Goal: Task Accomplishment & Management: Use online tool/utility

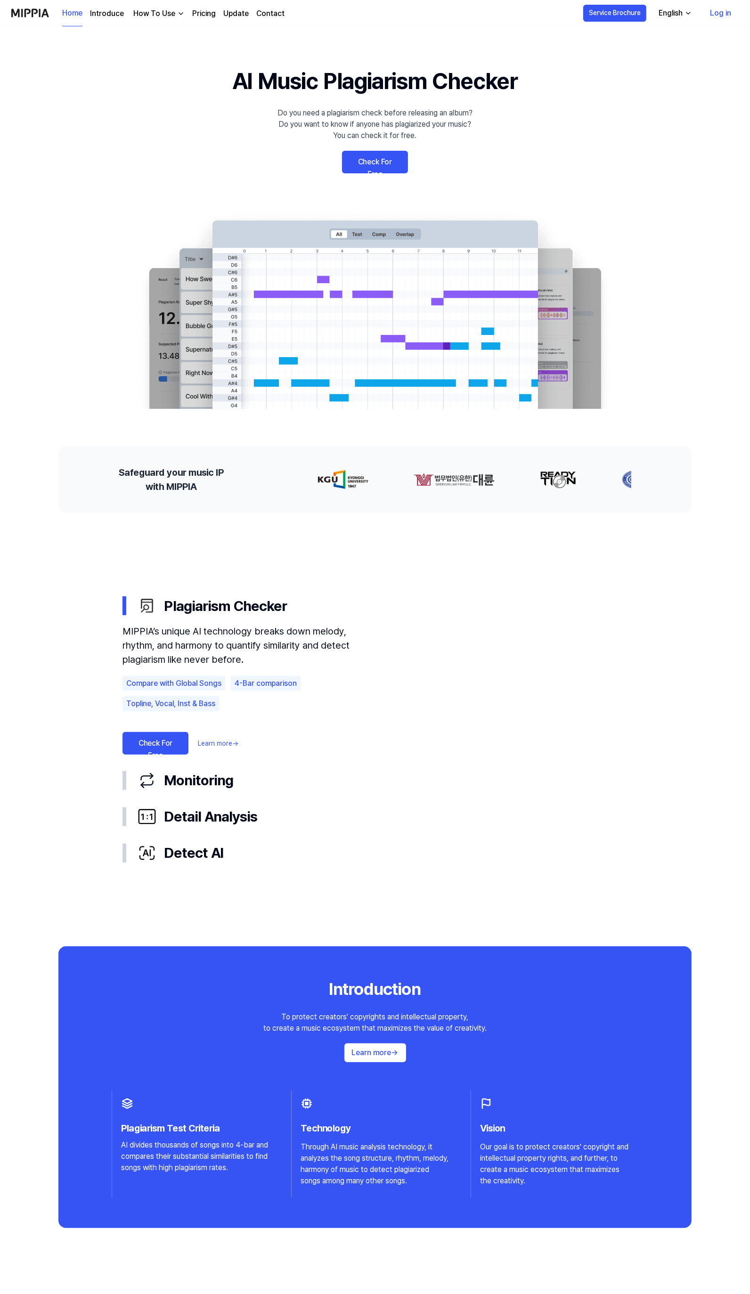
click at [382, 162] on link "Check For Free" at bounding box center [375, 162] width 66 height 23
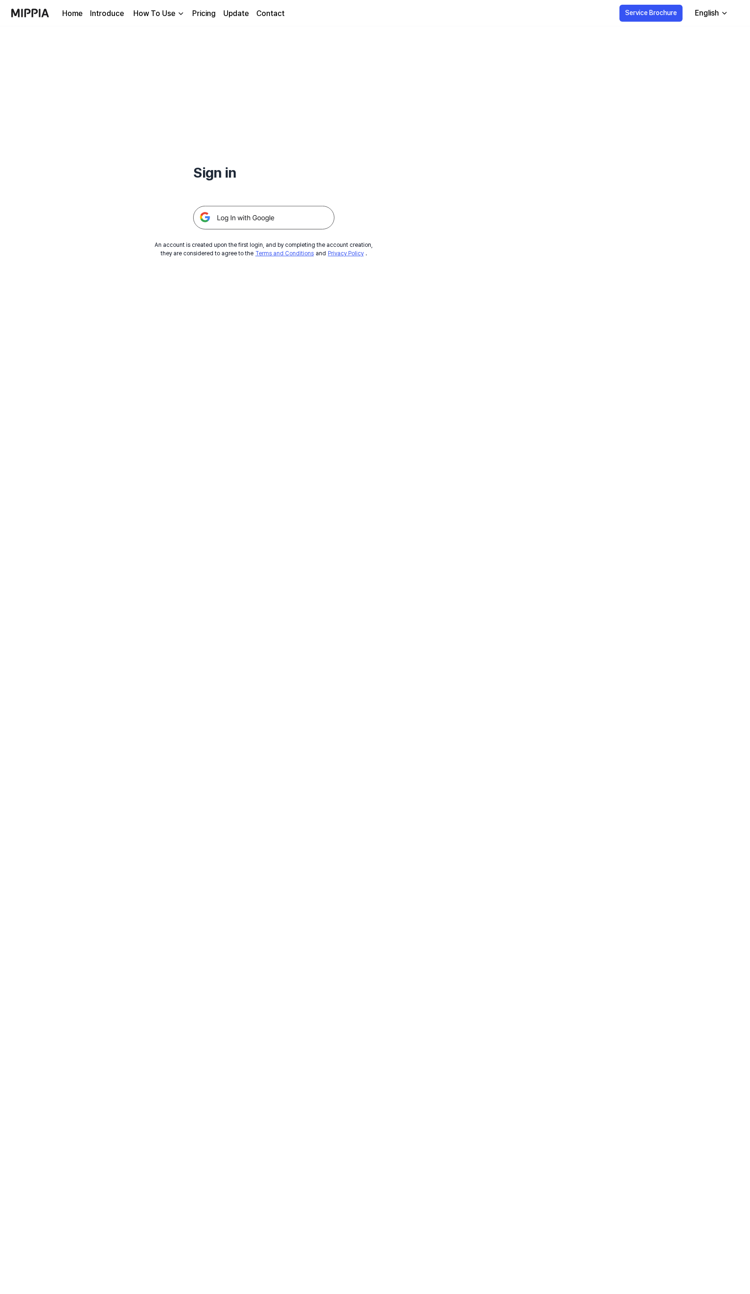
click at [253, 217] on img at bounding box center [263, 218] width 141 height 24
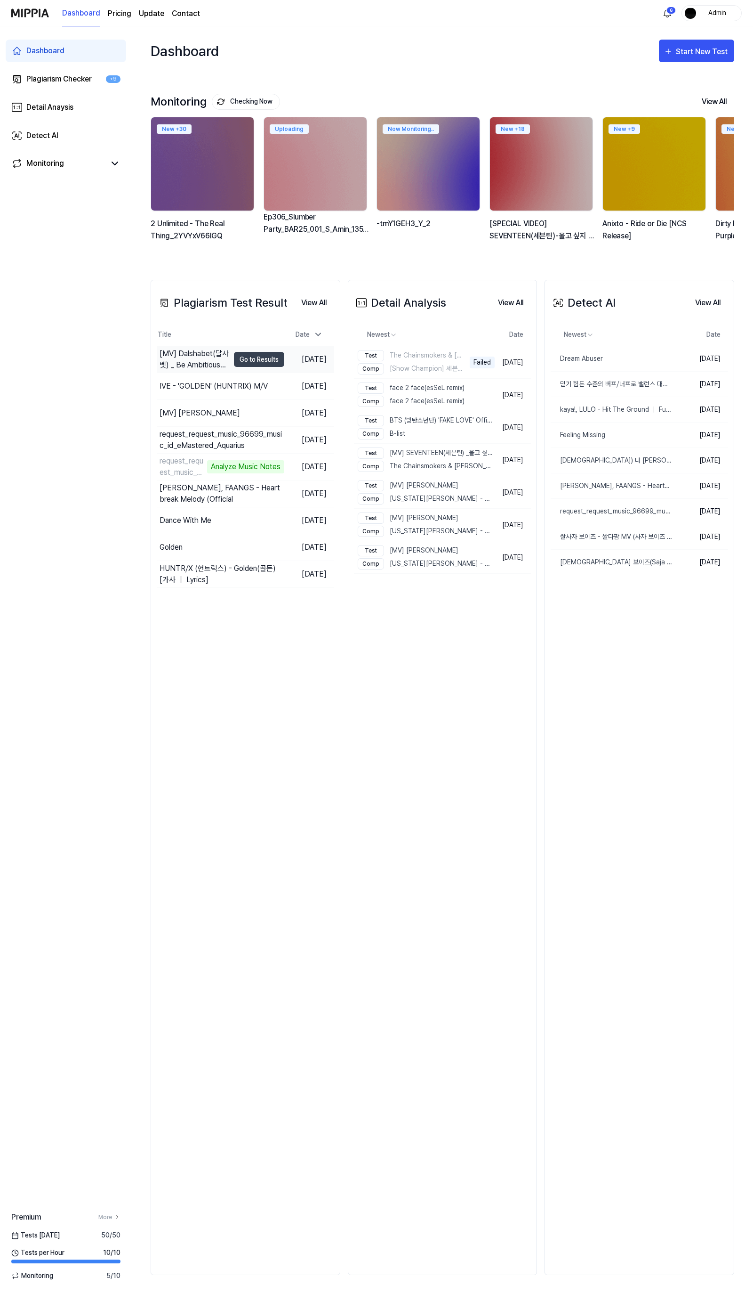
click at [203, 352] on div "[MV] Dalshabet(달샤벳) _ Be Ambitious(내 다리를 봐)" at bounding box center [195, 359] width 70 height 23
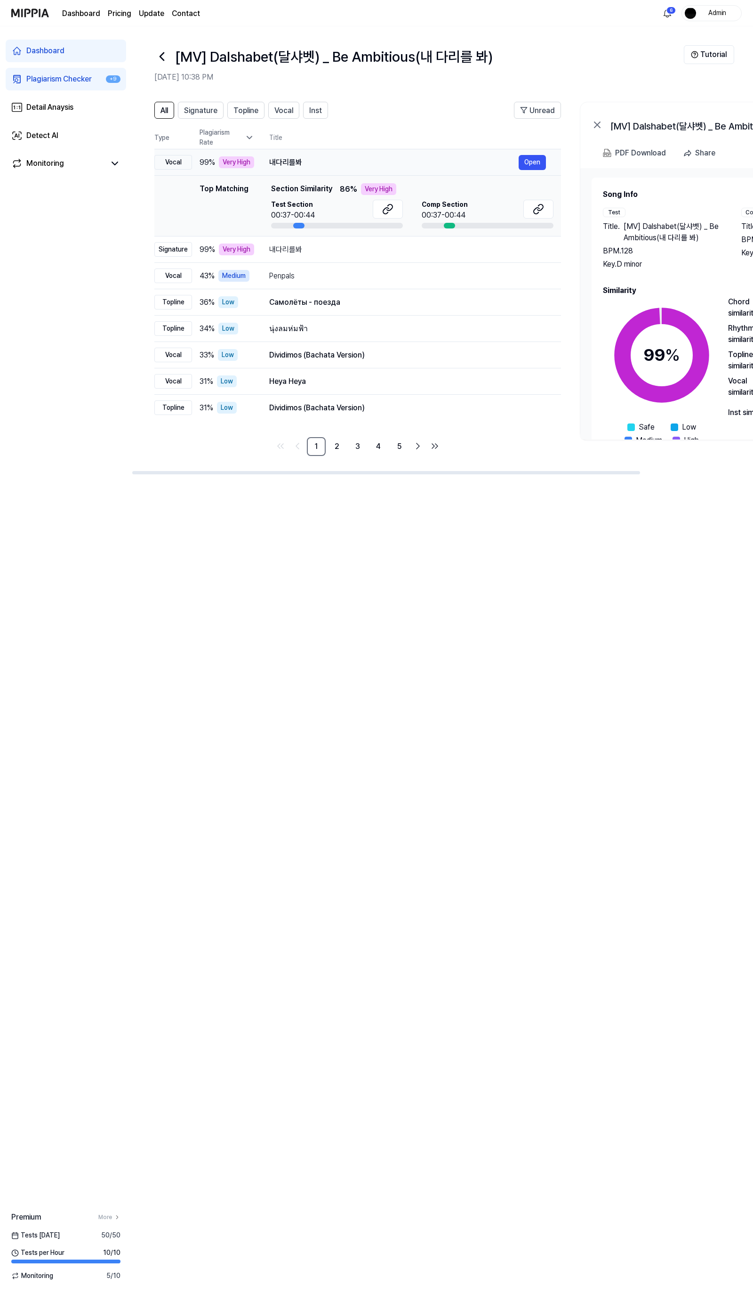
drag, startPoint x: 271, startPoint y: 156, endPoint x: 364, endPoint y: 165, distance: 93.2
click at [364, 164] on td "내다리를봐 Open" at bounding box center [407, 162] width 307 height 26
drag, startPoint x: 343, startPoint y: 165, endPoint x: 332, endPoint y: 166, distance: 11.3
click at [342, 165] on div "내다리를봐" at bounding box center [394, 162] width 250 height 11
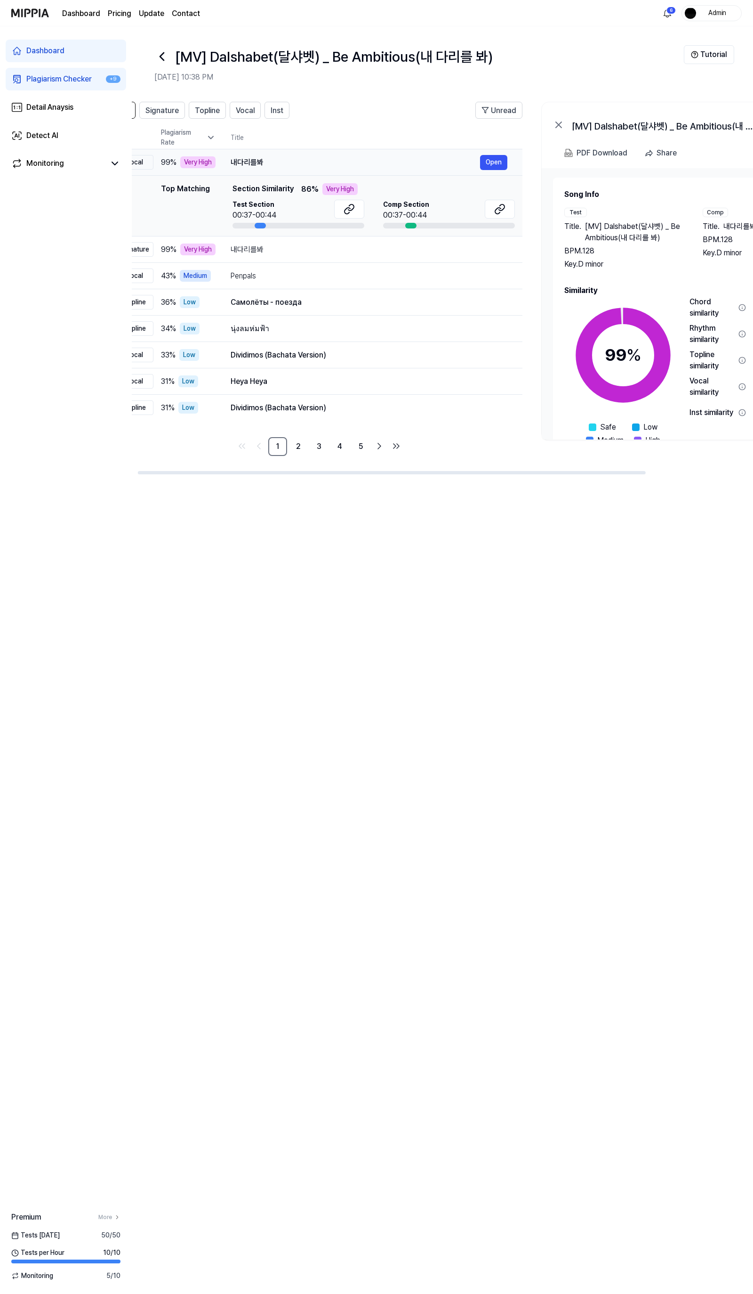
drag, startPoint x: 307, startPoint y: 165, endPoint x: 269, endPoint y: 162, distance: 37.3
click at [269, 162] on div "내다리를봐" at bounding box center [356, 162] width 250 height 11
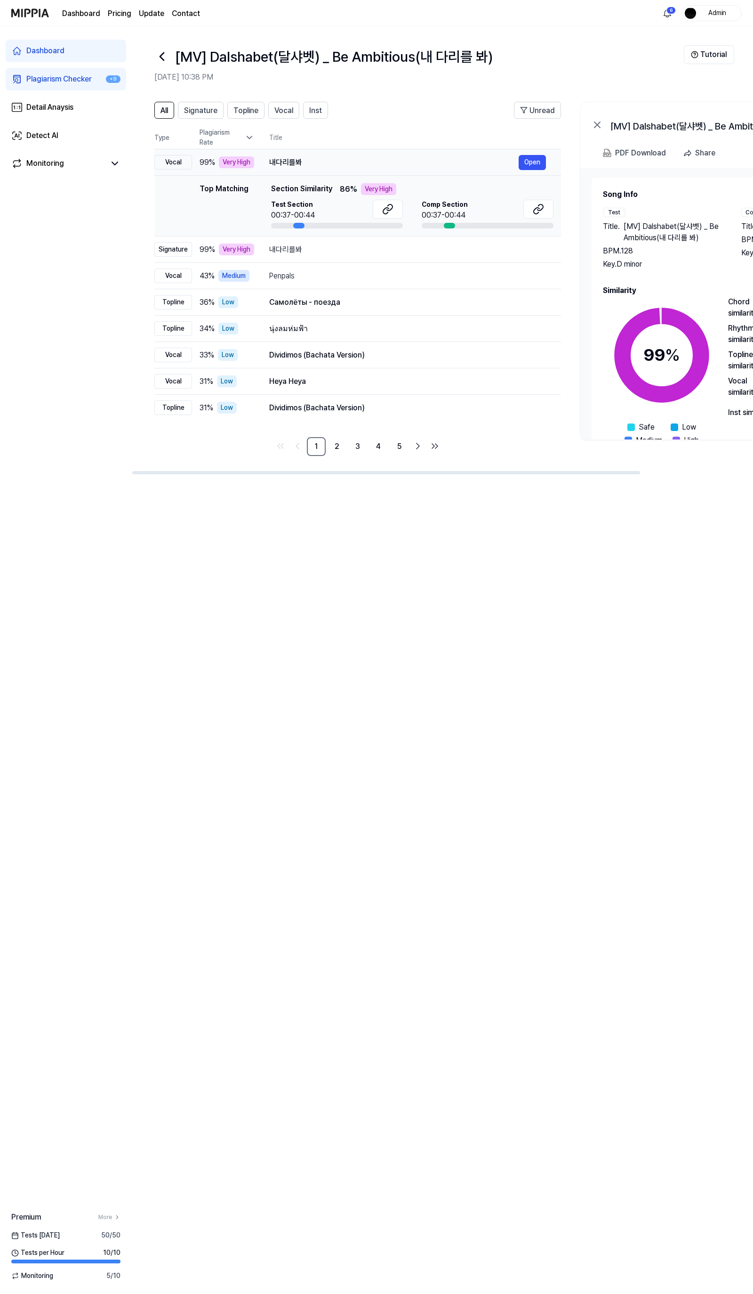
drag, startPoint x: 266, startPoint y: 159, endPoint x: 431, endPoint y: 174, distance: 166.4
click at [431, 174] on td "내다리를봐 Open" at bounding box center [407, 162] width 307 height 26
click at [6, 10] on nav "Dashboard Pricing Update Contact 6 Admin" at bounding box center [376, 13] width 753 height 26
click at [22, 11] on img at bounding box center [30, 13] width 38 height 26
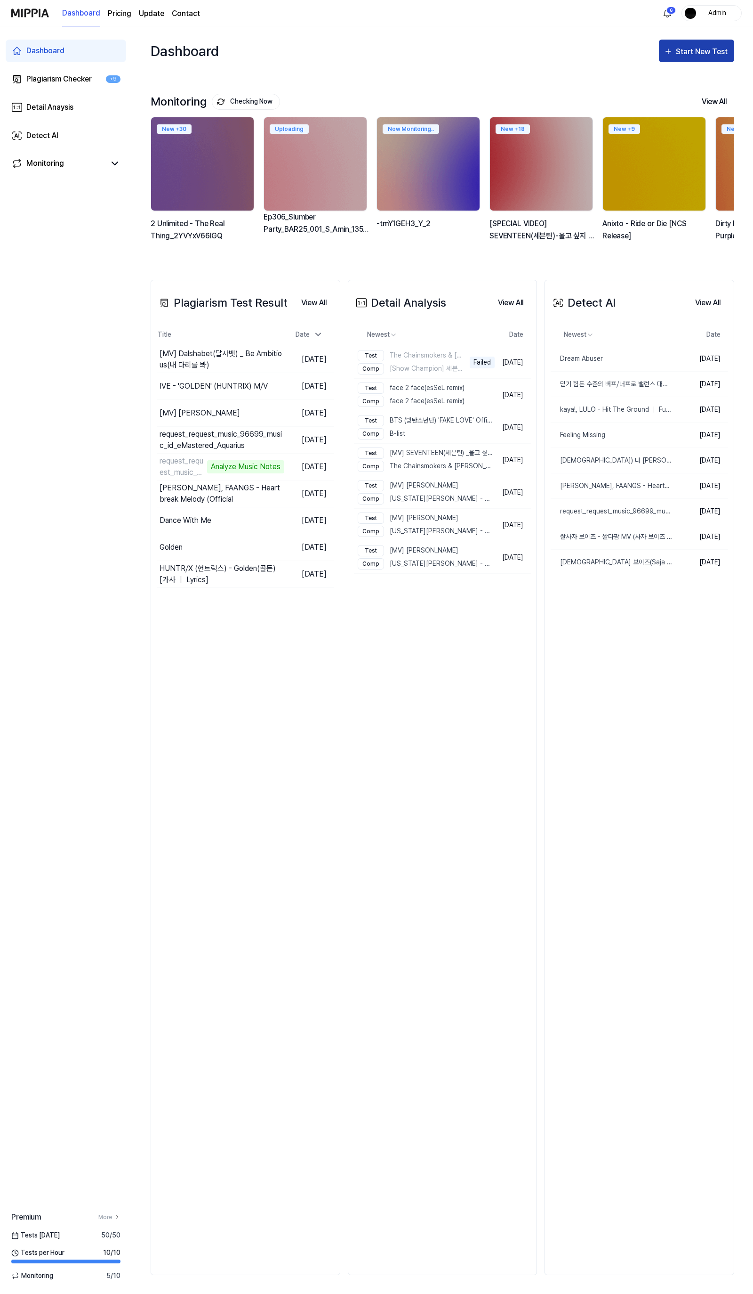
click at [704, 47] on div "Start New Test" at bounding box center [703, 52] width 54 height 12
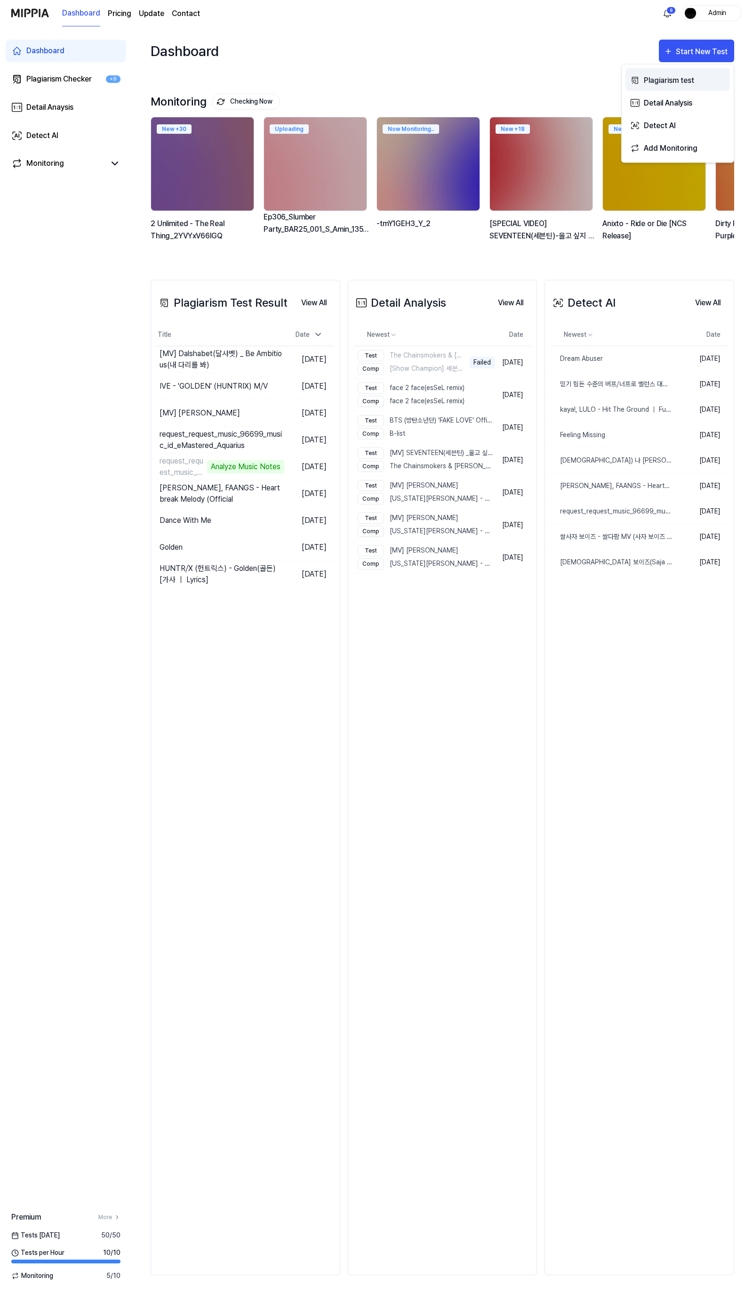
click at [667, 79] on div "Plagiarism test" at bounding box center [685, 80] width 82 height 12
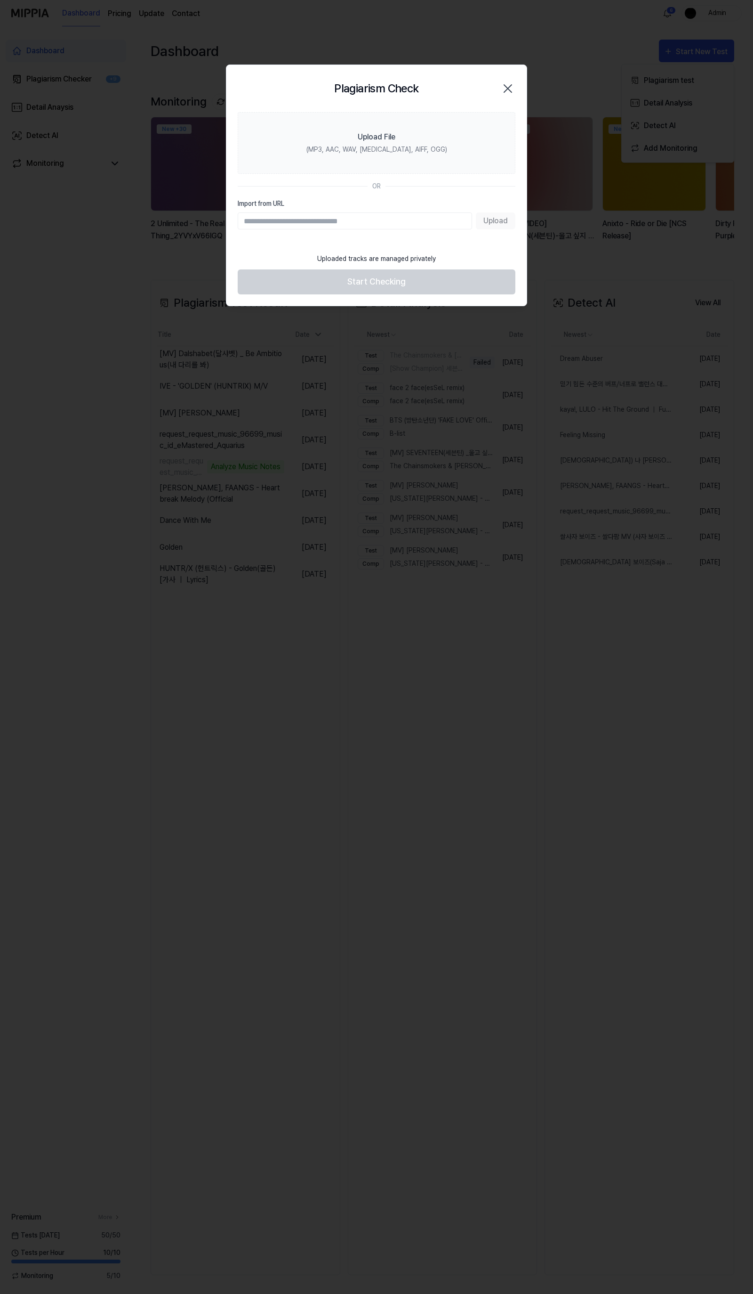
click at [402, 219] on input "Import from URL" at bounding box center [355, 220] width 235 height 17
type input "**********"
click at [483, 225] on button "Upload" at bounding box center [496, 220] width 40 height 17
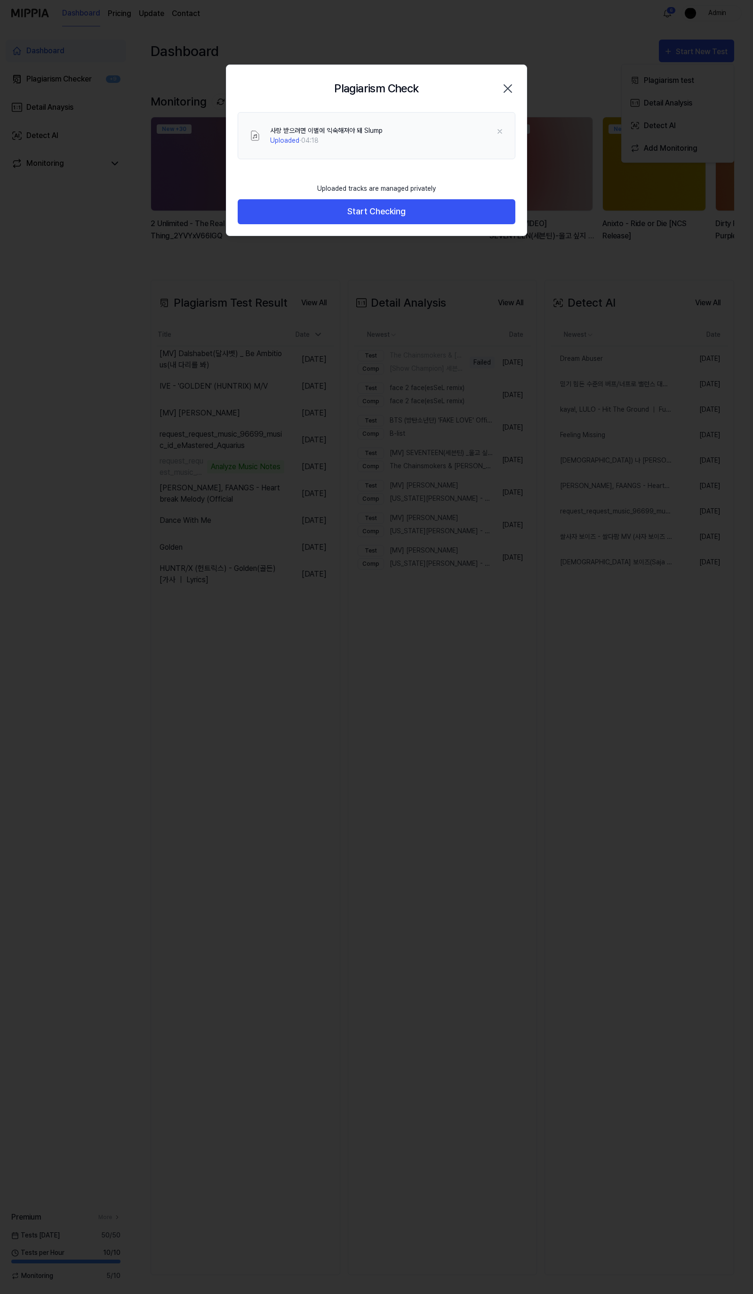
click at [324, 225] on div "Uploaded tracks are managed privately Start Checking" at bounding box center [377, 206] width 300 height 57
click at [332, 212] on button "Start Checking" at bounding box center [377, 211] width 278 height 25
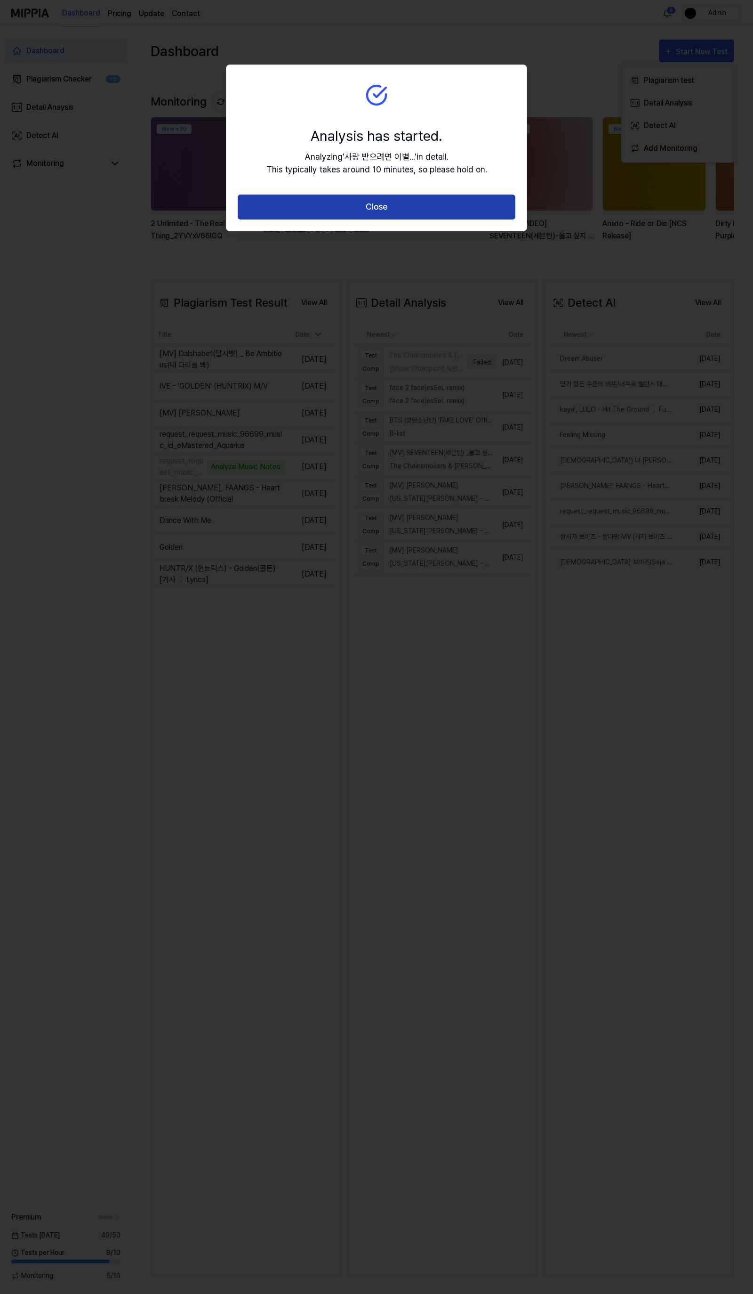
click at [392, 208] on button "Close" at bounding box center [377, 206] width 278 height 25
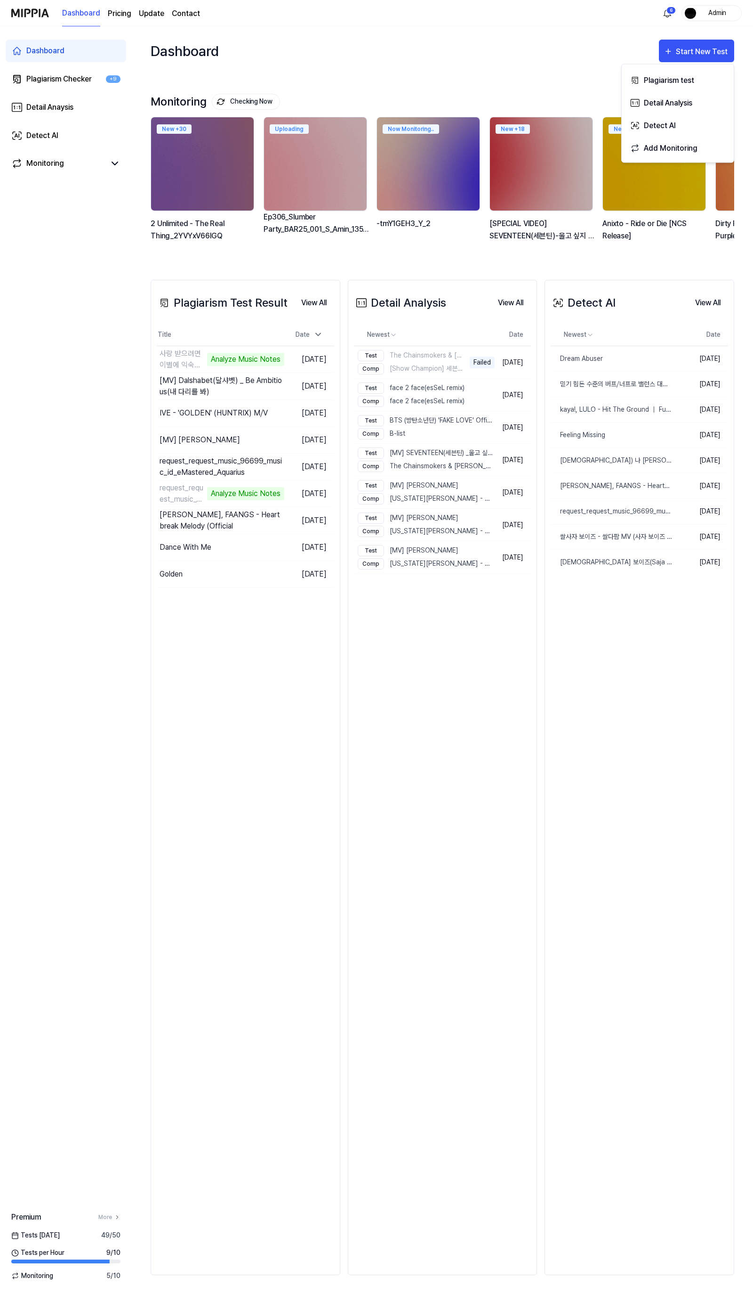
click at [214, 713] on div "Plagiarism Test Result View All Plagiarism Test Result Title Date 사랑 받으려면 이별에 익…" at bounding box center [246, 777] width 190 height 995
drag, startPoint x: 257, startPoint y: 778, endPoint x: 252, endPoint y: 792, distance: 14.3
click at [257, 783] on div "Plagiarism Test Result View All Plagiarism Test Result Title Date 사랑 받으려면 이별에 익…" at bounding box center [246, 777] width 190 height 995
click at [293, 776] on div "Plagiarism Test Result View All Plagiarism Test Result Title Date 사랑 받으려면 이별에 익…" at bounding box center [246, 777] width 190 height 995
click at [535, 724] on div "Detail Analysis View All Detail Analysis Newest Date Test The Chainsmokers & Co…" at bounding box center [443, 777] width 190 height 995
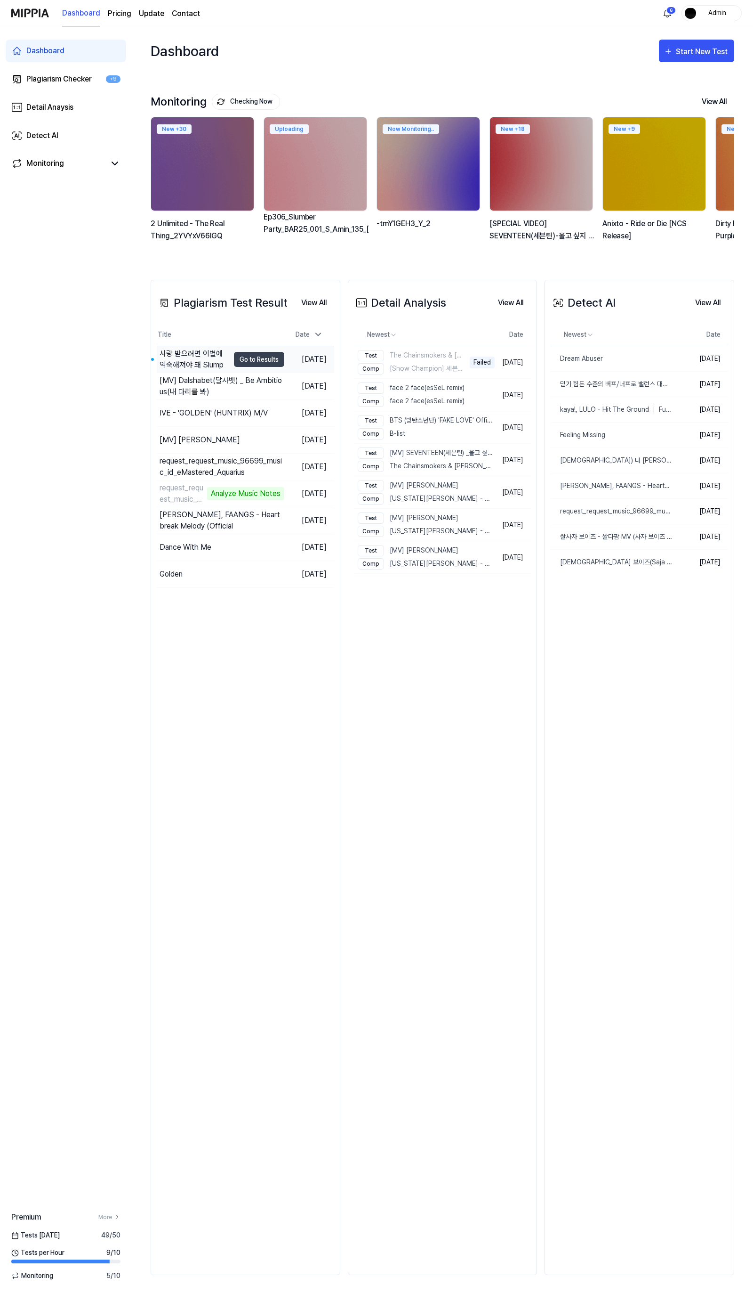
click at [221, 356] on td "사랑 받으려면 이별에 익숙해져야 돼 Slump Go to Results" at bounding box center [221, 359] width 128 height 26
click at [206, 353] on div "사랑 받으려면 이별에 익숙해져야 돼 Slump" at bounding box center [195, 359] width 70 height 23
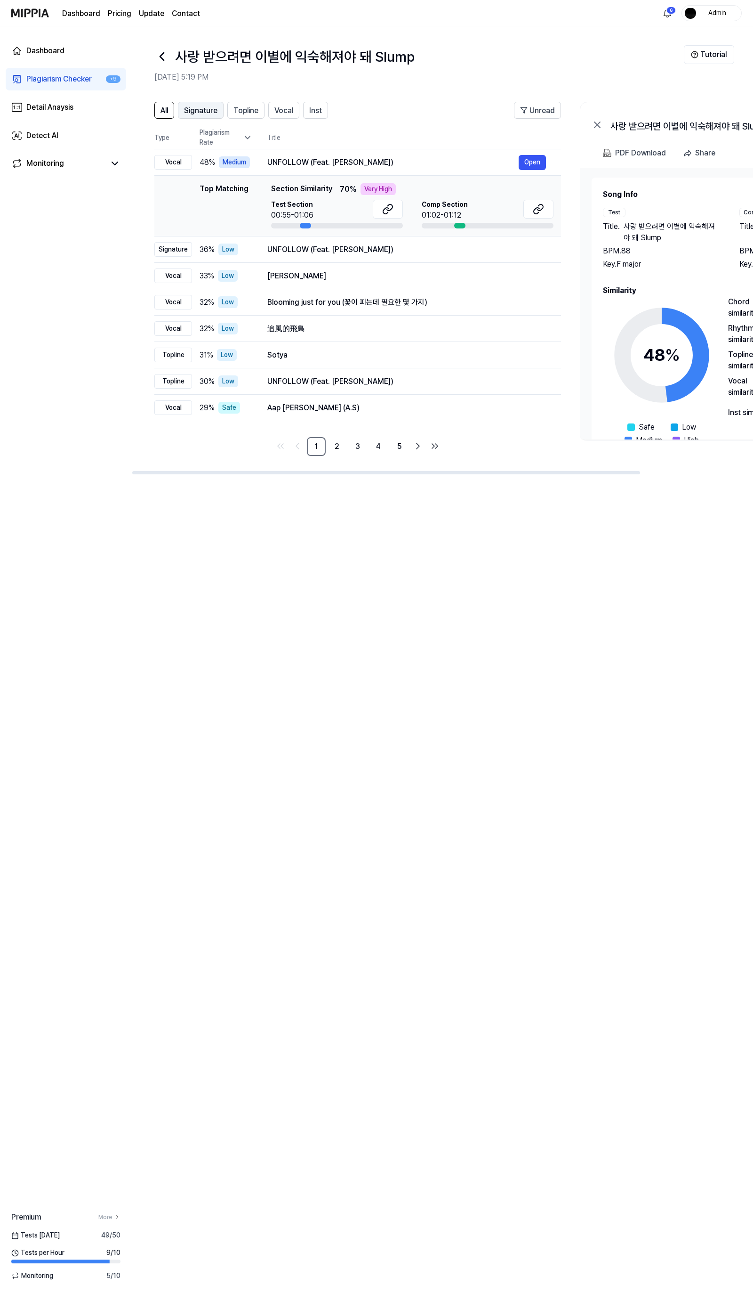
click at [212, 106] on span "Signature" at bounding box center [200, 110] width 33 height 11
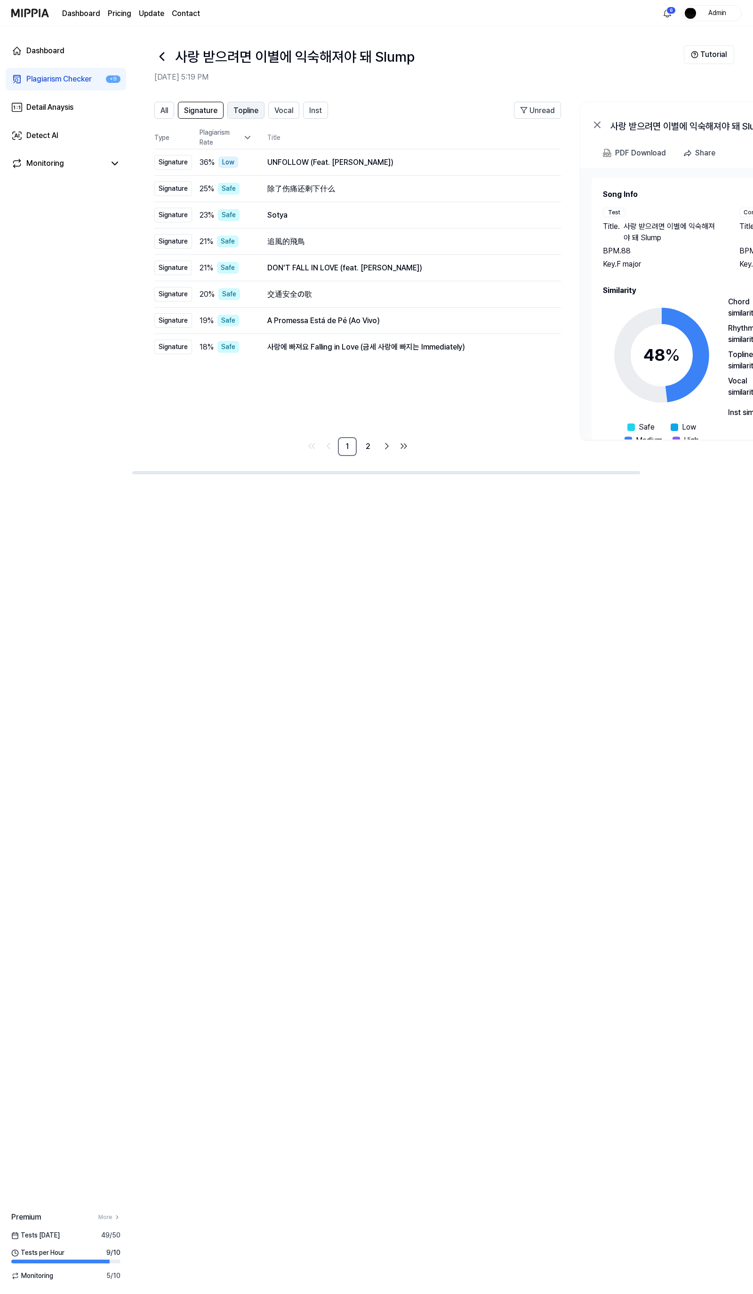
click at [264, 109] on button "Topline" at bounding box center [245, 110] width 37 height 17
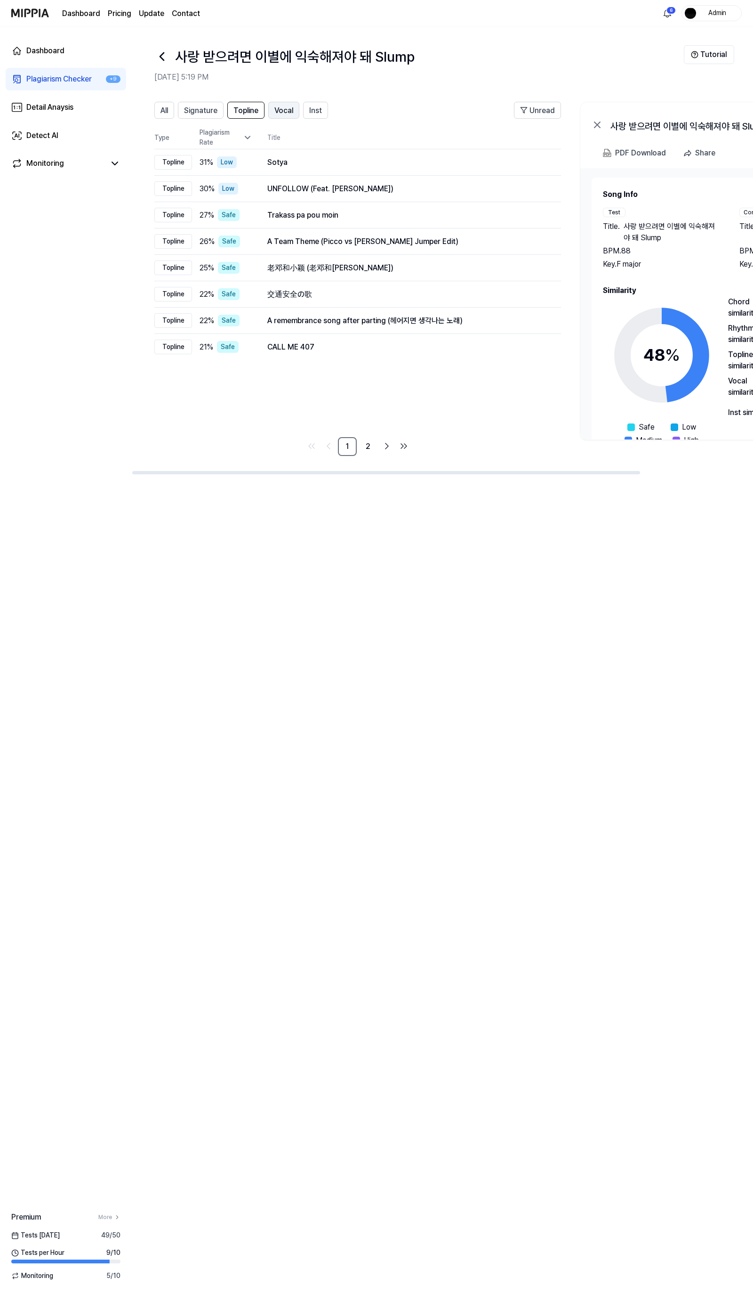
click at [279, 111] on span "Vocal" at bounding box center [284, 110] width 19 height 11
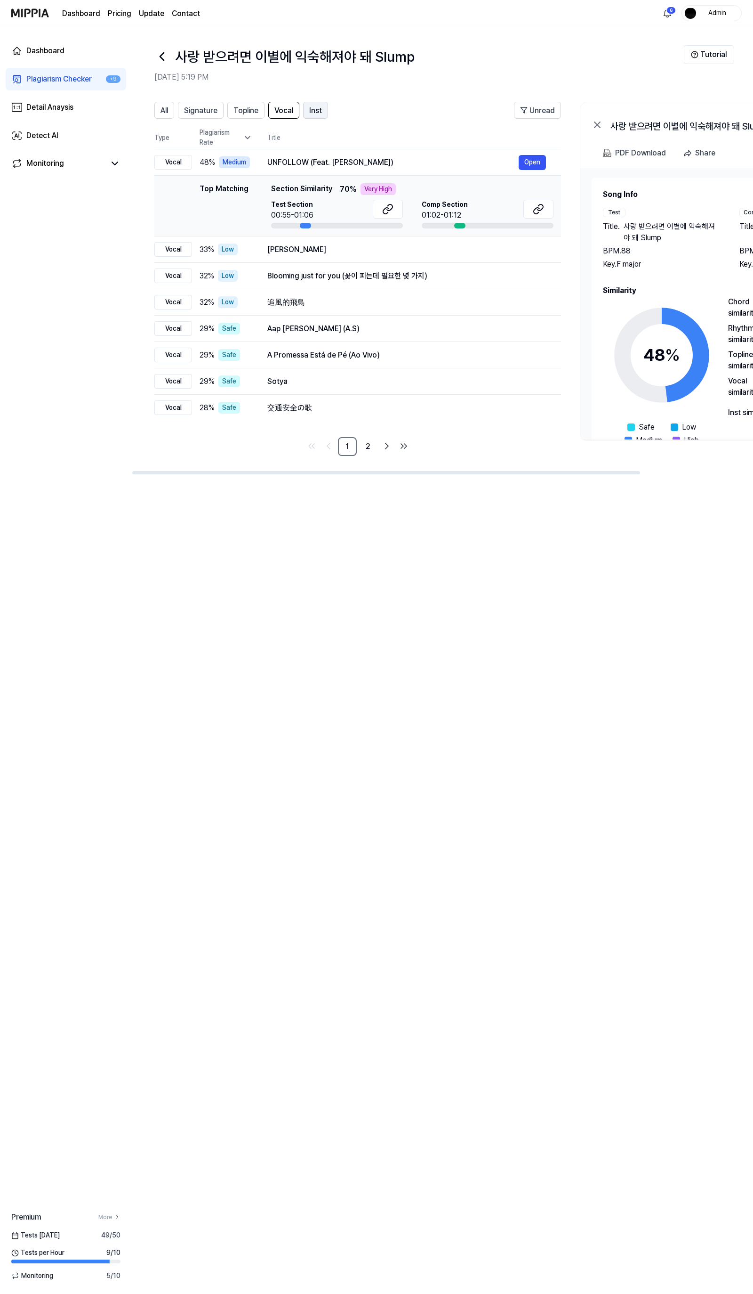
click at [312, 111] on span "Inst" at bounding box center [315, 110] width 13 height 11
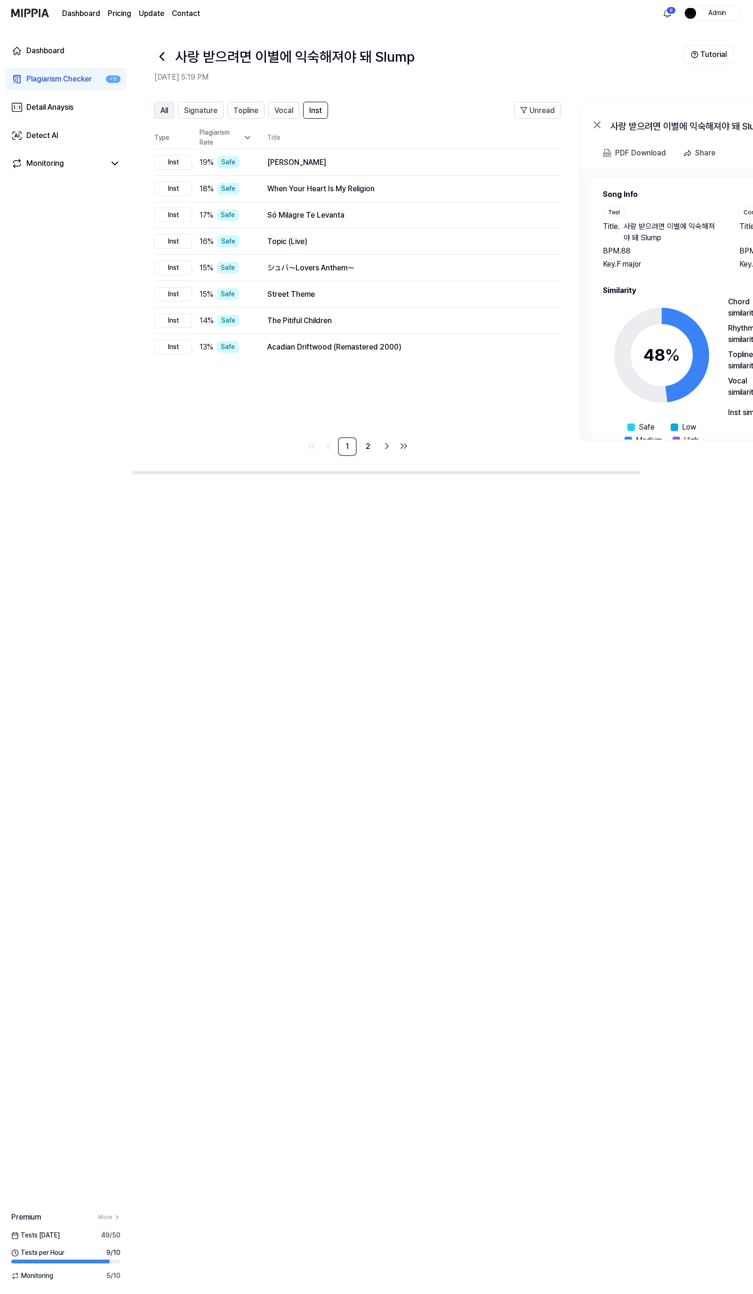
click at [170, 113] on button "All" at bounding box center [164, 110] width 20 height 17
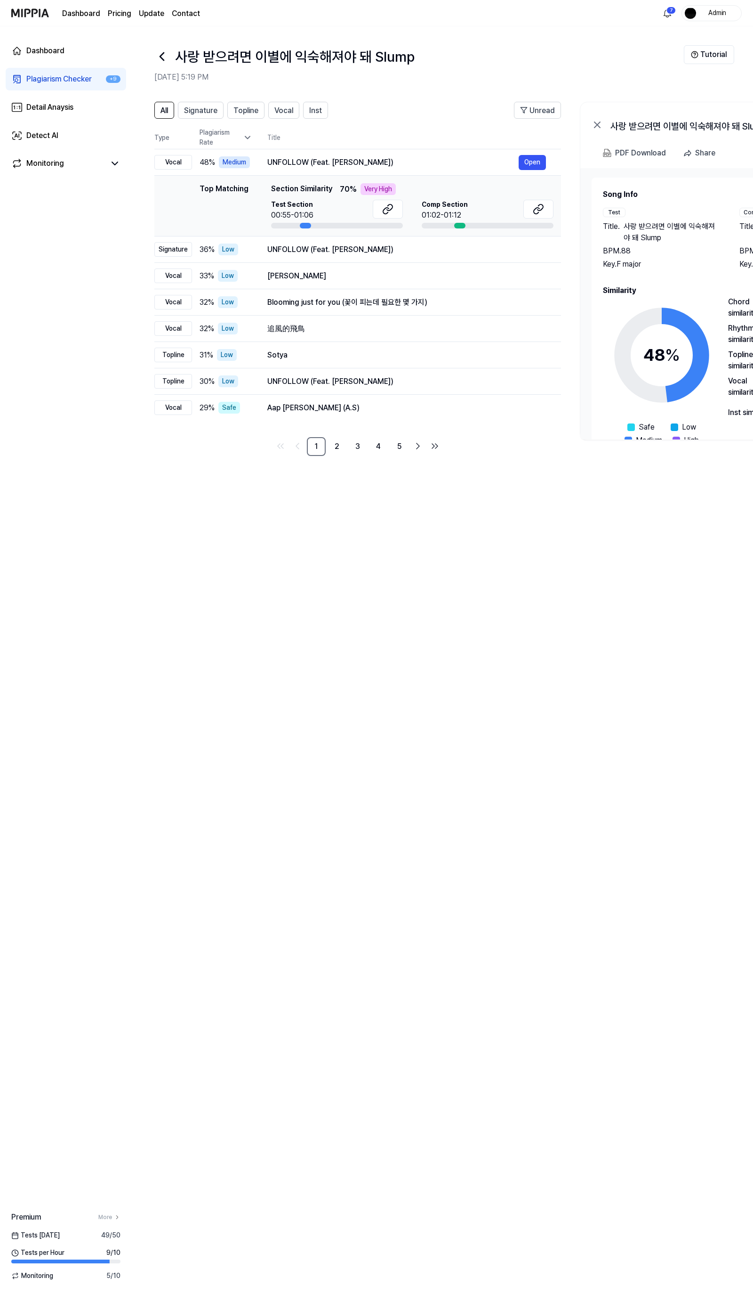
click at [163, 57] on icon at bounding box center [161, 56] width 15 height 15
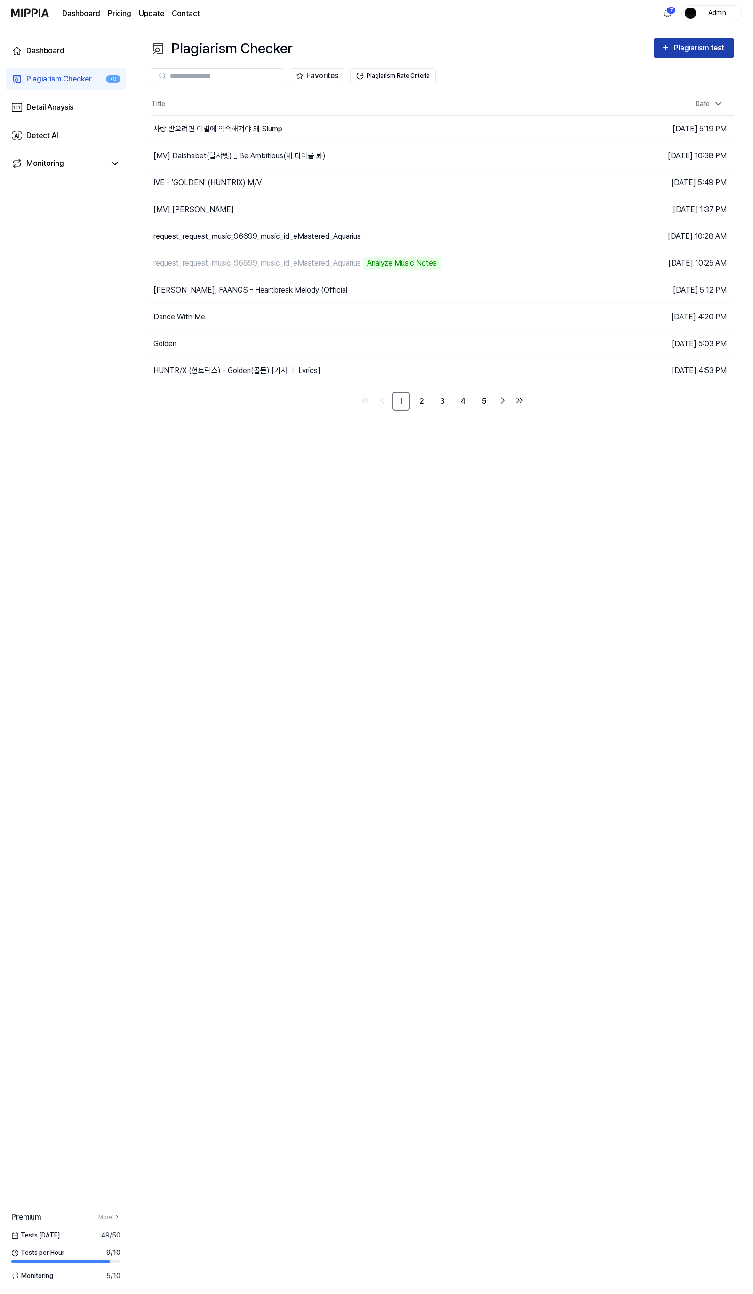
click at [705, 52] on div "Plagiarism test" at bounding box center [700, 48] width 53 height 12
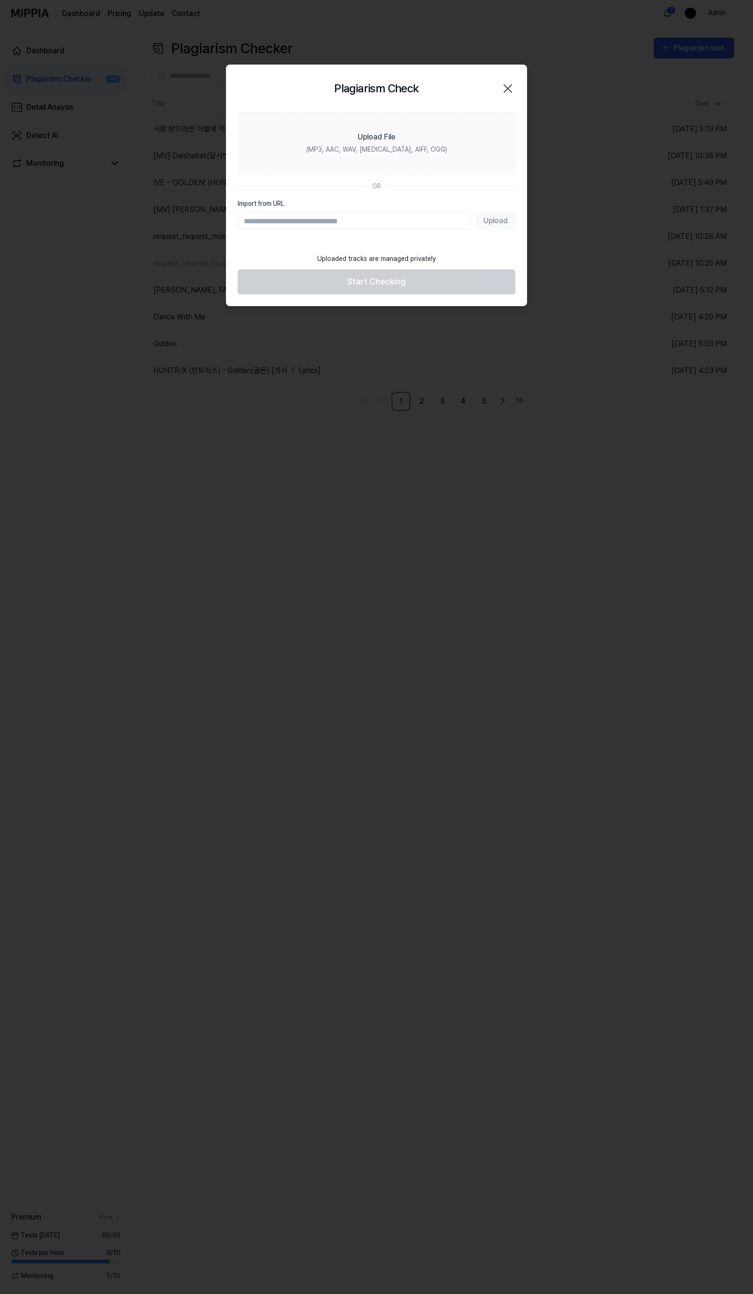
click at [417, 218] on input "Import from URL" at bounding box center [355, 220] width 235 height 17
type input "**********"
click at [504, 219] on button "Upload" at bounding box center [496, 220] width 40 height 17
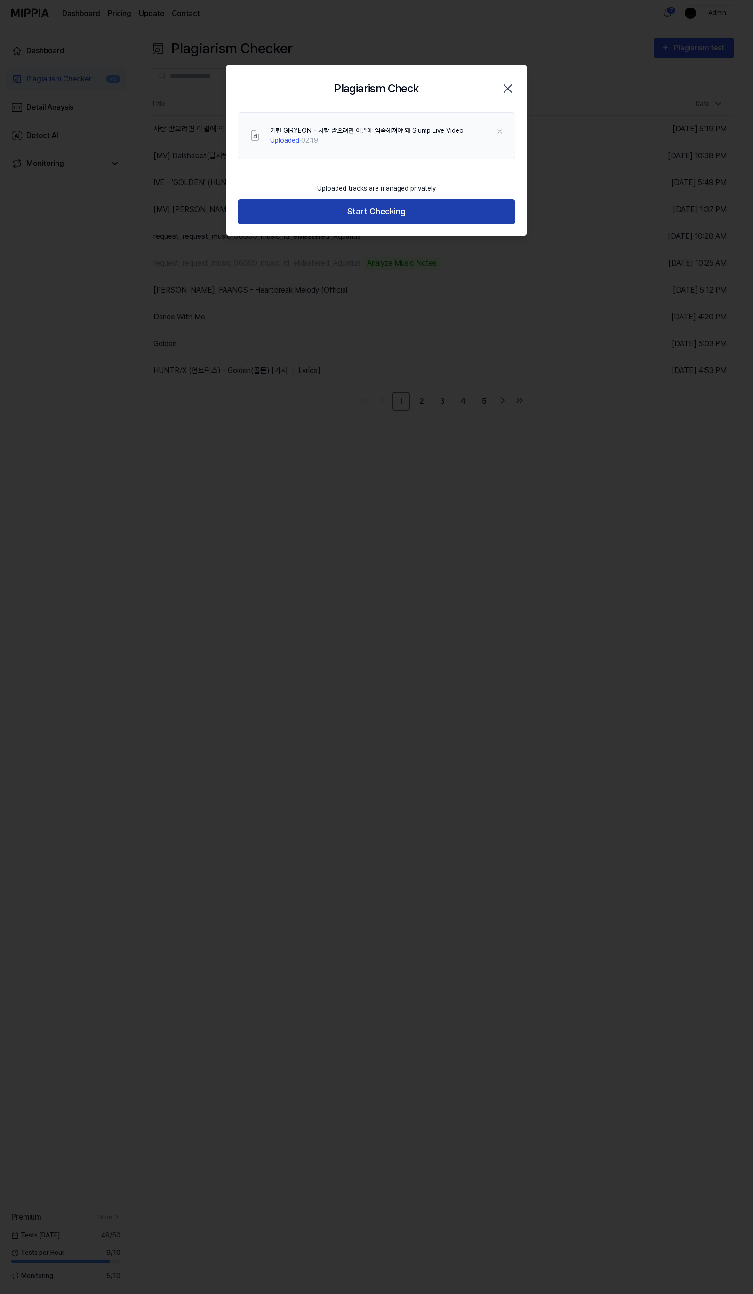
click at [323, 217] on button "Start Checking" at bounding box center [377, 211] width 278 height 25
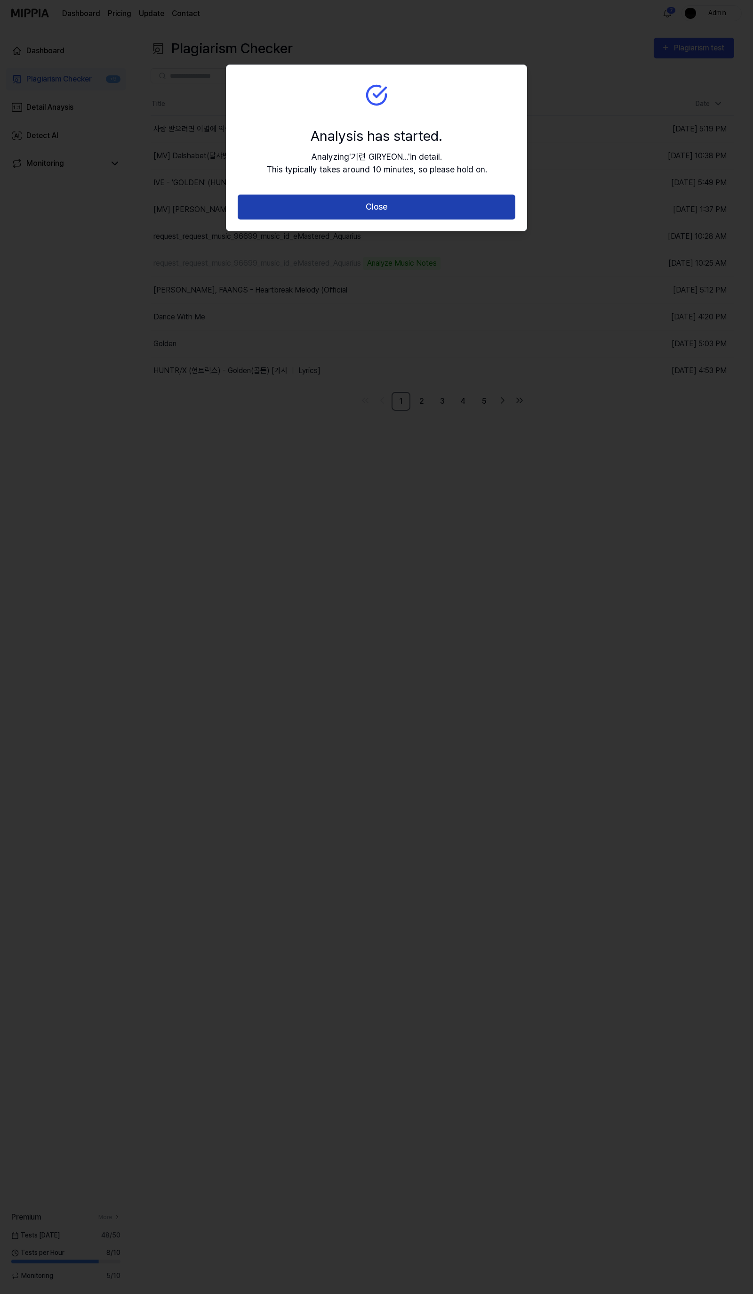
click at [344, 206] on button "Close" at bounding box center [377, 206] width 278 height 25
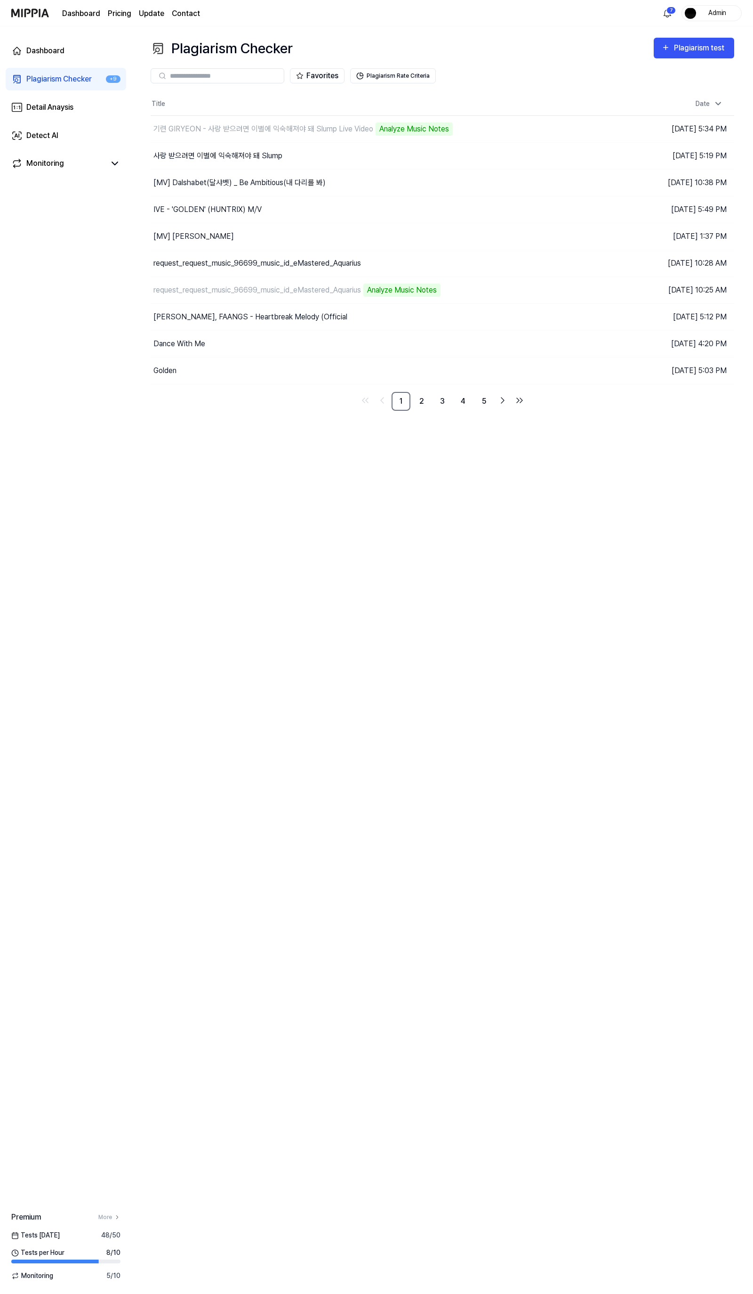
click at [429, 568] on div "Plagiarism Checker Plagiarism test Plagiarism Checker Detail Analysis Detect AI…" at bounding box center [443, 659] width 622 height 1267
click at [338, 121] on div "기련 GIRYEON - 사랑 받으려면 이별에 익숙해져야 돼 Slump Live Video" at bounding box center [321, 129] width 341 height 26
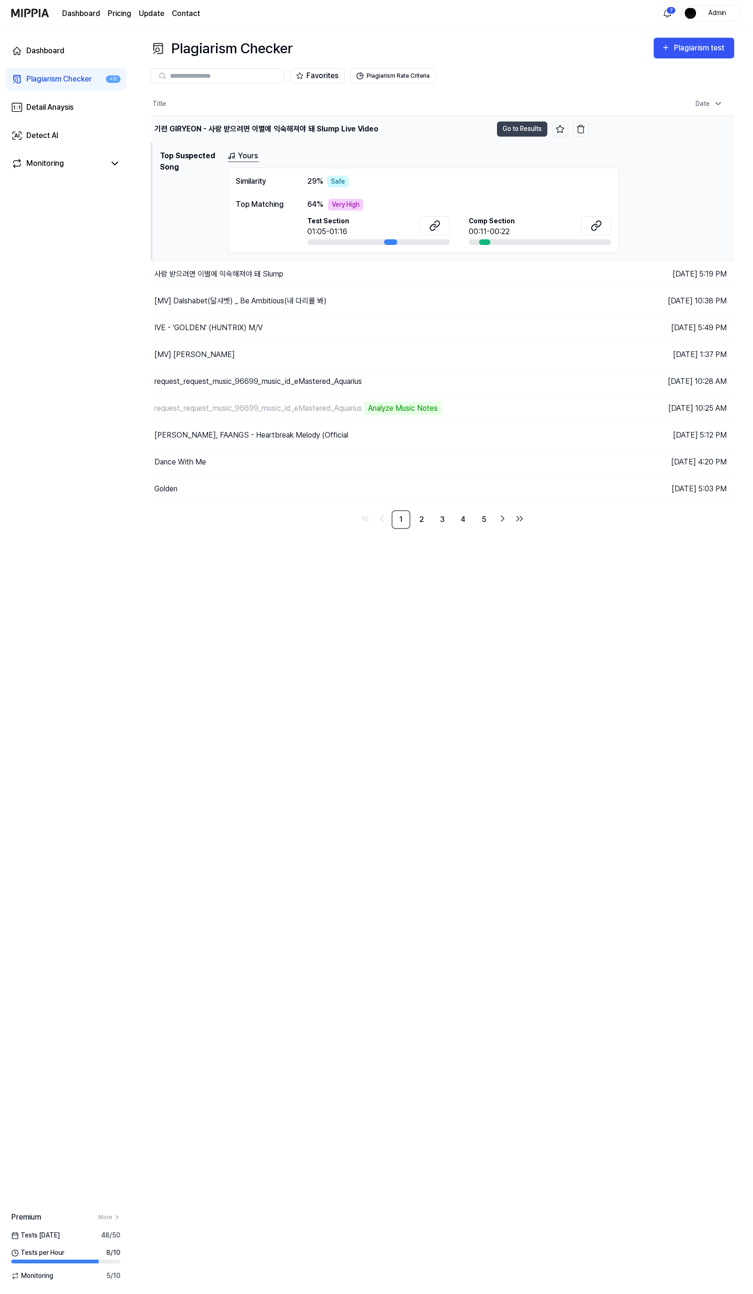
click at [337, 127] on div "기련 GIRYEON - 사랑 받으려면 이별에 익숙해져야 돼 Slump Live Video" at bounding box center [266, 128] width 224 height 11
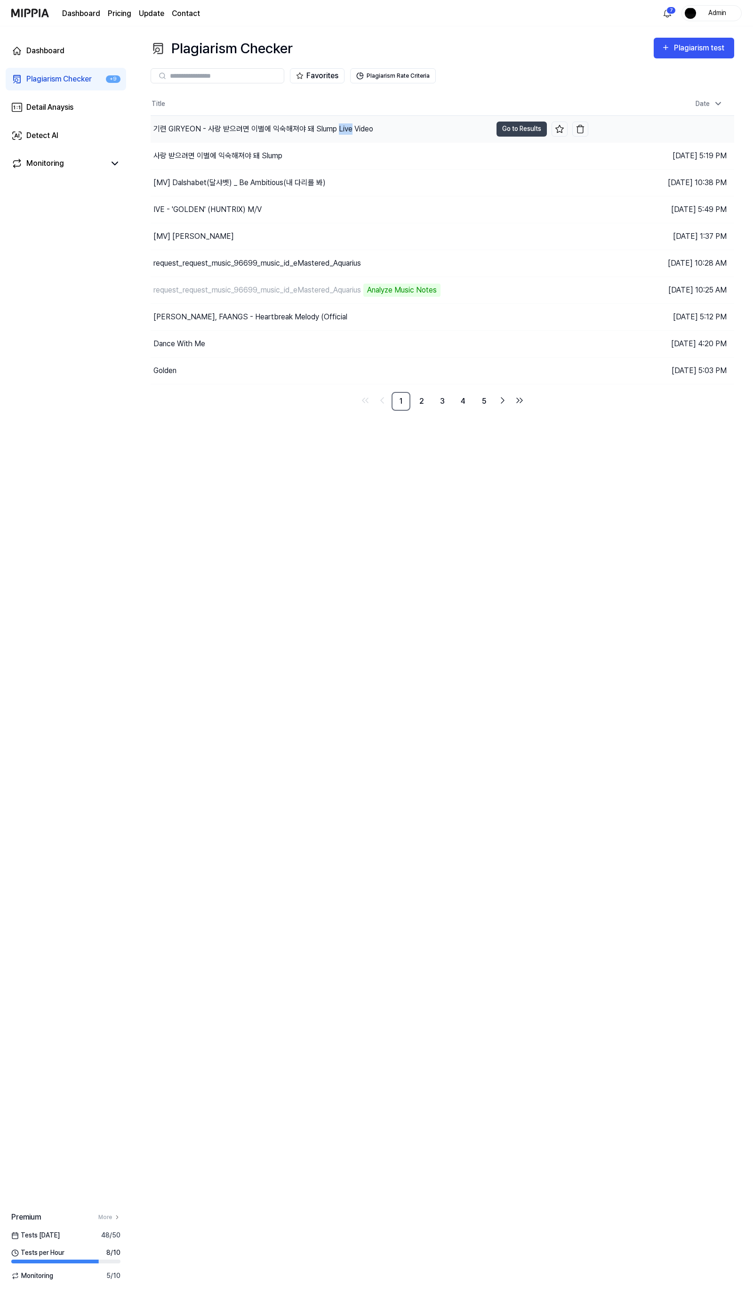
click at [337, 127] on div "기련 GIRYEON - 사랑 받으려면 이별에 익숙해져야 돼 Slump Live Video" at bounding box center [264, 128] width 220 height 11
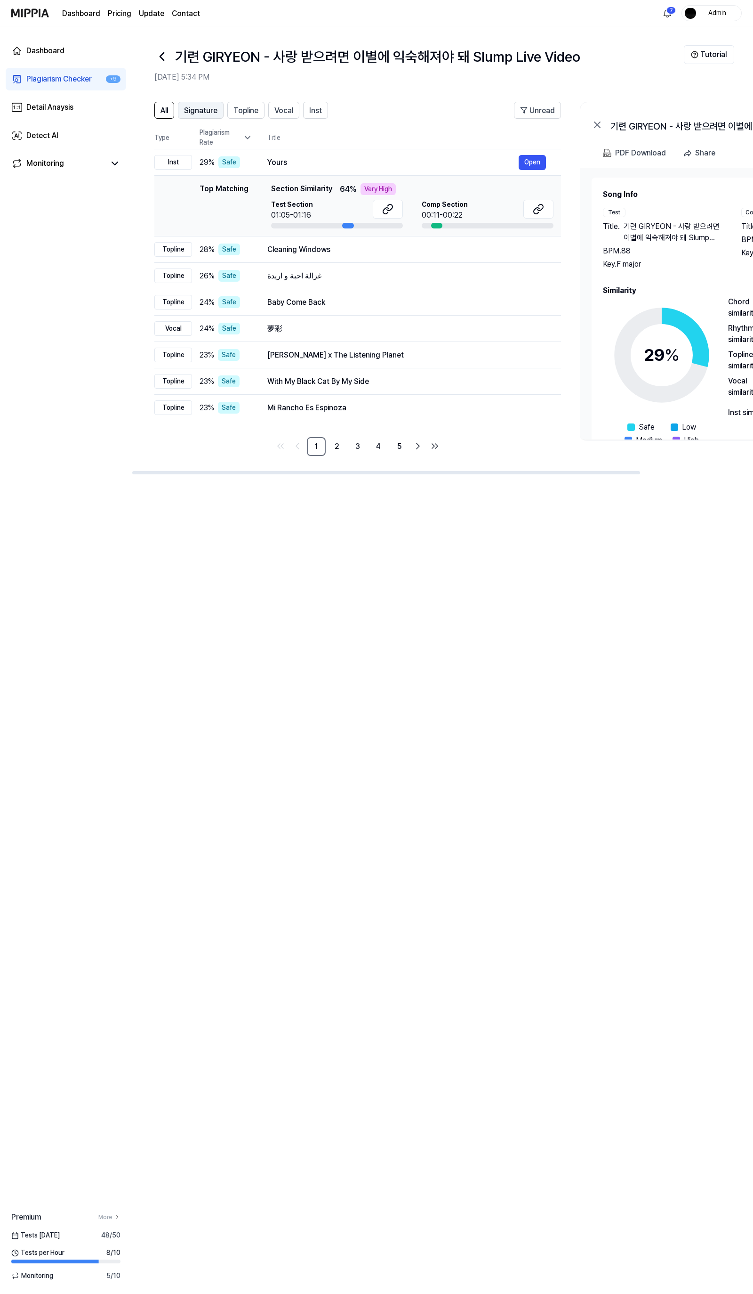
click at [213, 112] on span "Signature" at bounding box center [200, 110] width 33 height 11
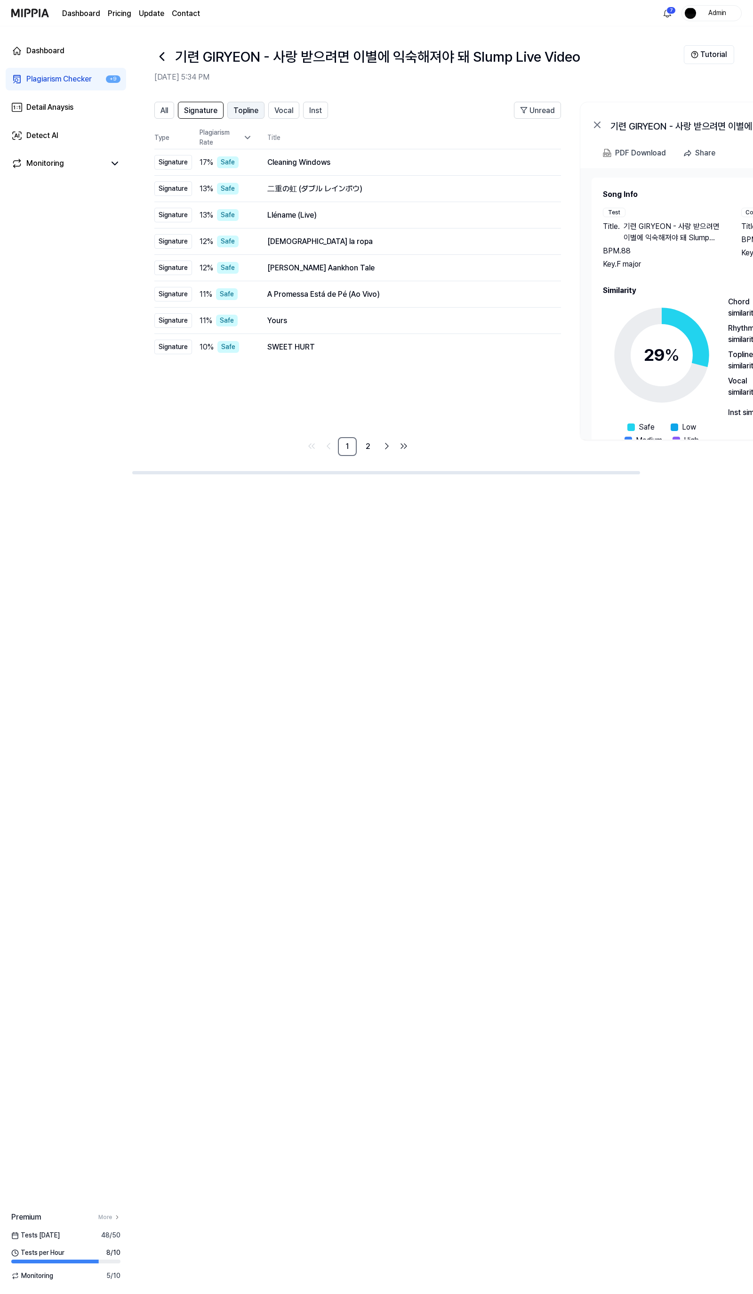
click at [253, 118] on button "Topline" at bounding box center [245, 110] width 37 height 17
click at [283, 116] on span "Vocal" at bounding box center [284, 110] width 19 height 11
click at [319, 108] on span "Inst" at bounding box center [315, 110] width 13 height 11
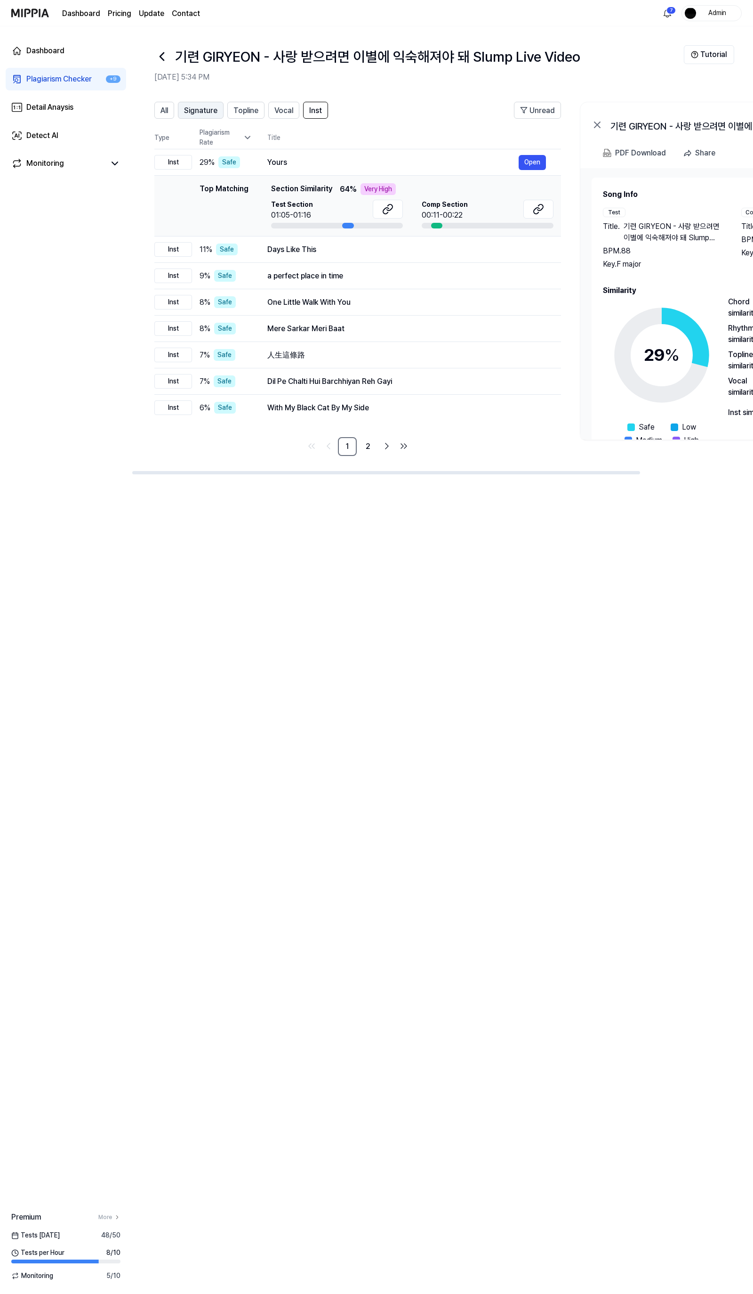
click at [199, 105] on span "Signature" at bounding box center [200, 110] width 33 height 11
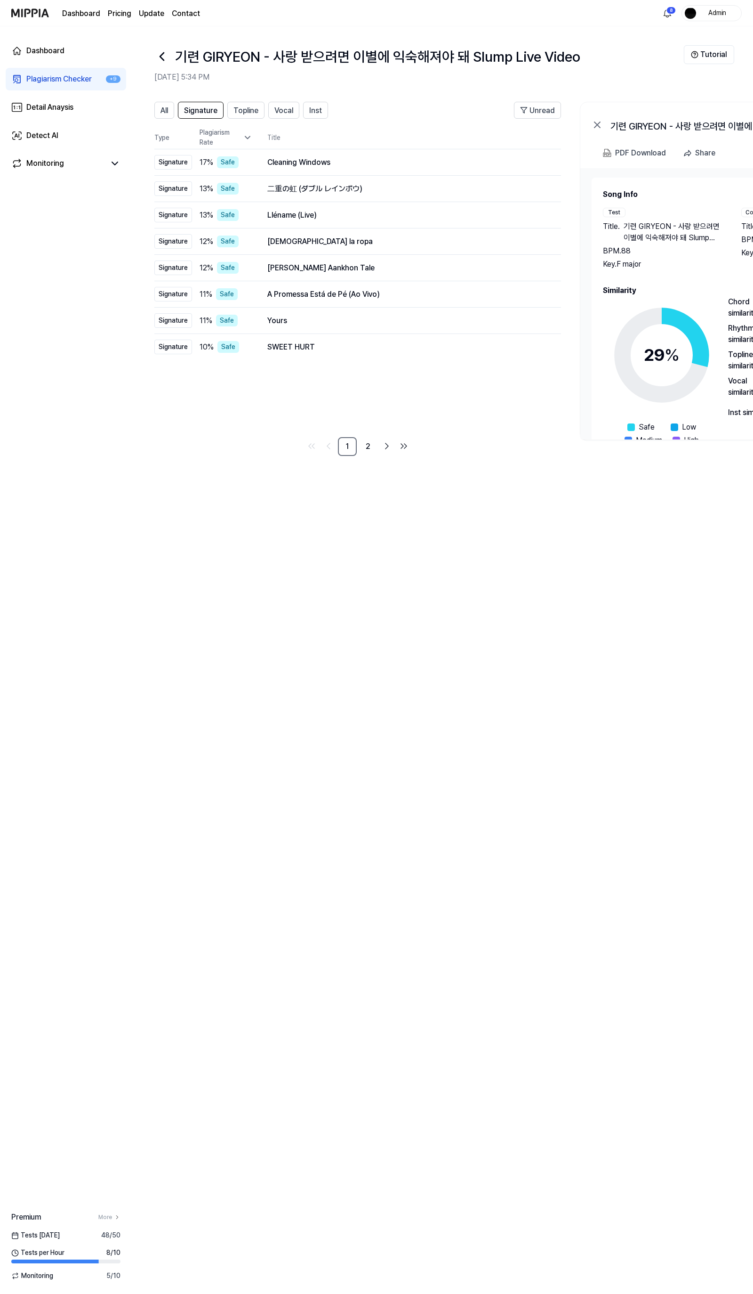
click at [161, 61] on icon at bounding box center [161, 56] width 15 height 15
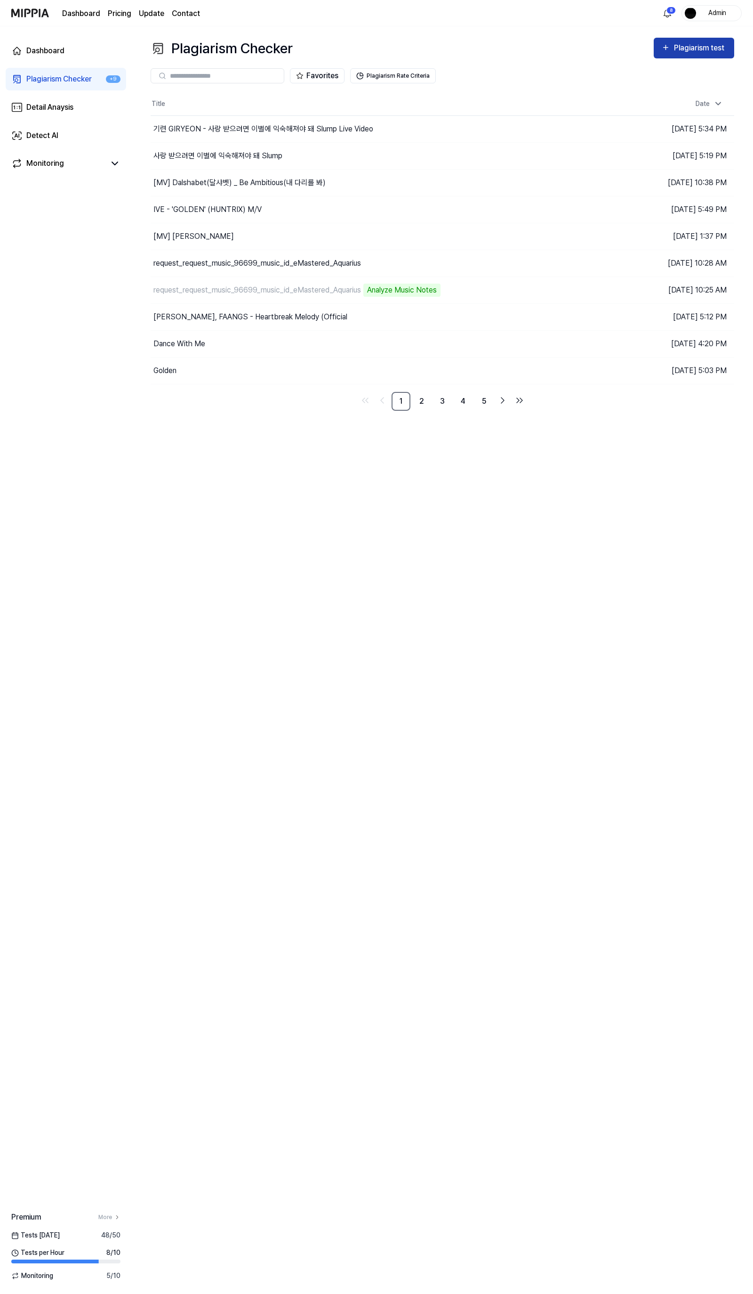
click at [677, 54] on div "Plagiarism test" at bounding box center [700, 48] width 53 height 12
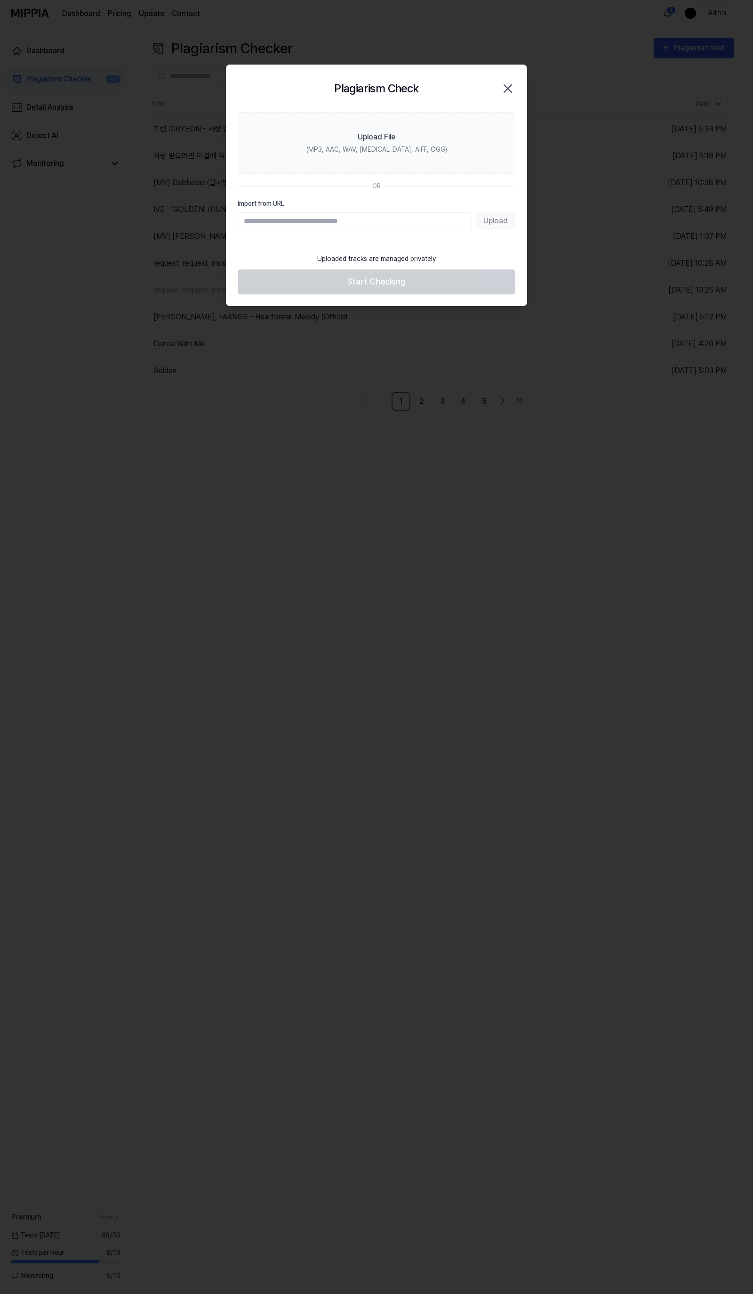
click at [316, 223] on input "Import from URL" at bounding box center [355, 220] width 235 height 17
type input "**********"
click at [487, 217] on button "Upload" at bounding box center [496, 220] width 40 height 17
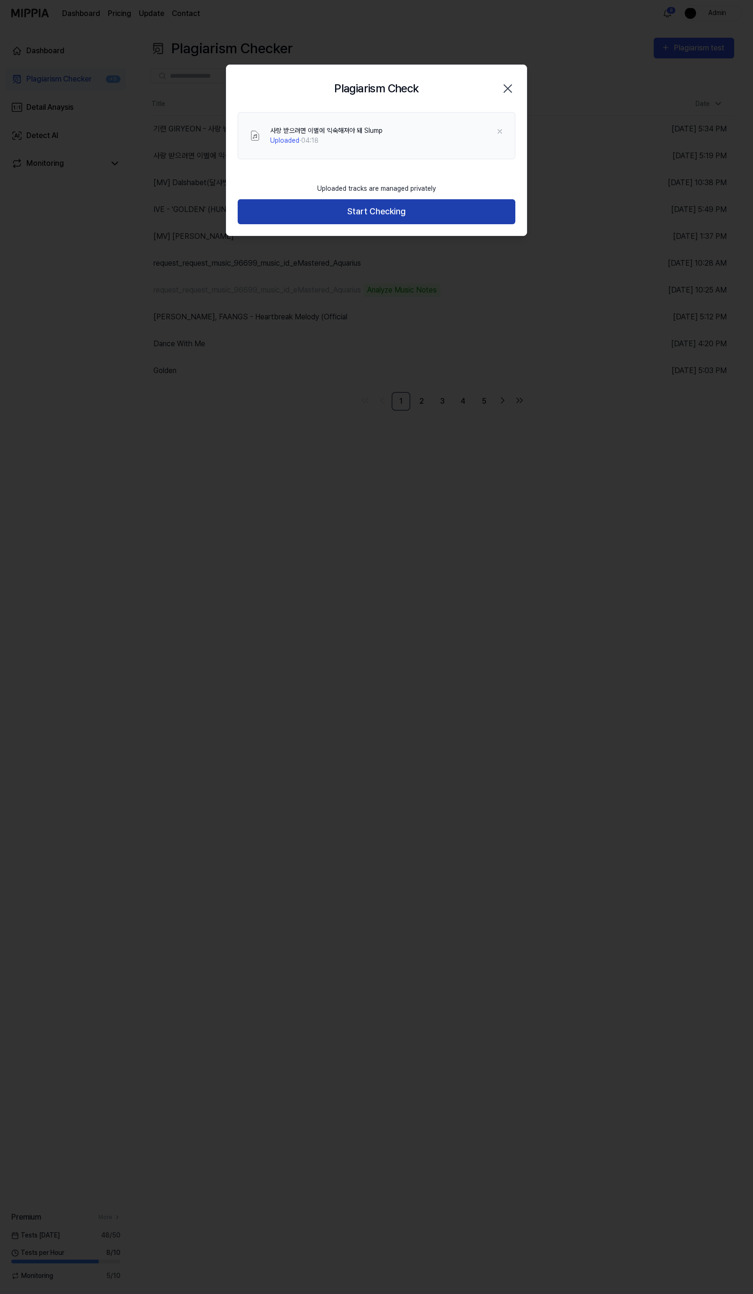
click at [401, 204] on button "Start Checking" at bounding box center [377, 211] width 278 height 25
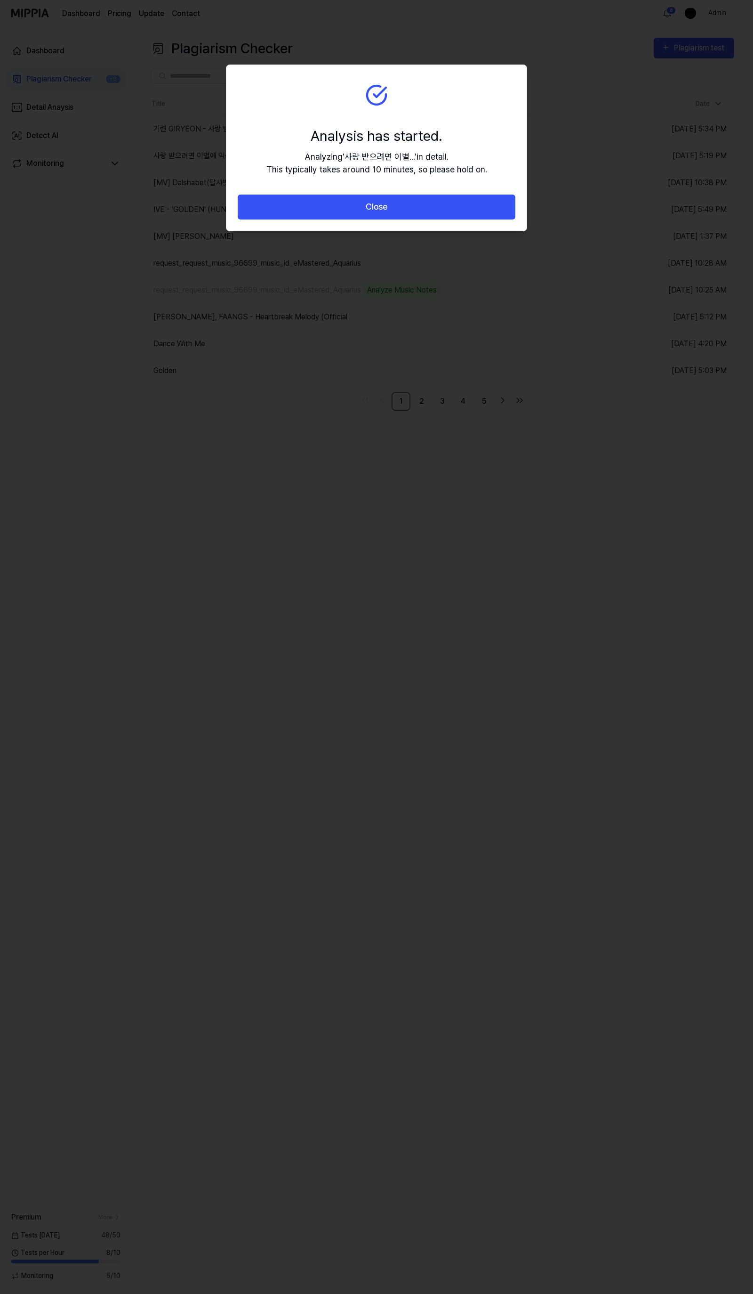
click at [401, 206] on button "Close" at bounding box center [377, 206] width 278 height 25
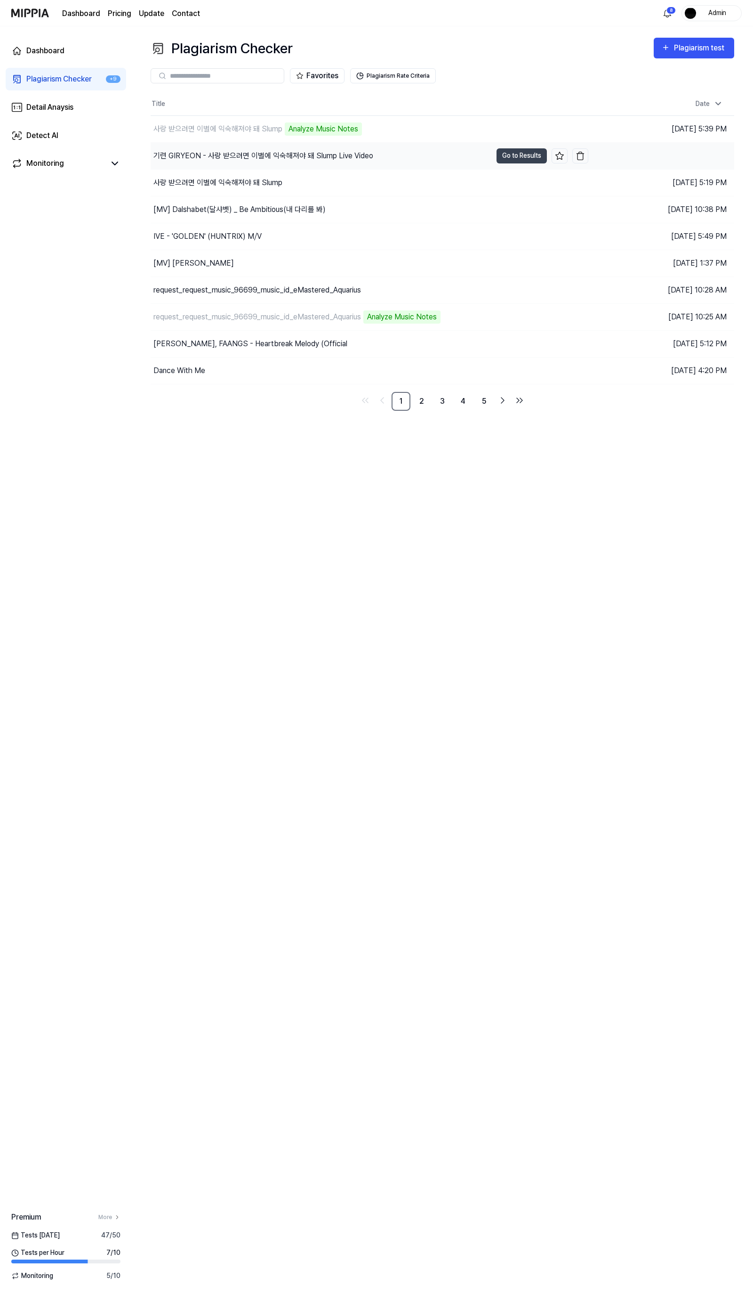
click at [278, 166] on div "기련 GIRYEON - 사랑 받으려면 이별에 익숙해져야 돼 Slump Live Video" at bounding box center [321, 156] width 341 height 26
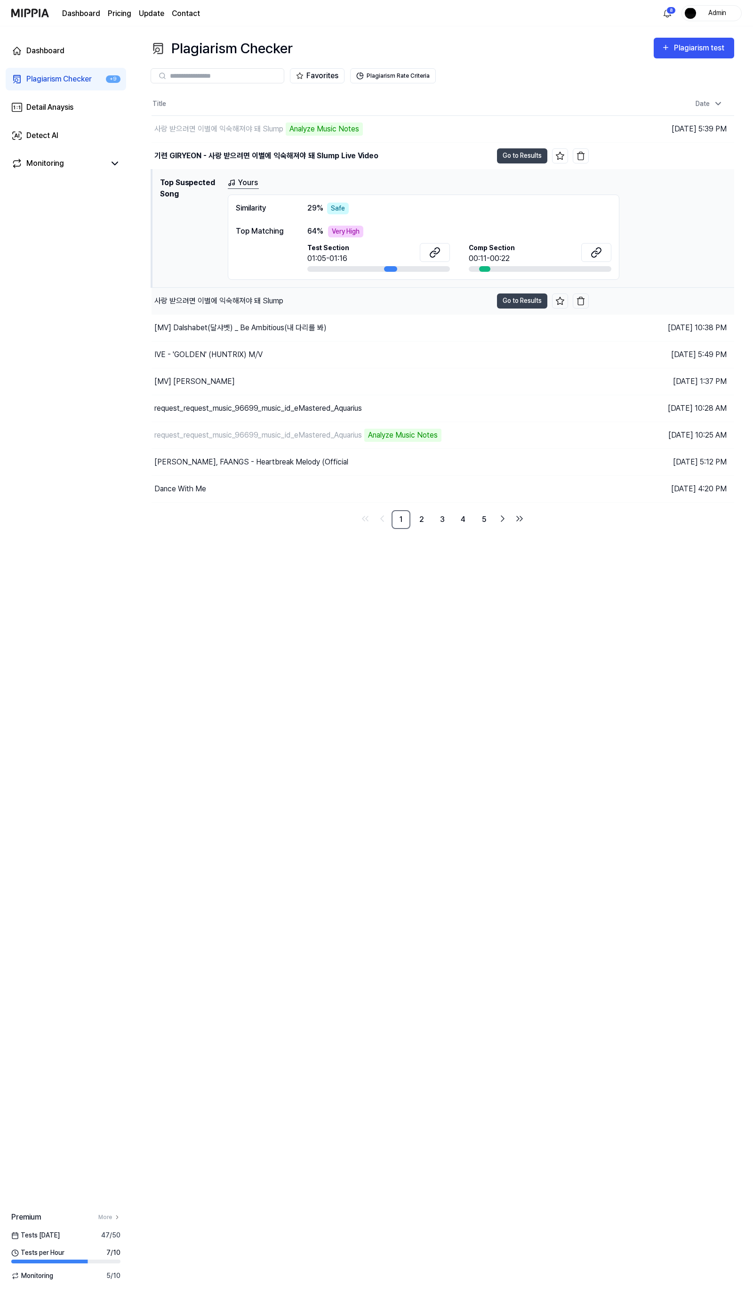
click at [270, 308] on div "사랑 받으려면 이별에 익숙해져야 돼 Slump" at bounding box center [322, 301] width 341 height 26
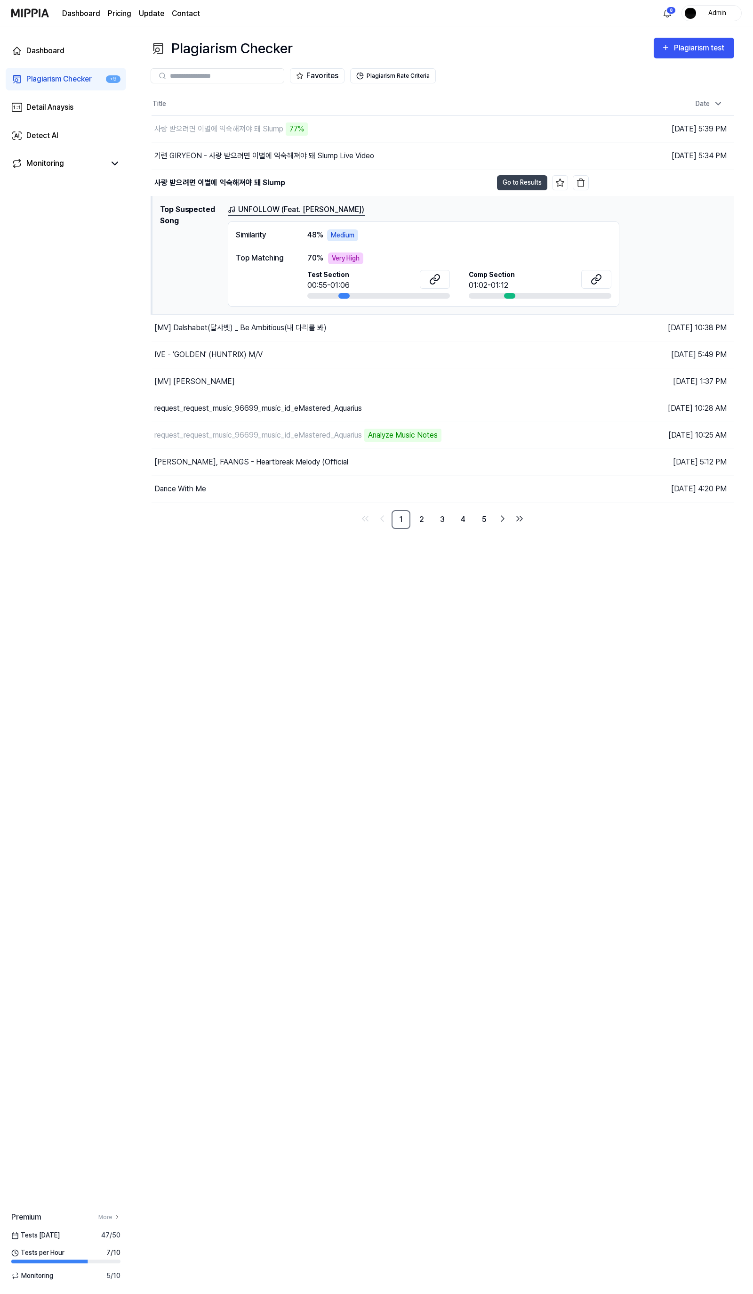
click at [348, 788] on div "Plagiarism Checker Plagiarism test Plagiarism Checker Detail Analysis Detect AI…" at bounding box center [443, 659] width 622 height 1267
click at [290, 123] on div "사랑 받으려면 이별에 익숙해져야 돼 Slump" at bounding box center [322, 129] width 341 height 26
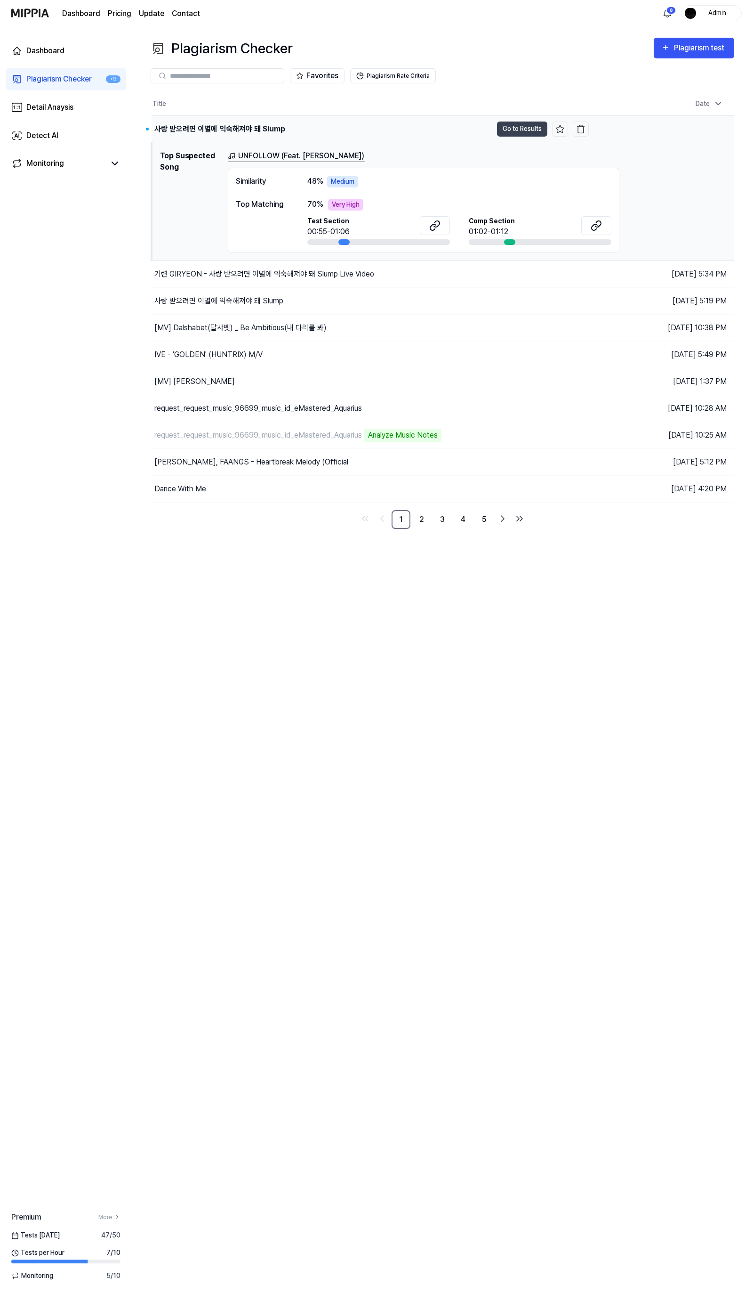
click at [275, 125] on div "사랑 받으려면 이별에 익숙해져야 돼 Slump" at bounding box center [219, 128] width 131 height 11
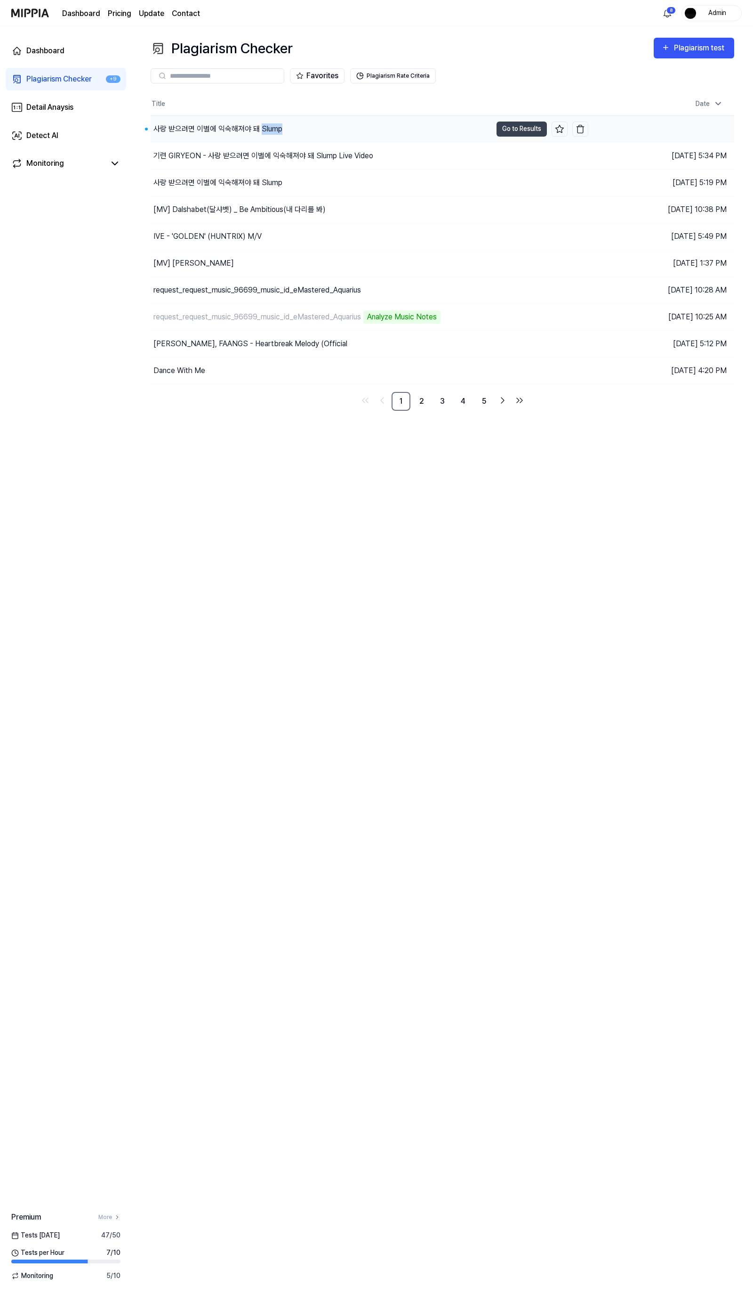
click at [275, 125] on div "사랑 받으려면 이별에 익숙해져야 돼 Slump" at bounding box center [218, 128] width 129 height 11
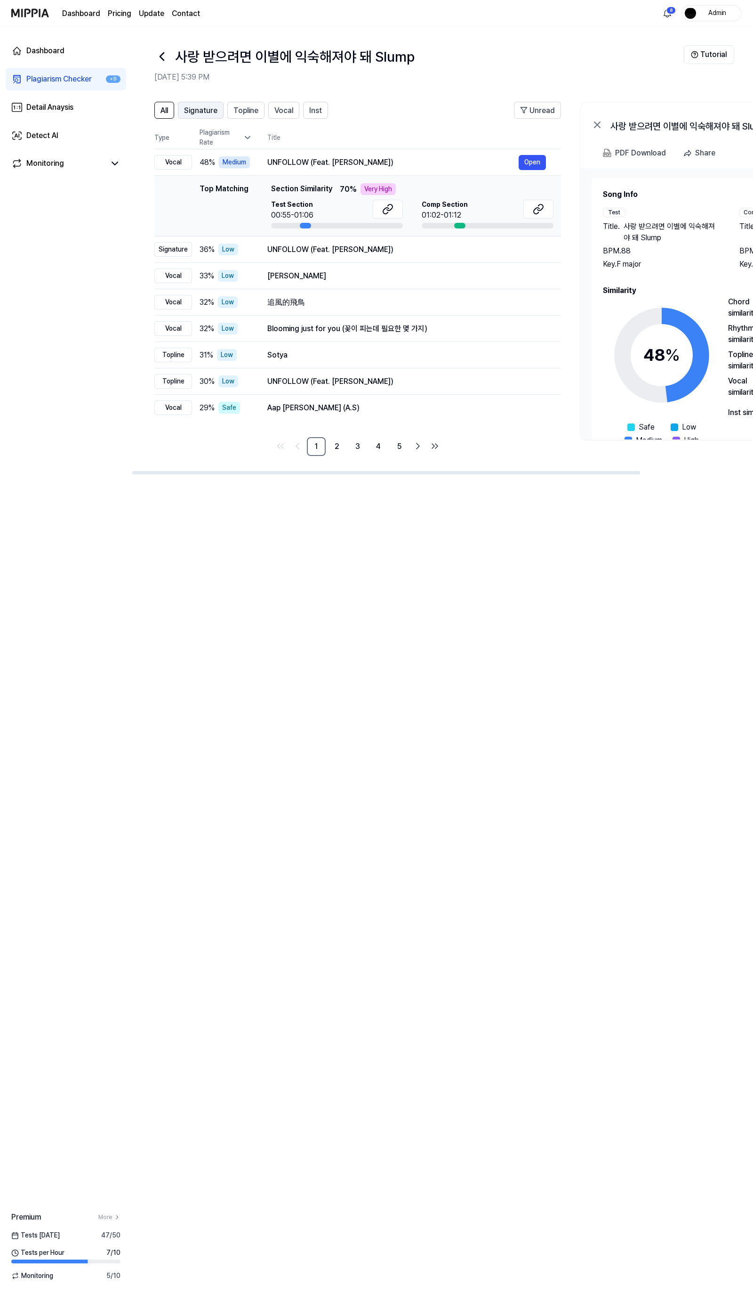
click at [209, 110] on span "Signature" at bounding box center [200, 110] width 33 height 11
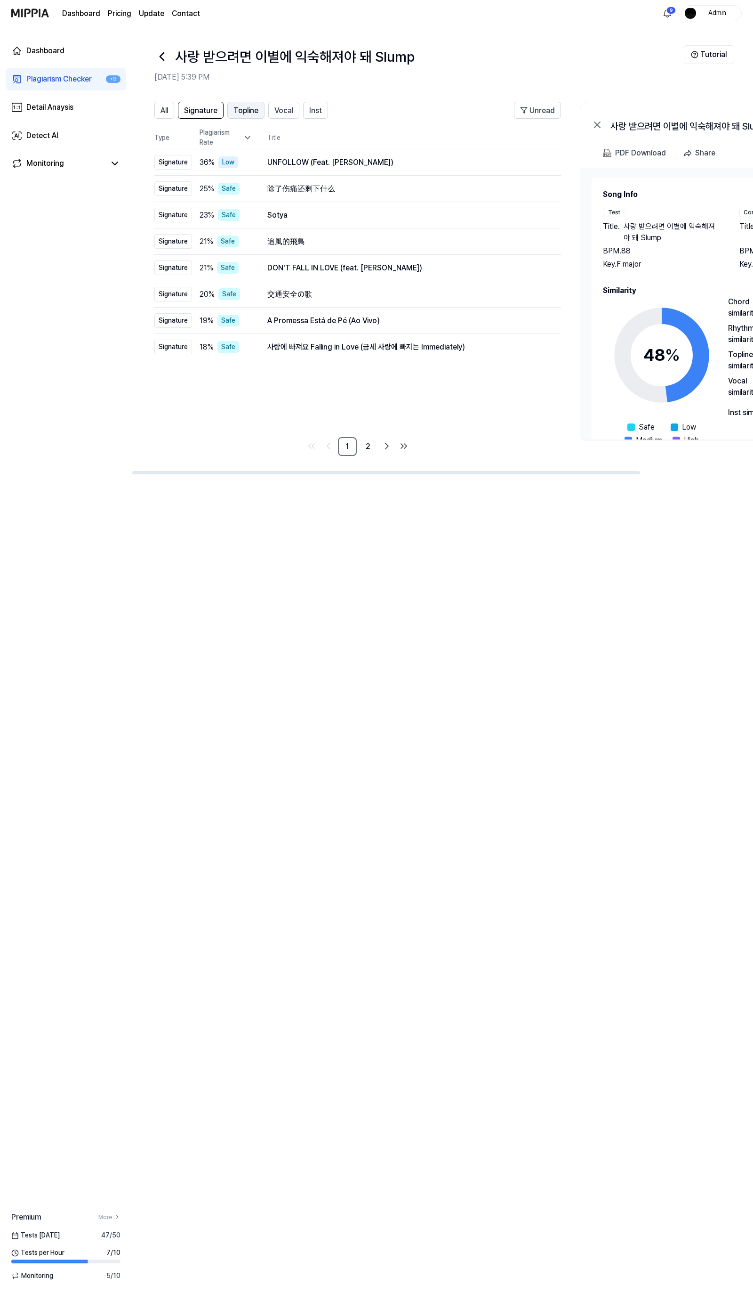
click at [240, 111] on span "Topline" at bounding box center [246, 110] width 25 height 11
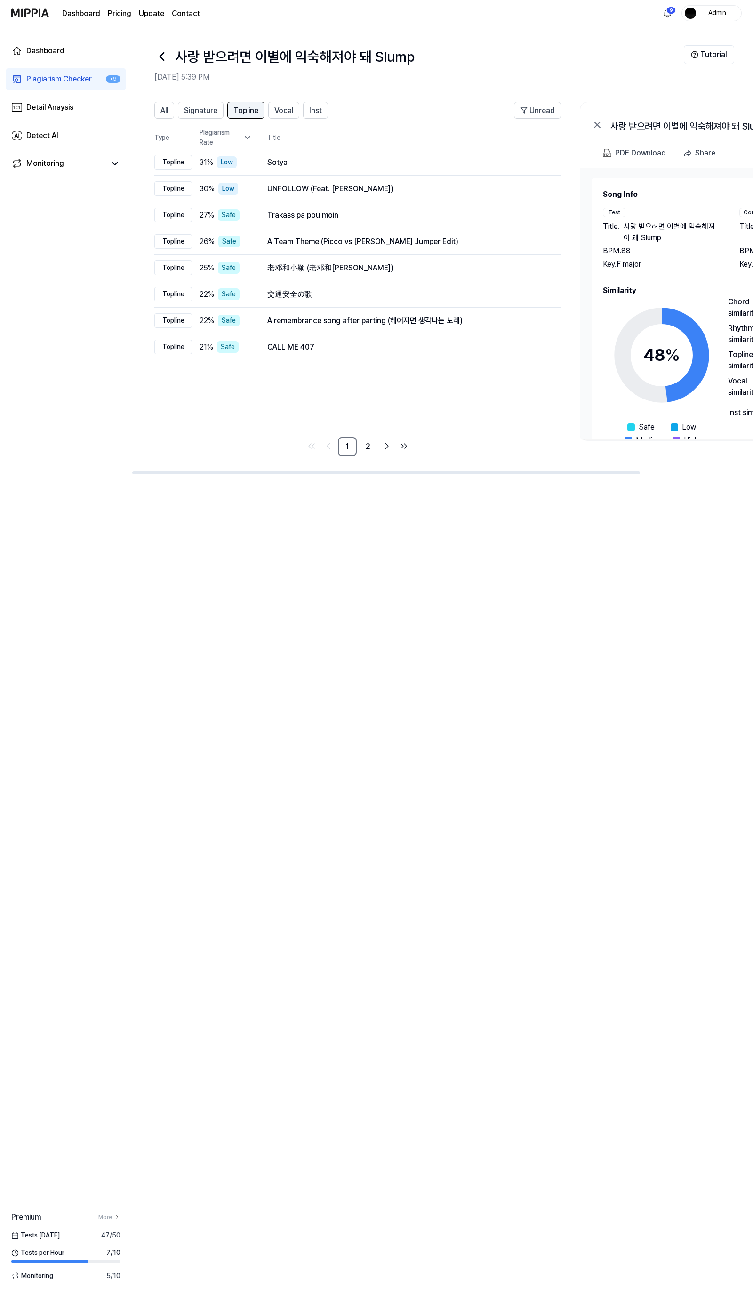
click at [265, 112] on button "Topline" at bounding box center [245, 110] width 37 height 17
click at [283, 112] on span "Vocal" at bounding box center [284, 110] width 19 height 11
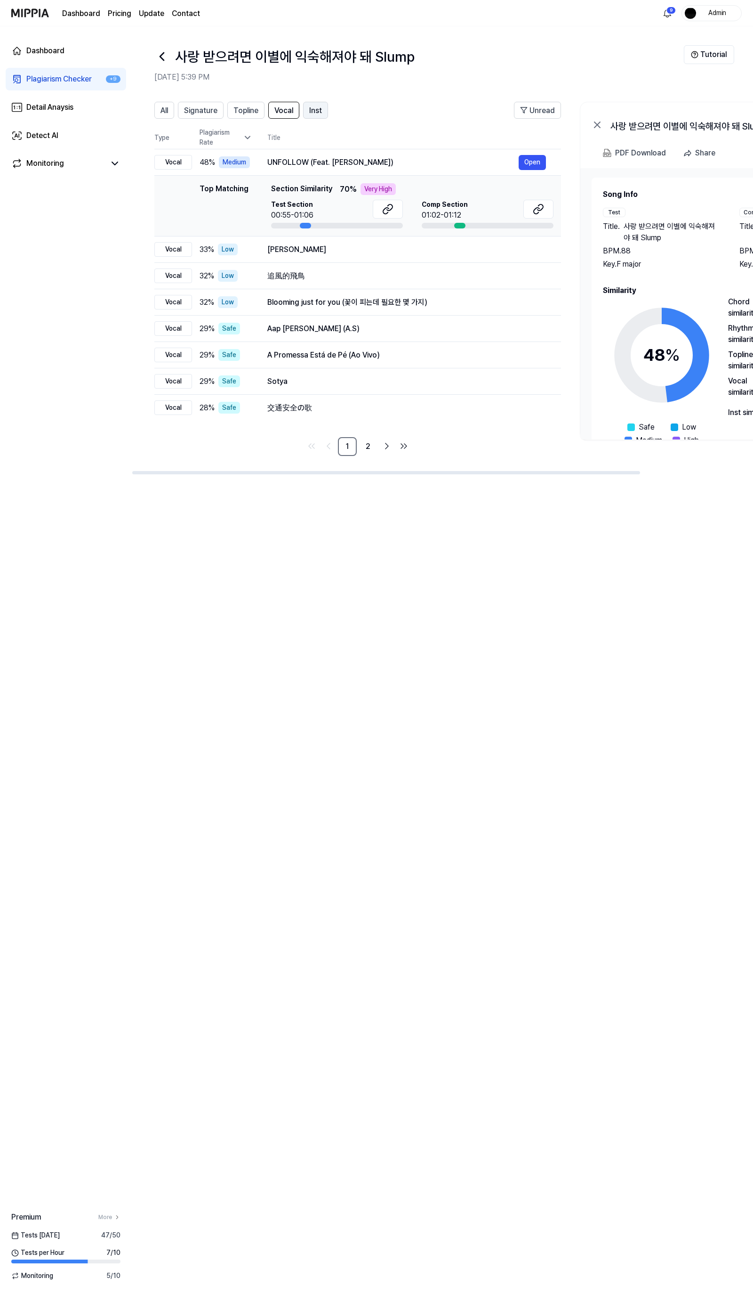
click at [309, 114] on button "Inst" at bounding box center [315, 110] width 25 height 17
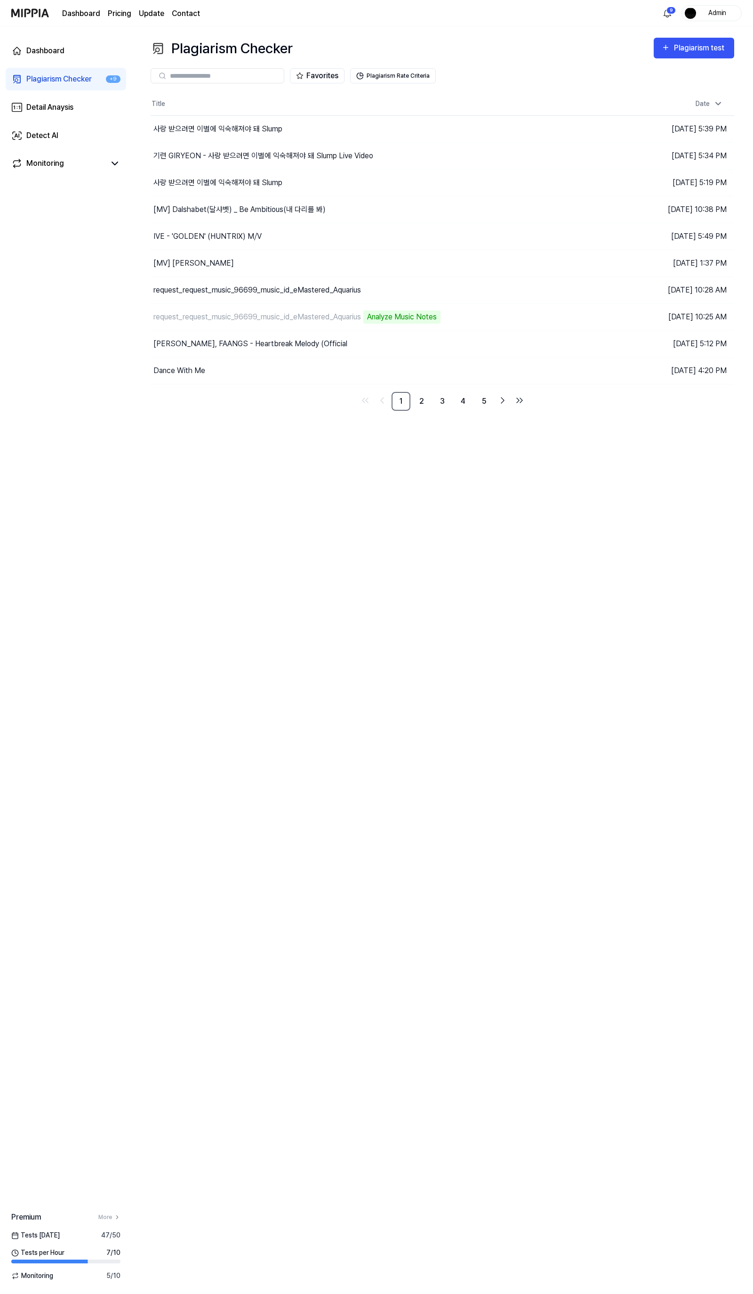
click at [262, 704] on div "Plagiarism Checker Plagiarism test Plagiarism Checker Detail Analysis Detect AI…" at bounding box center [443, 659] width 622 height 1267
click at [691, 46] on div "Plagiarism test" at bounding box center [700, 48] width 53 height 12
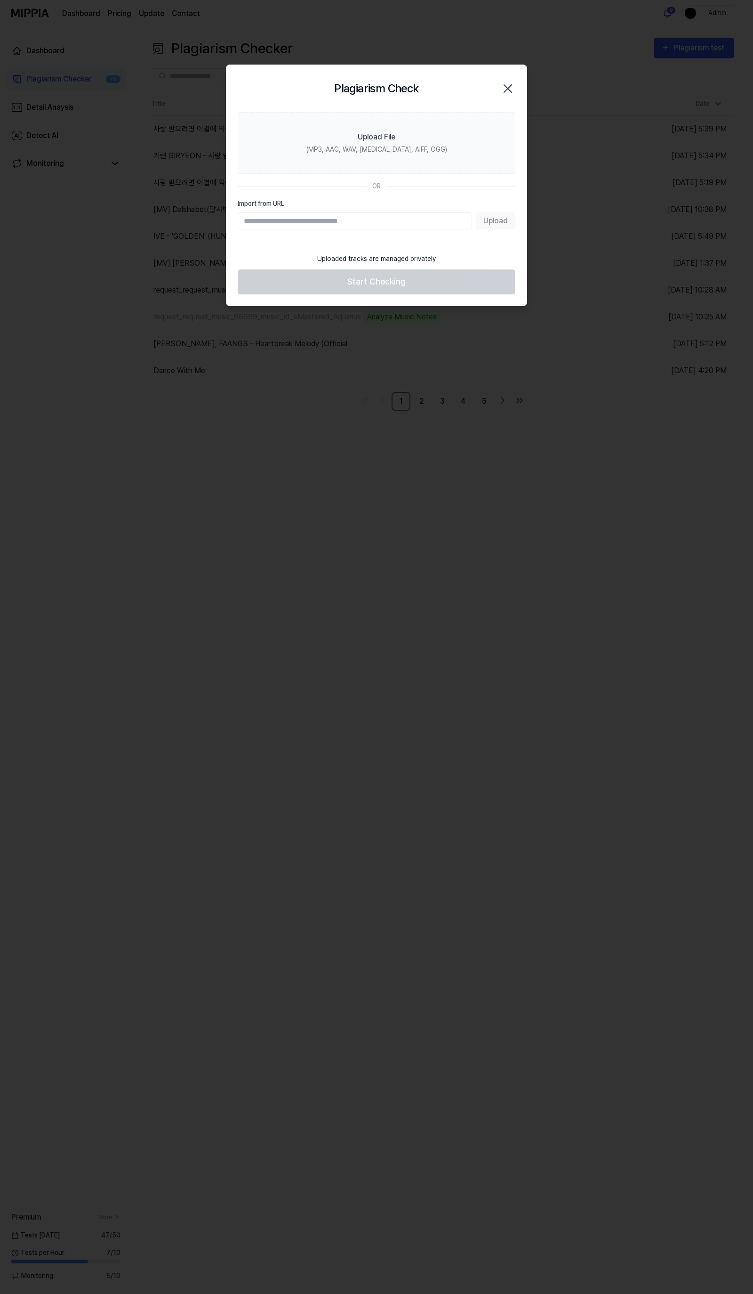
click at [430, 225] on input "Import from URL" at bounding box center [355, 220] width 235 height 17
paste input "**********"
type input "**********"
click at [474, 219] on div "**********" at bounding box center [377, 220] width 278 height 17
click at [496, 223] on button "Upload" at bounding box center [496, 220] width 40 height 17
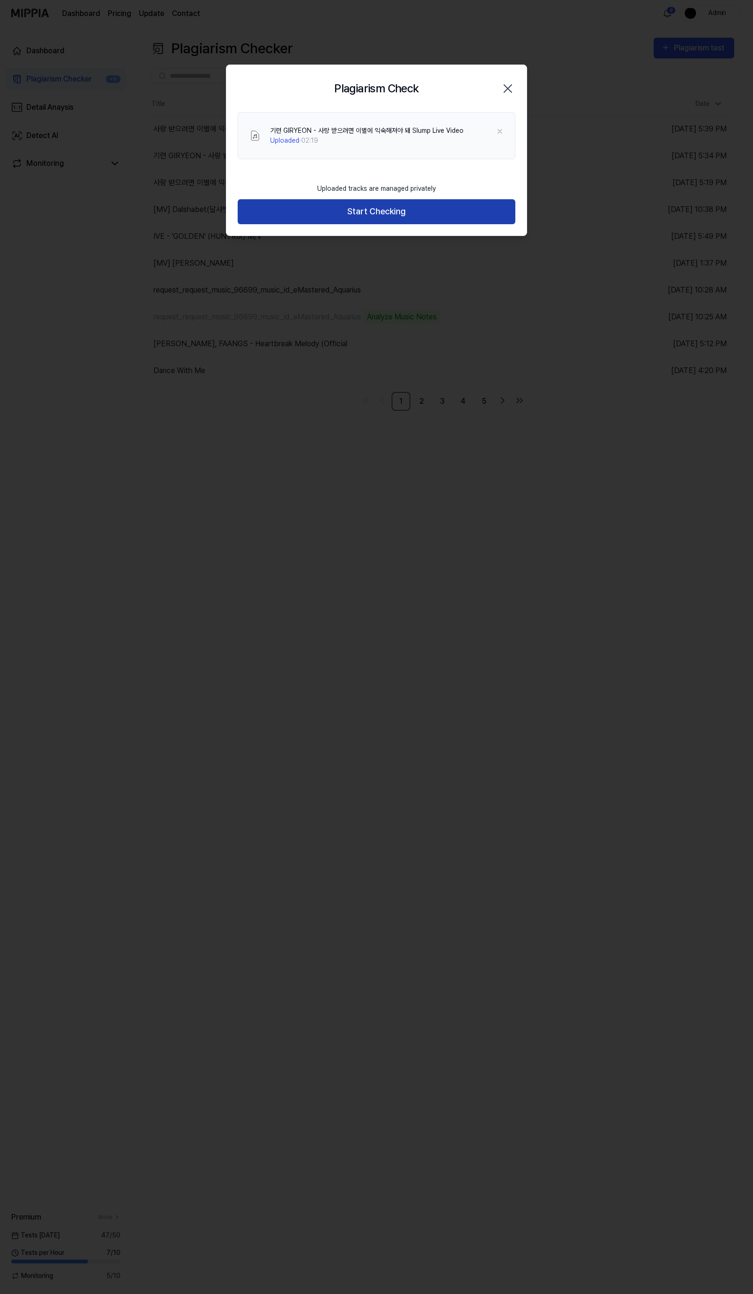
click at [339, 209] on button "Start Checking" at bounding box center [377, 211] width 278 height 25
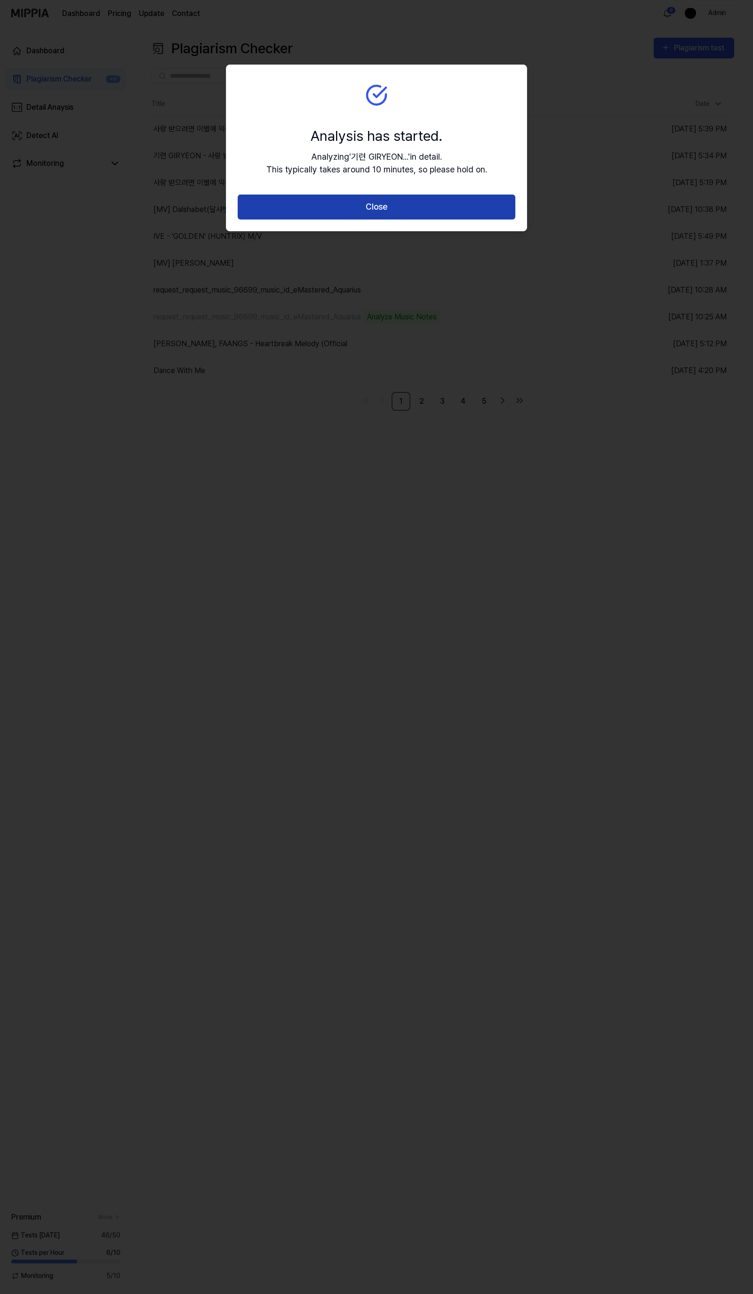
click at [398, 200] on button "Close" at bounding box center [377, 206] width 278 height 25
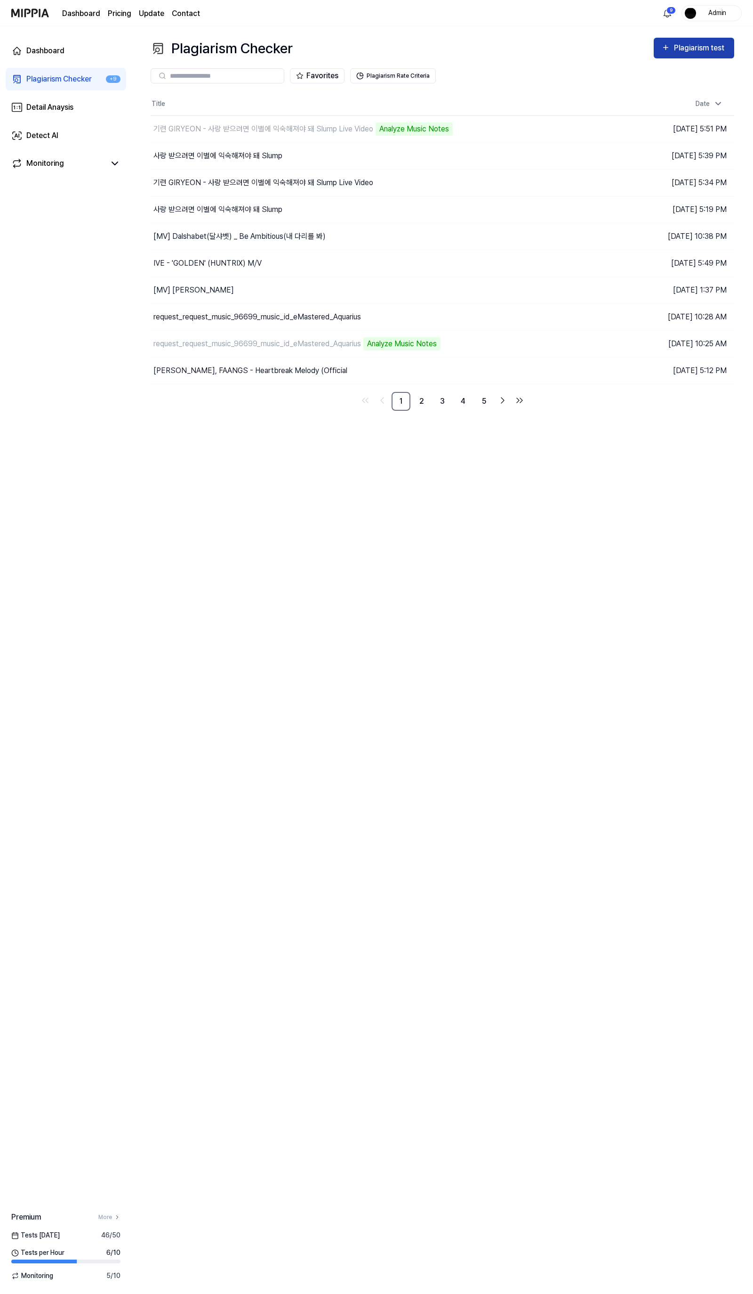
click at [679, 55] on button "Plagiarism test" at bounding box center [694, 48] width 81 height 21
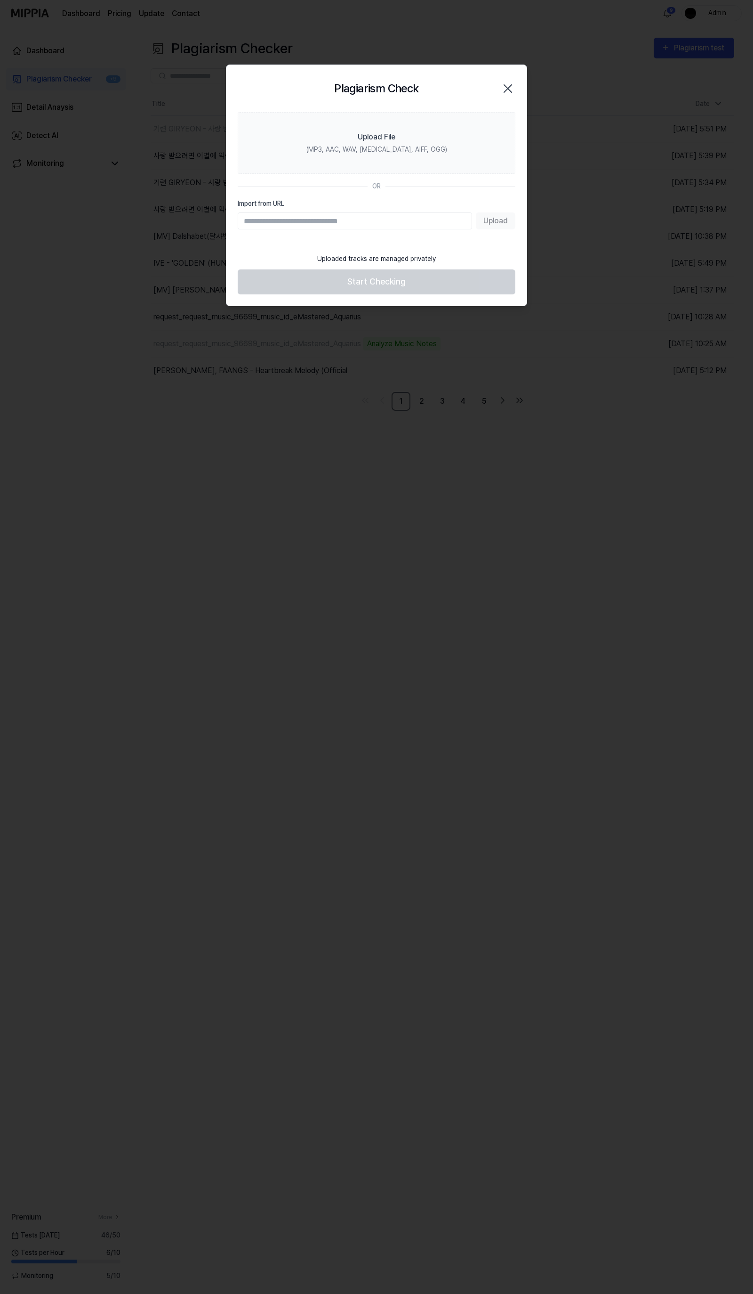
click at [379, 217] on input "Import from URL" at bounding box center [355, 220] width 235 height 17
paste input "**********"
type input "**********"
click at [501, 219] on button "Upload" at bounding box center [496, 220] width 40 height 17
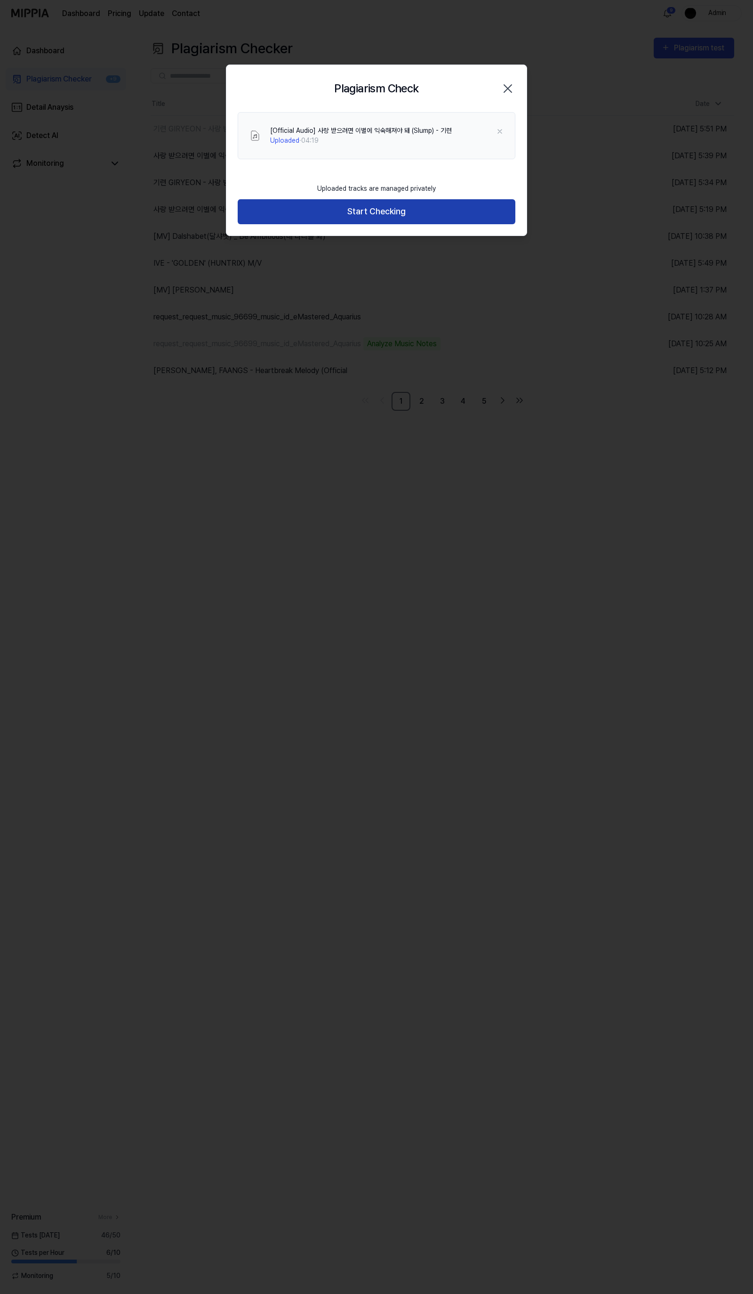
click at [366, 217] on button "Start Checking" at bounding box center [377, 211] width 278 height 25
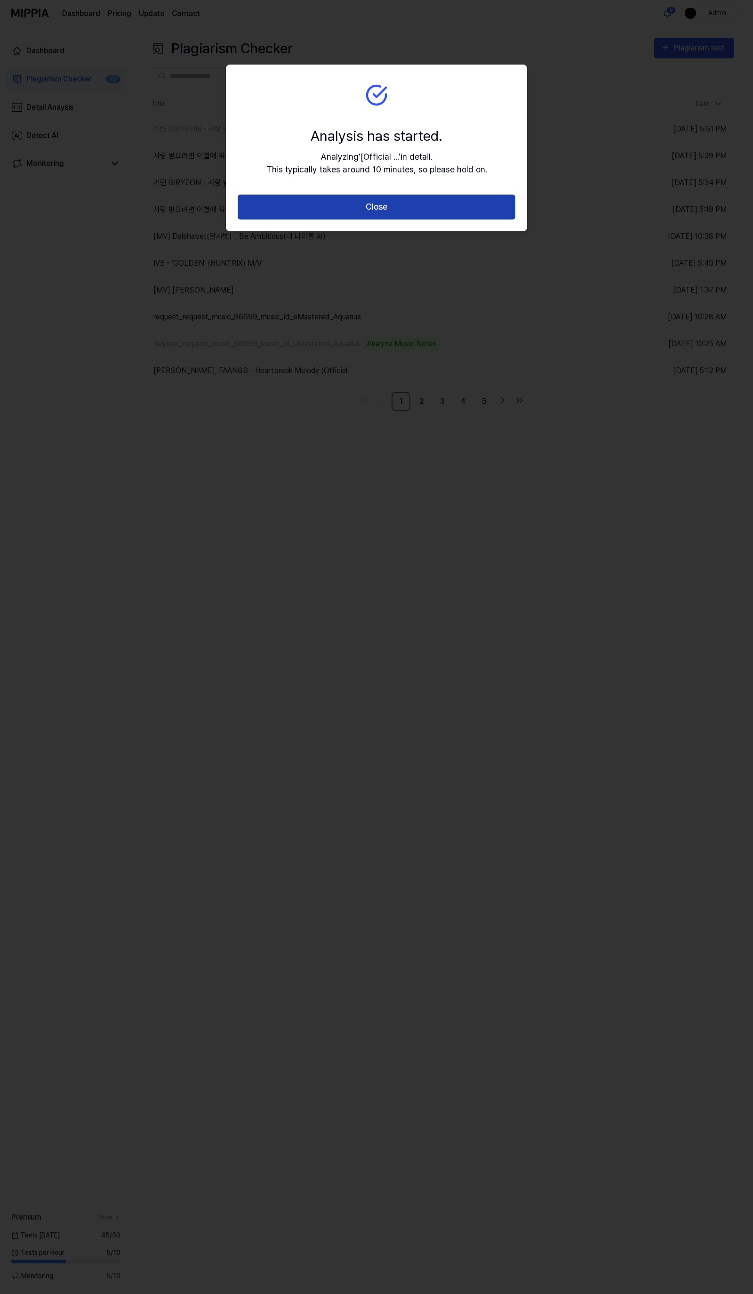
click at [369, 211] on button "Close" at bounding box center [377, 206] width 278 height 25
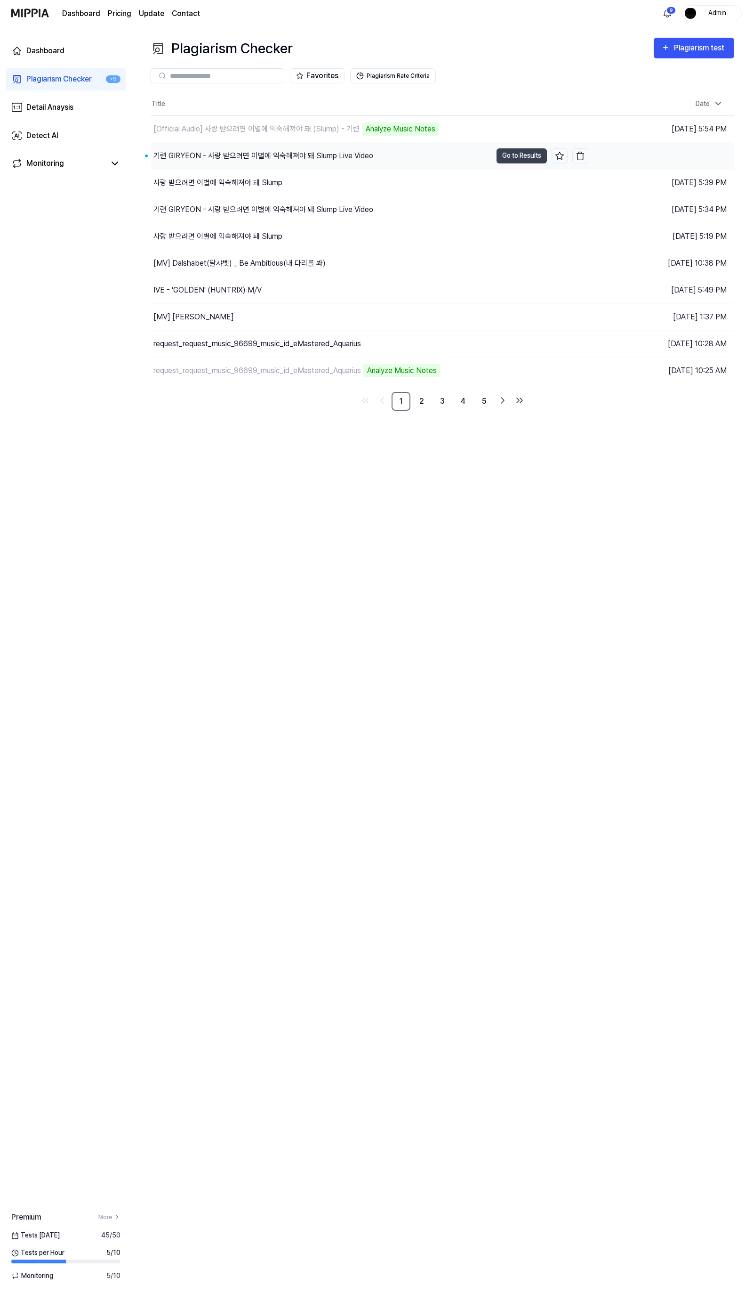
click at [305, 156] on div "기련 GIRYEON - 사랑 받으려면 이별에 익숙해져야 돼 Slump Live Video" at bounding box center [264, 155] width 220 height 11
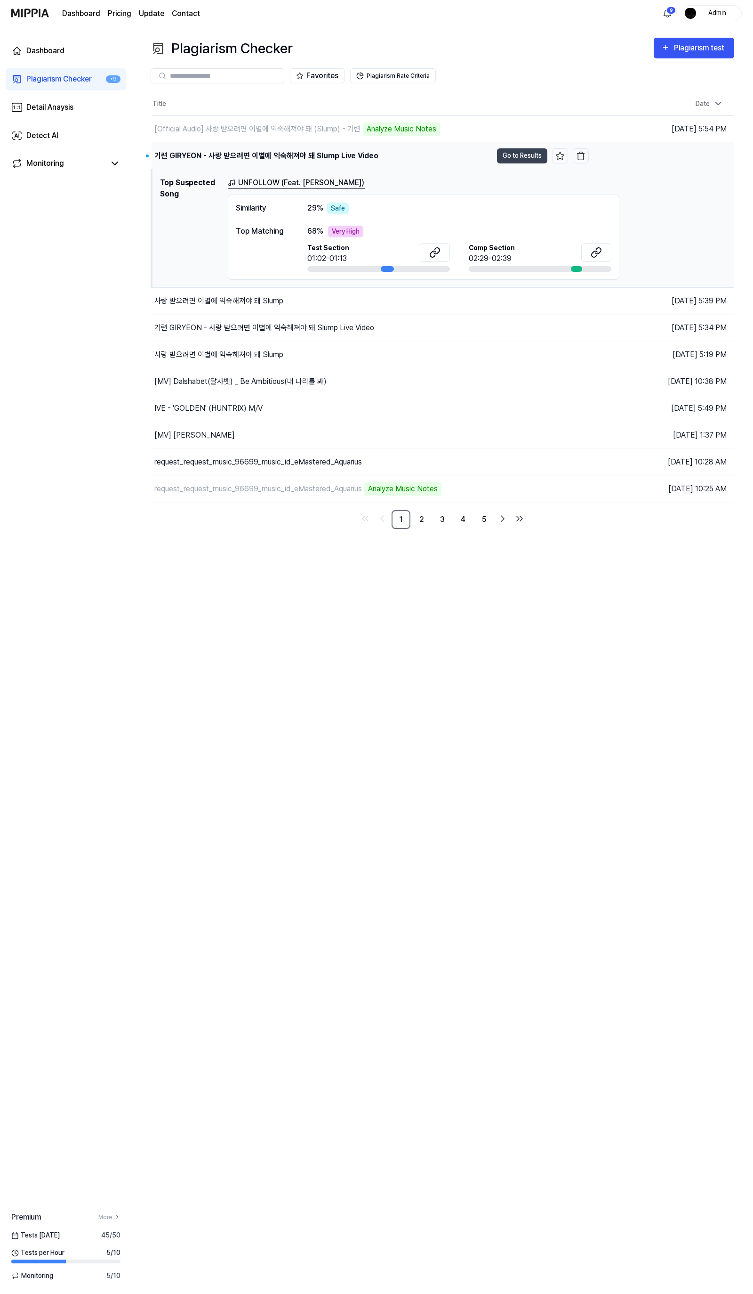
click at [305, 156] on div "기련 GIRYEON - 사랑 받으려면 이별에 익숙해져야 돼 Slump Live Video" at bounding box center [266, 155] width 224 height 11
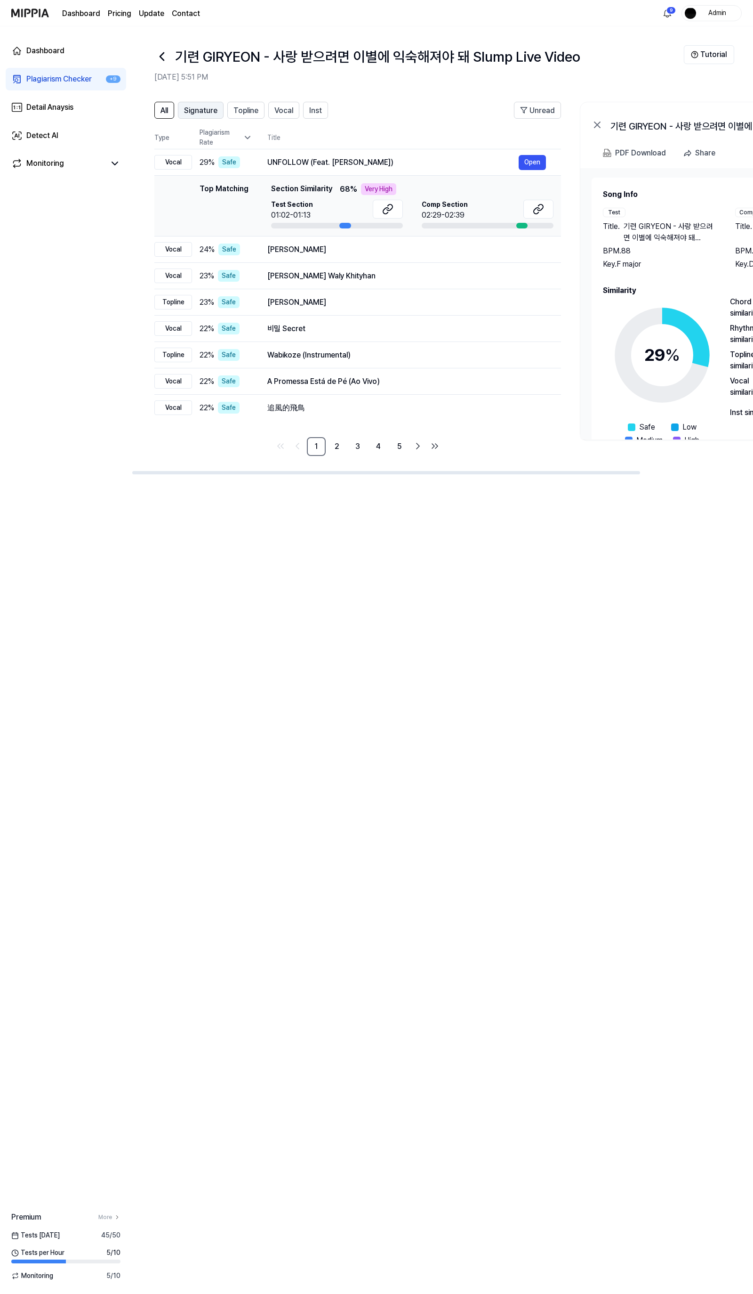
click at [218, 108] on button "Signature" at bounding box center [201, 110] width 46 height 17
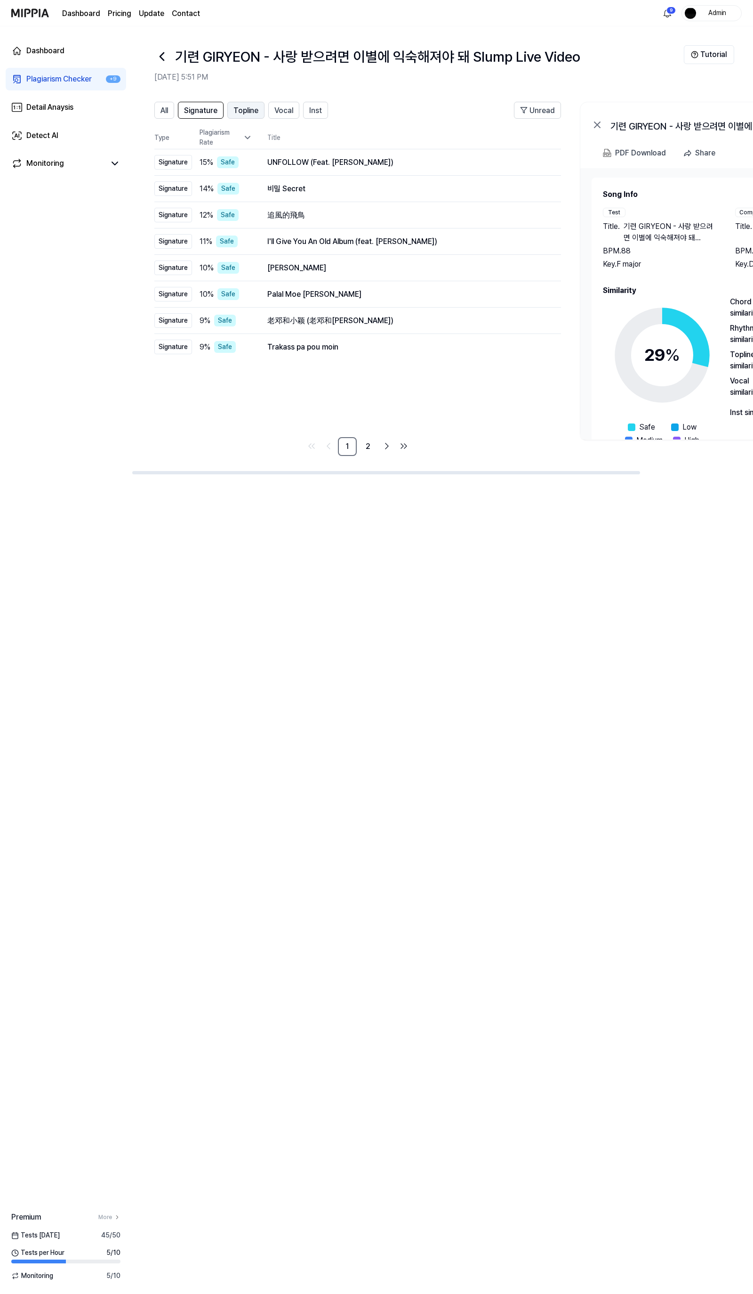
click at [251, 115] on span "Topline" at bounding box center [246, 110] width 25 height 11
click at [291, 119] on header "All Signature Topline Vocal Inst Unread" at bounding box center [357, 114] width 407 height 24
click at [286, 109] on span "Vocal" at bounding box center [284, 110] width 19 height 11
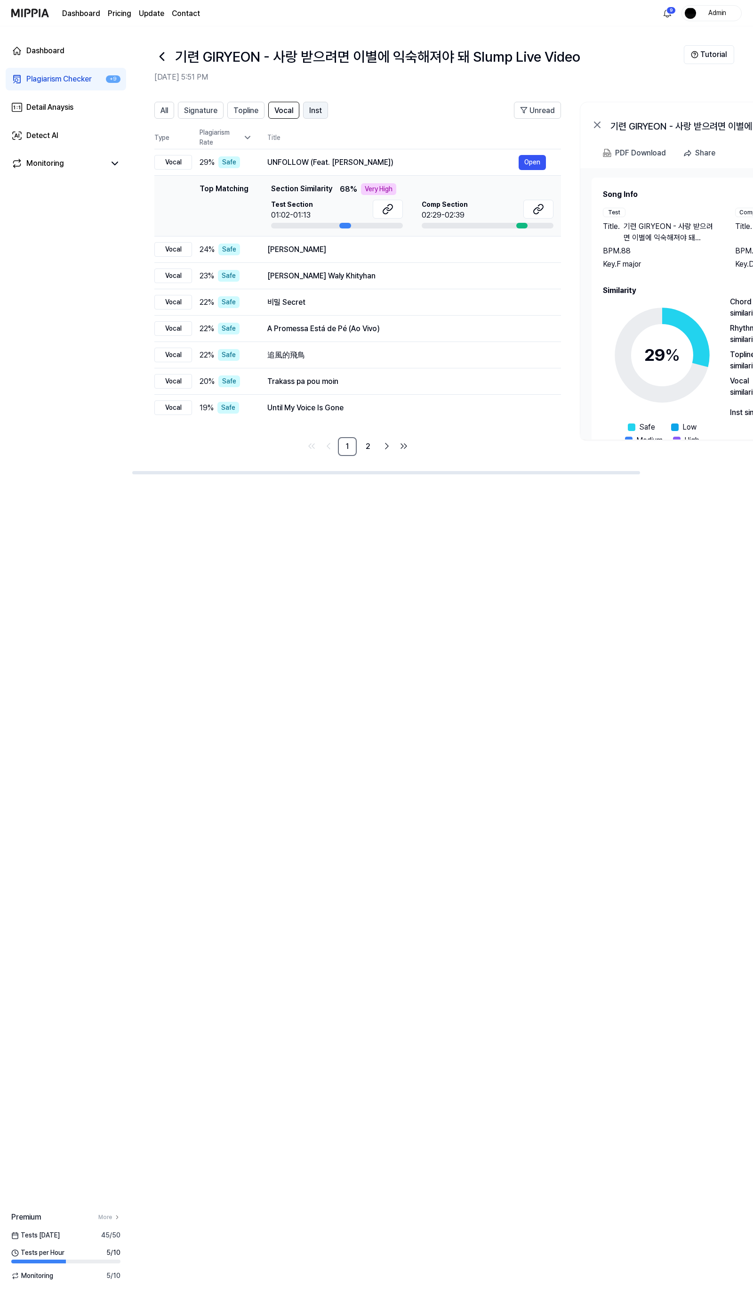
click at [314, 112] on span "Inst" at bounding box center [315, 110] width 13 height 11
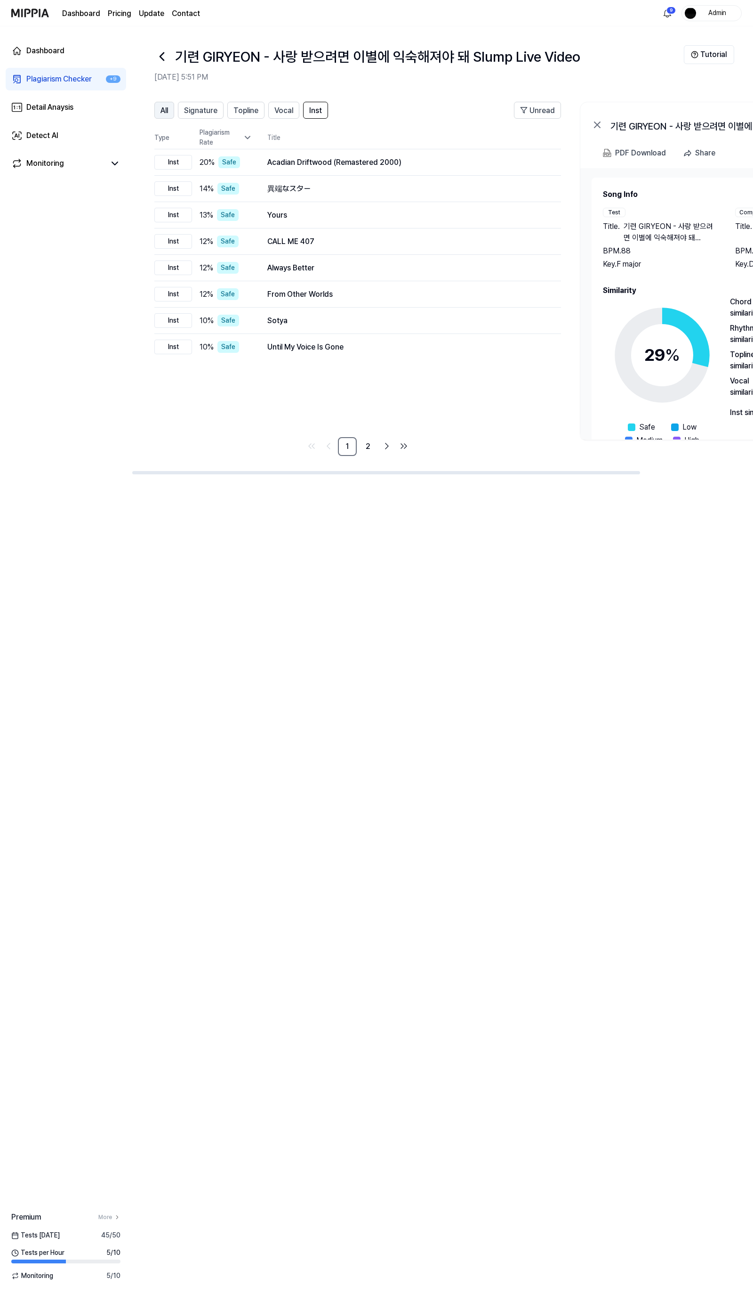
click at [170, 102] on button "All" at bounding box center [164, 110] width 20 height 17
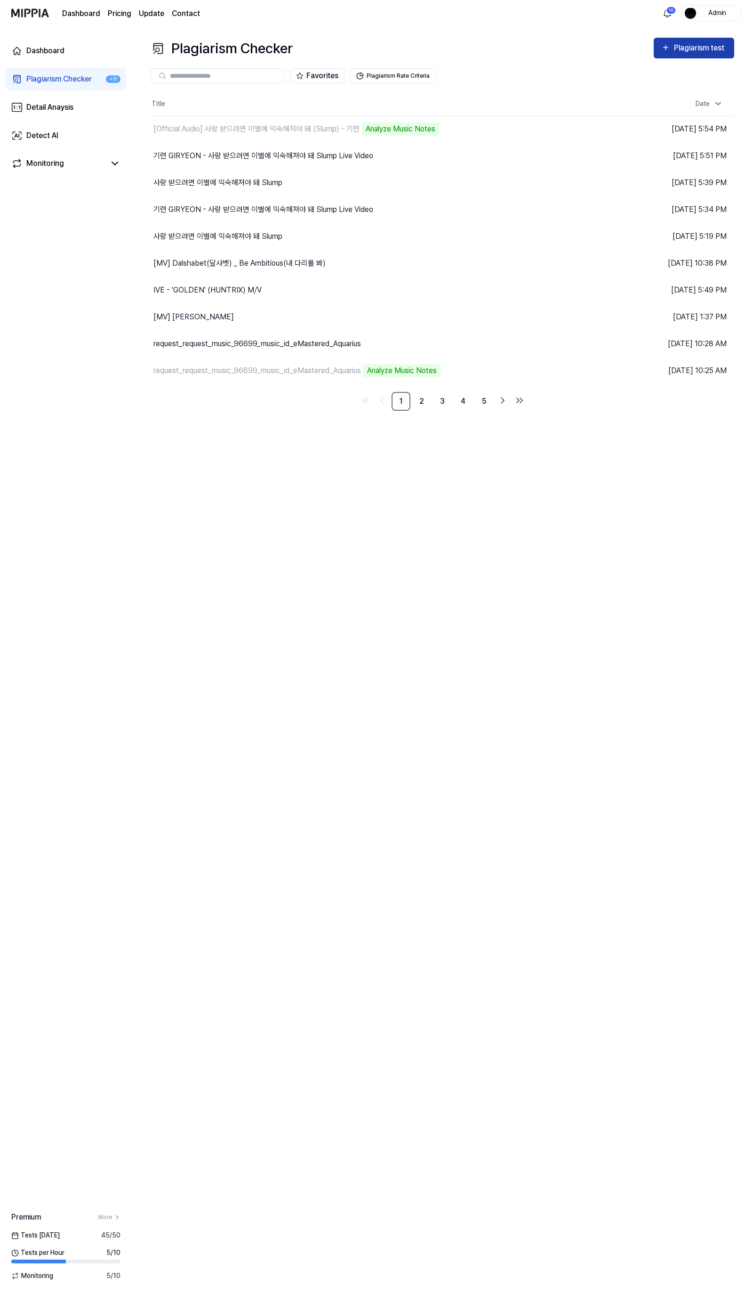
click at [681, 56] on button "Plagiarism test" at bounding box center [694, 48] width 81 height 21
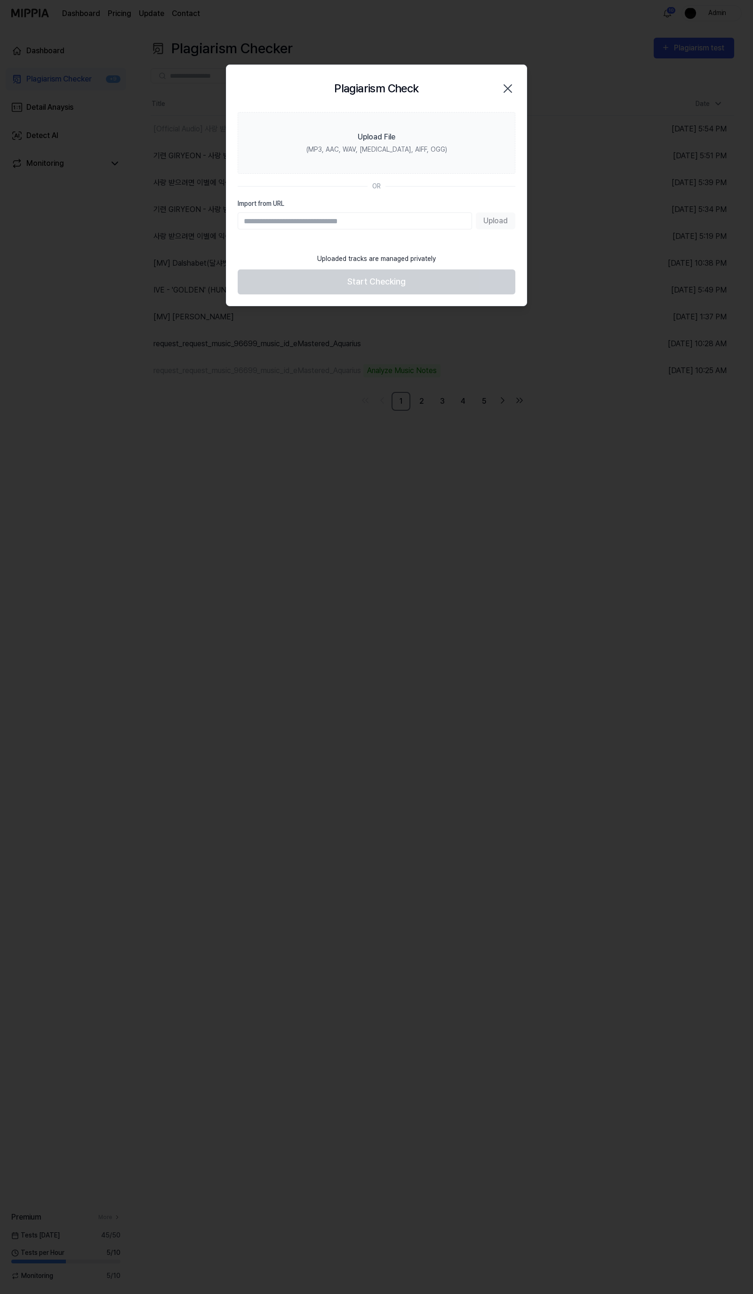
click at [347, 222] on input "Import from URL" at bounding box center [355, 220] width 235 height 17
paste input "**********"
type input "**********"
click at [506, 221] on button "Upload" at bounding box center [496, 220] width 40 height 17
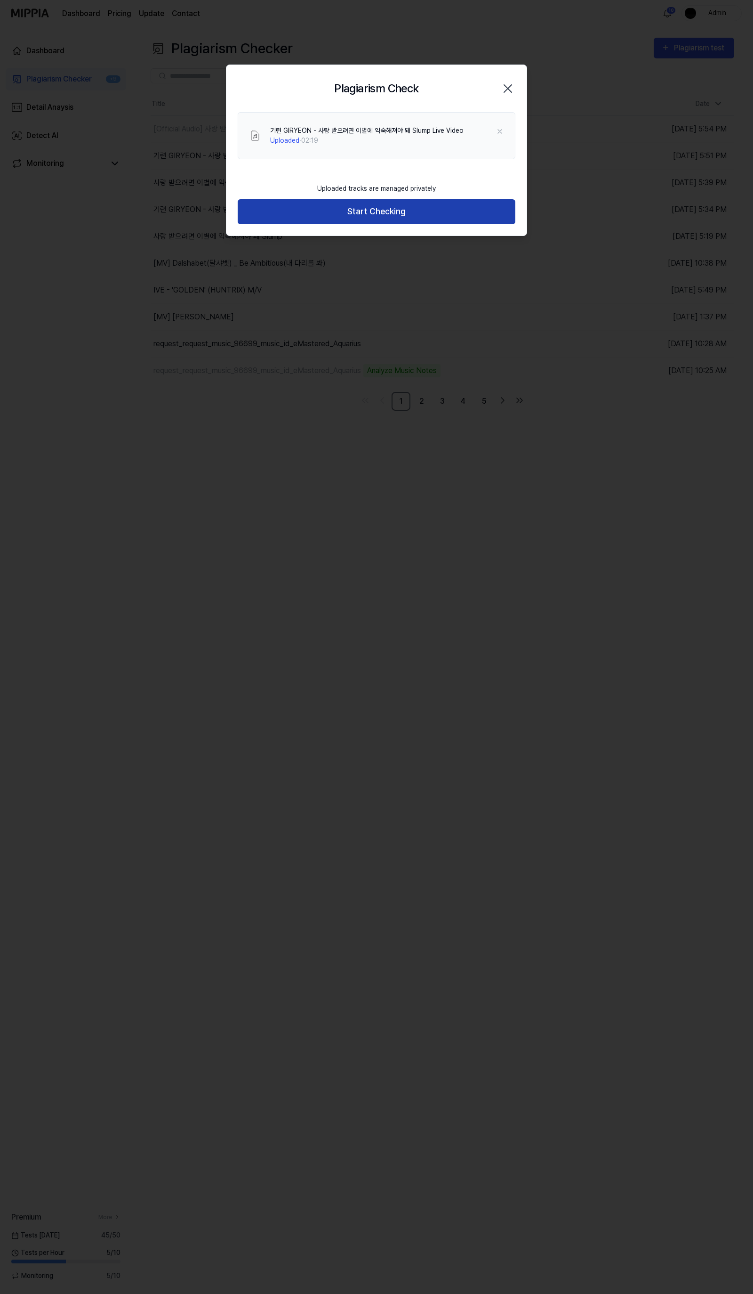
click at [395, 211] on button "Start Checking" at bounding box center [377, 211] width 278 height 25
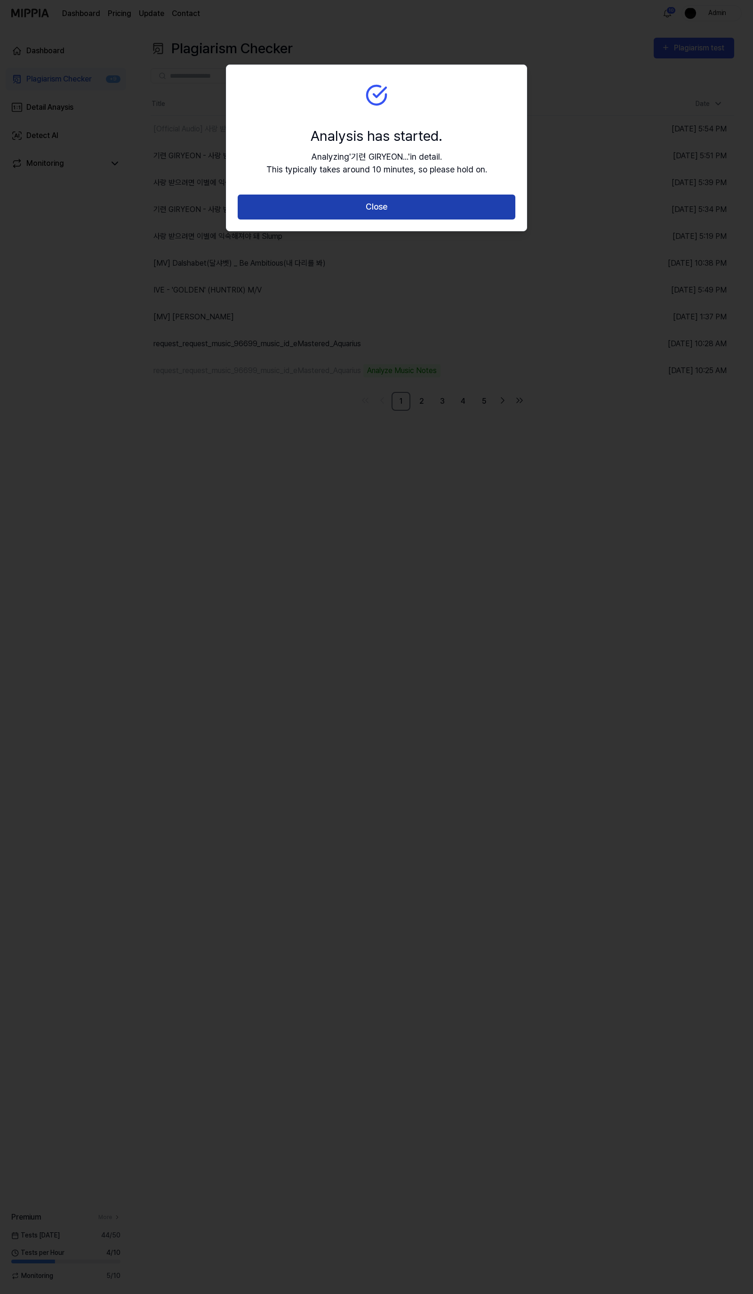
click at [398, 215] on button "Close" at bounding box center [377, 206] width 278 height 25
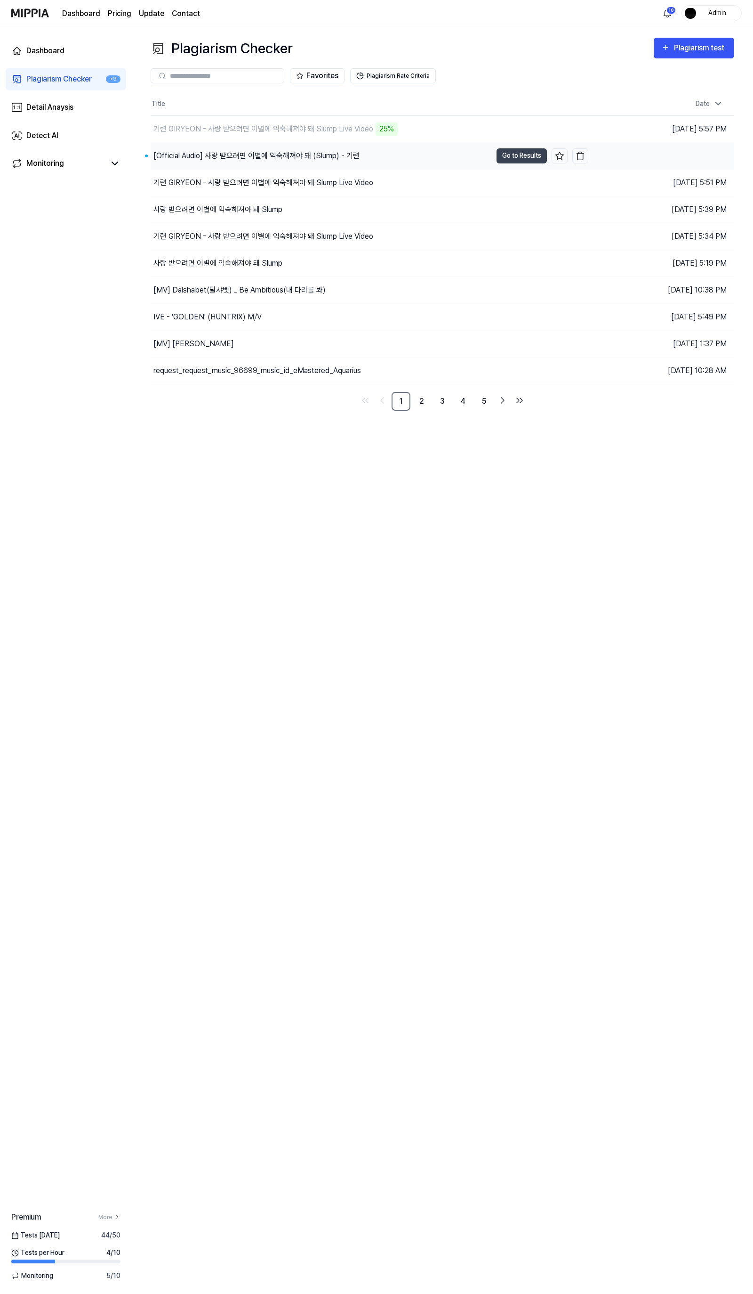
click at [332, 152] on div "[Official Audio] 사랑 받으려면 이별에 익숙해져야 돼 (Slump) - 기련" at bounding box center [257, 155] width 206 height 11
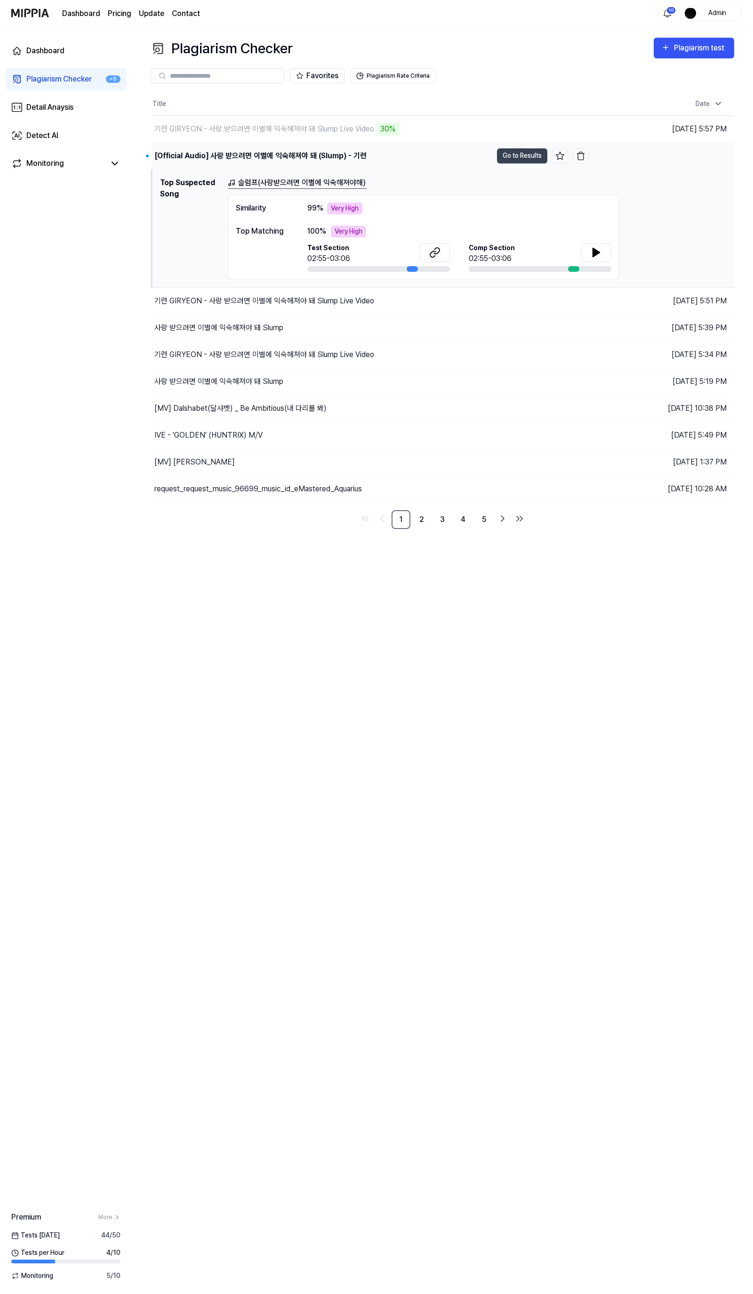
click at [332, 152] on div "[Official Audio] 사랑 받으려면 이별에 익숙해져야 돼 (Slump) - 기련" at bounding box center [260, 155] width 212 height 11
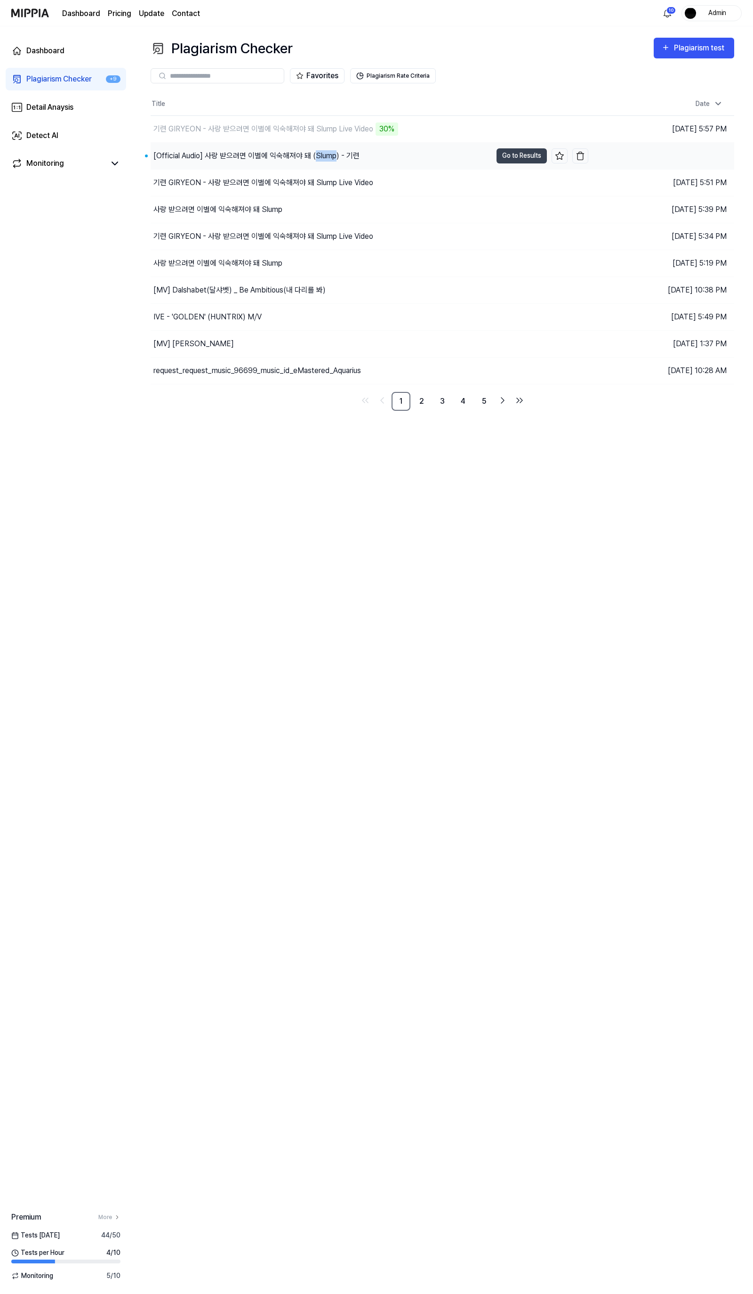
click at [332, 152] on div "[Official Audio] 사랑 받으려면 이별에 익숙해져야 돼 (Slump) - 기련" at bounding box center [257, 155] width 206 height 11
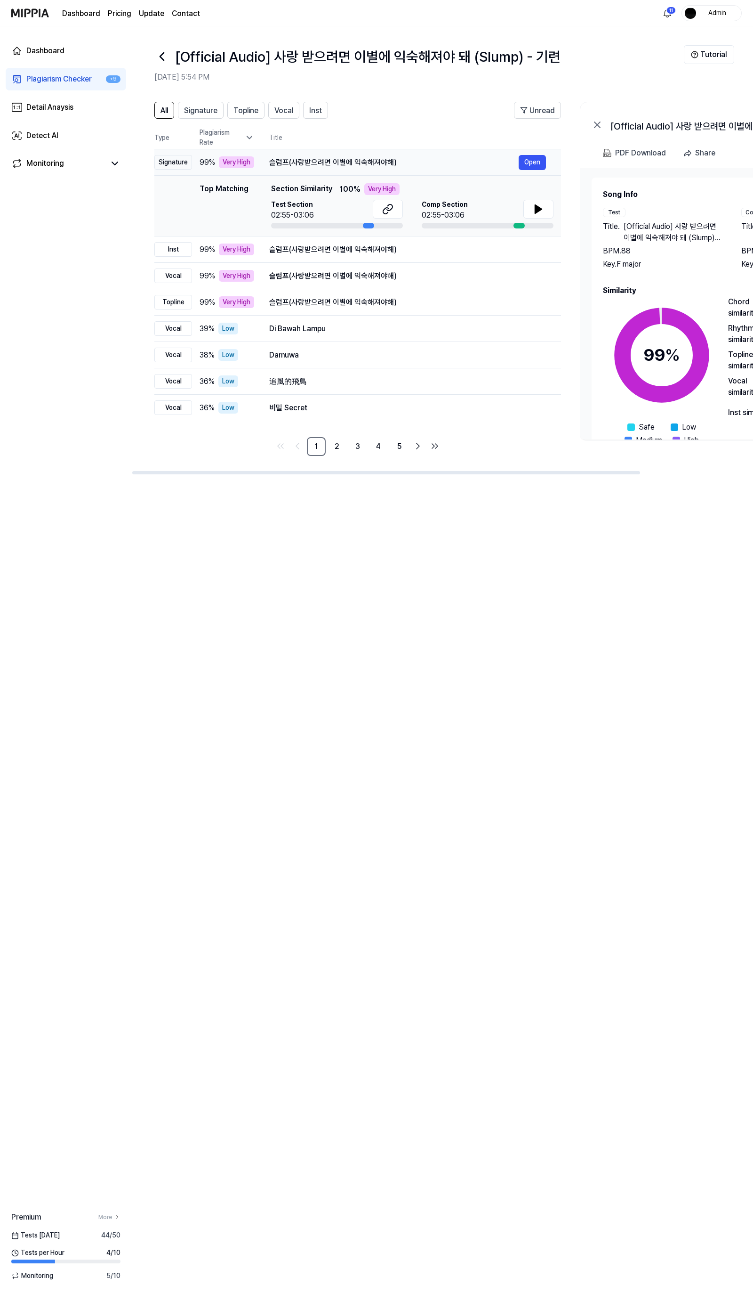
click at [330, 159] on div "슬럼프(사랑받으려면 이별에 익숙해져야해)" at bounding box center [394, 162] width 250 height 11
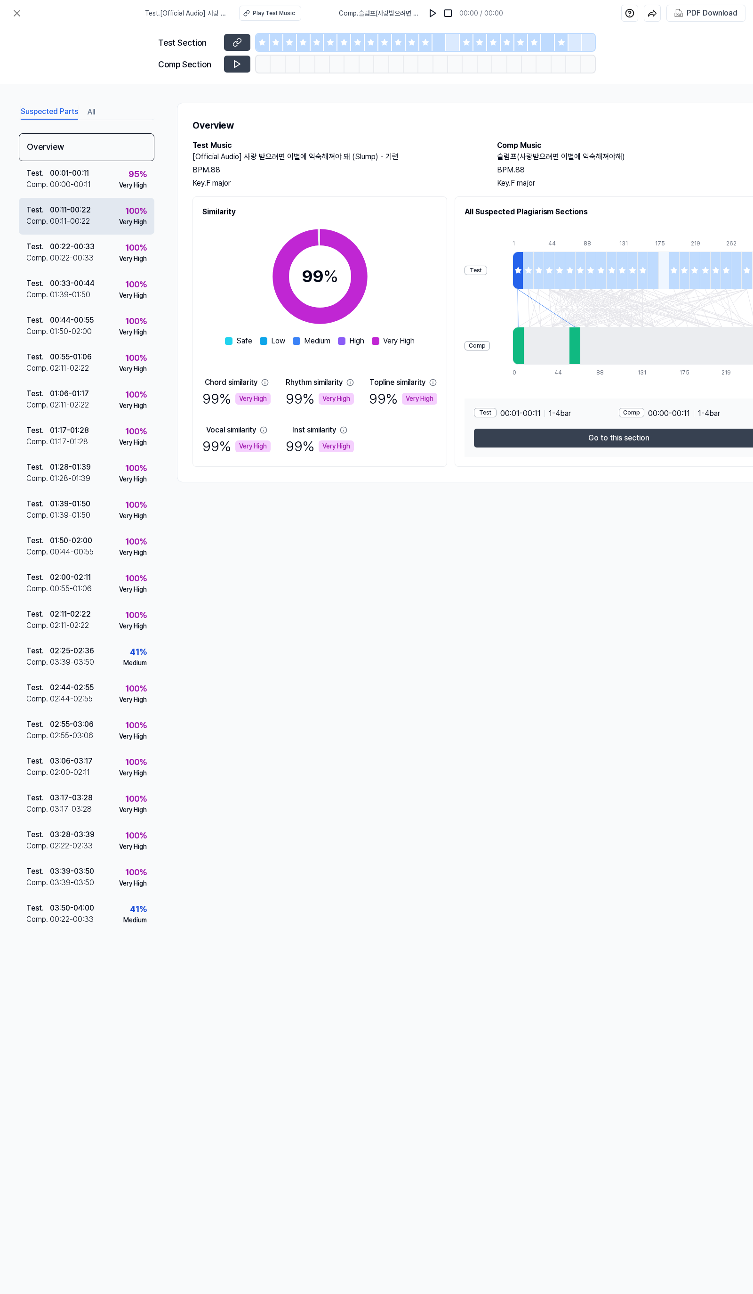
click at [119, 212] on div "100 % Very High" at bounding box center [133, 215] width 28 height 23
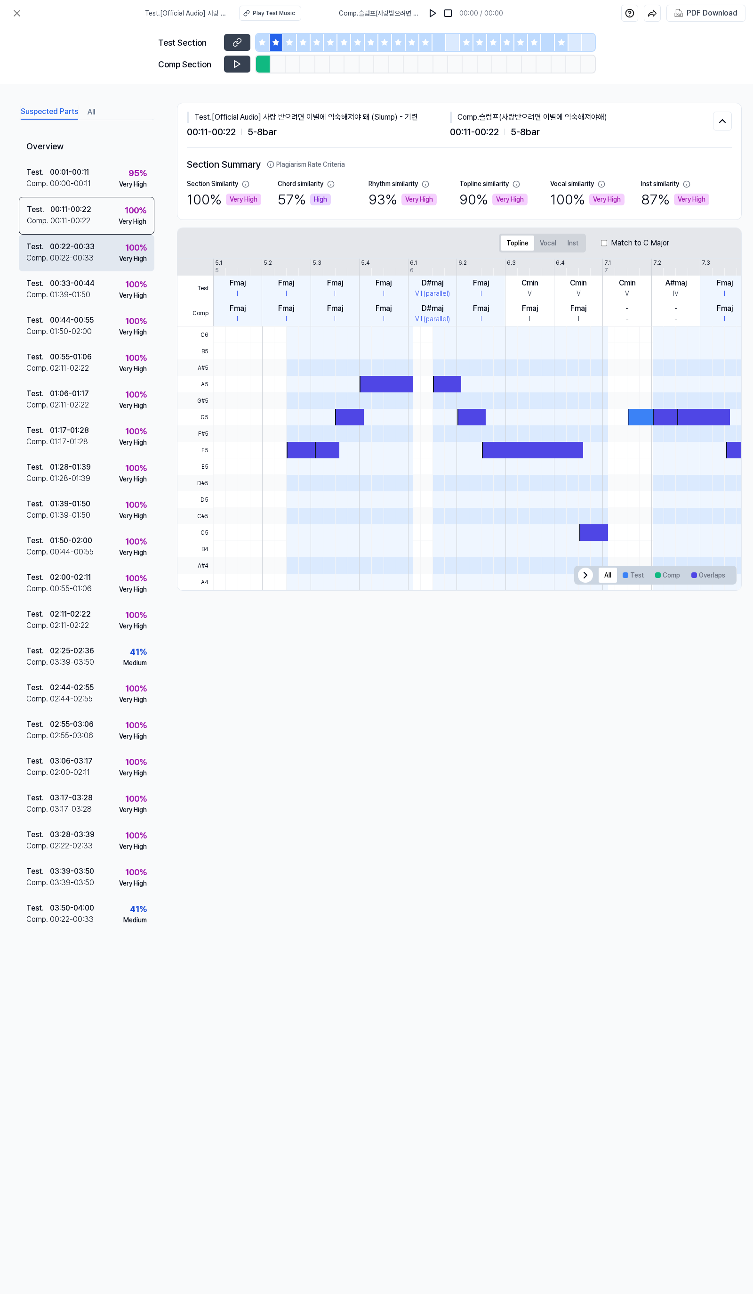
click at [112, 259] on div "Test . 00:22 - 00:33 Comp . 00:22 - 00:33 100 % Very High" at bounding box center [87, 253] width 136 height 37
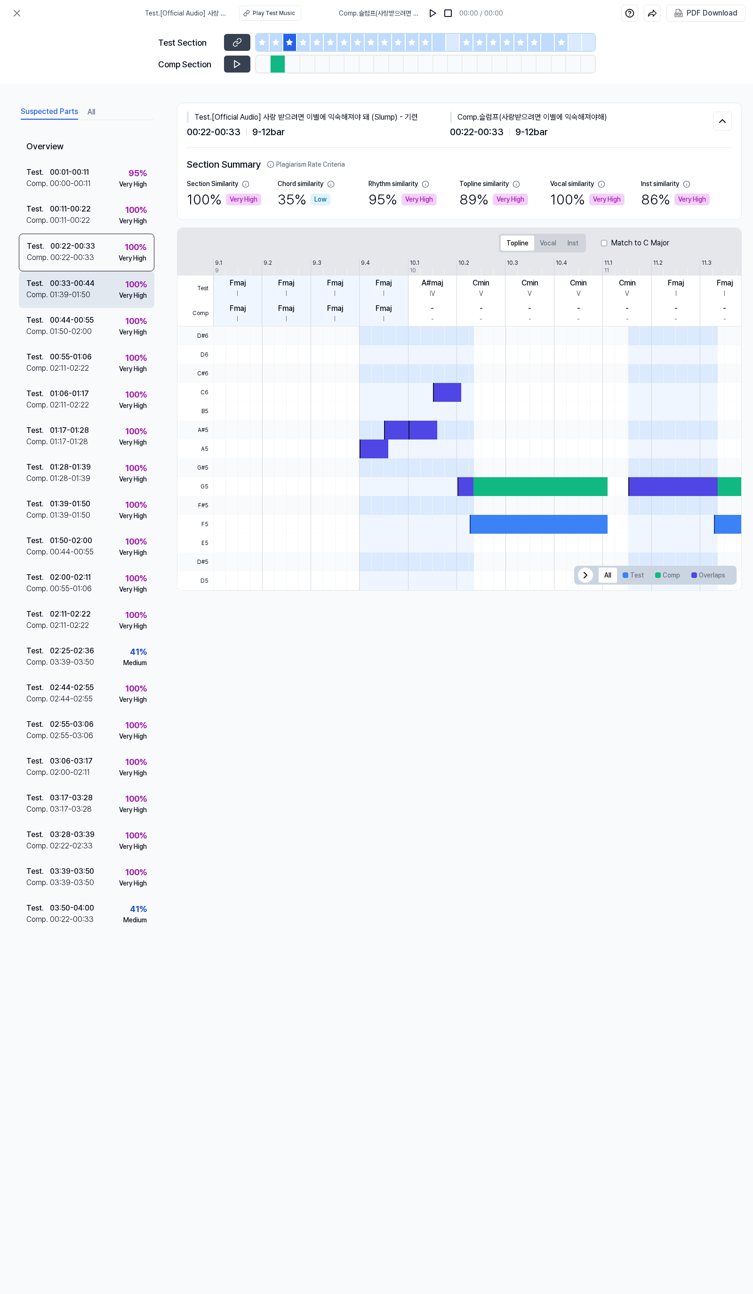
click at [114, 303] on div "Test . 00:33 - 00:44 Comp . 01:39 - 01:50 100 % Very High" at bounding box center [87, 289] width 136 height 37
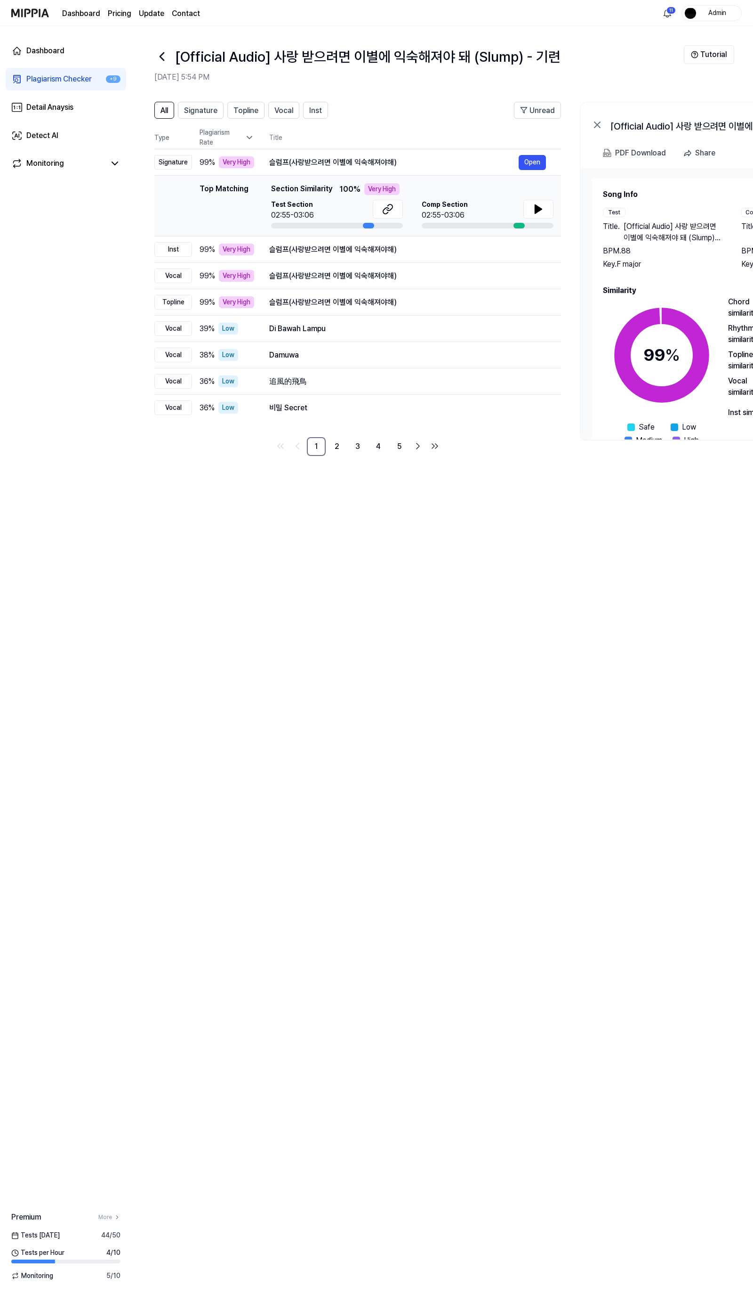
click at [165, 60] on icon at bounding box center [161, 56] width 15 height 15
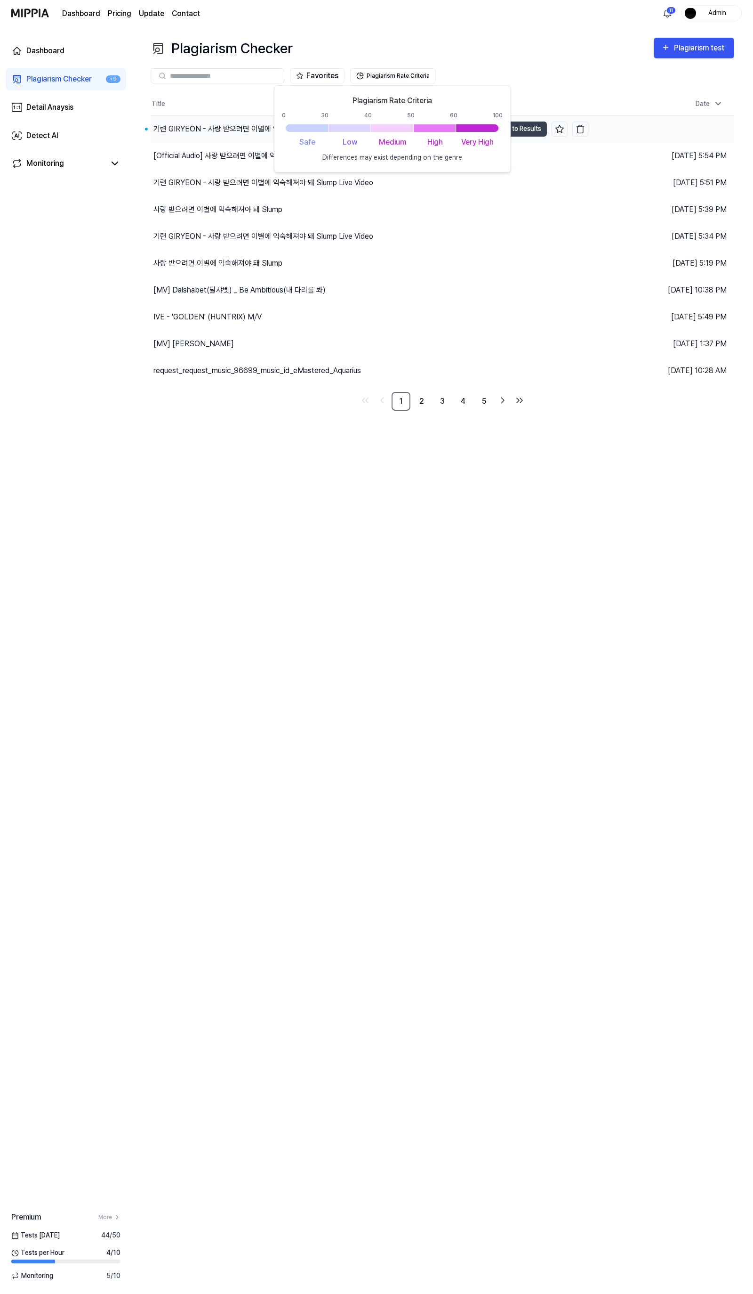
click at [247, 130] on div "기련 GIRYEON - 사랑 받으려면 이별에 익숙해져야 돼 Slump Live Video" at bounding box center [264, 128] width 220 height 11
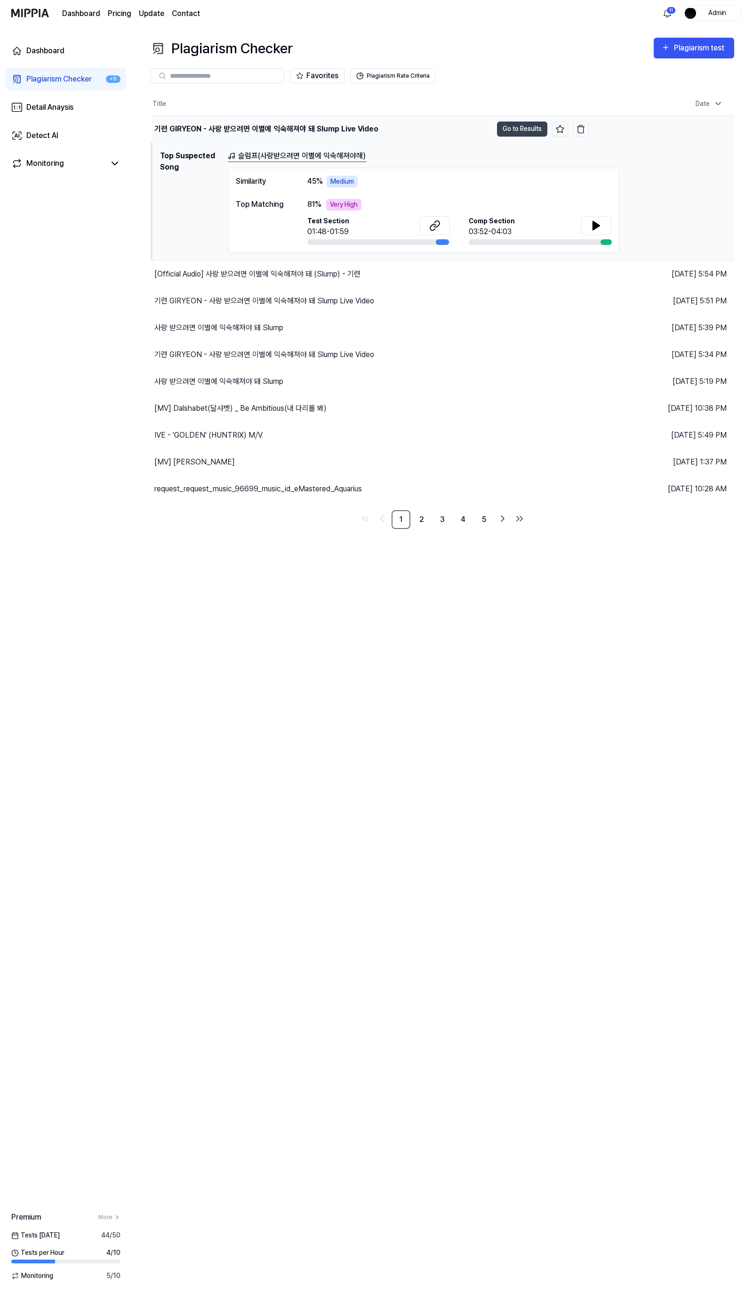
click at [266, 127] on div "기련 GIRYEON - 사랑 받으려면 이별에 익숙해져야 돼 Slump Live Video" at bounding box center [266, 128] width 224 height 11
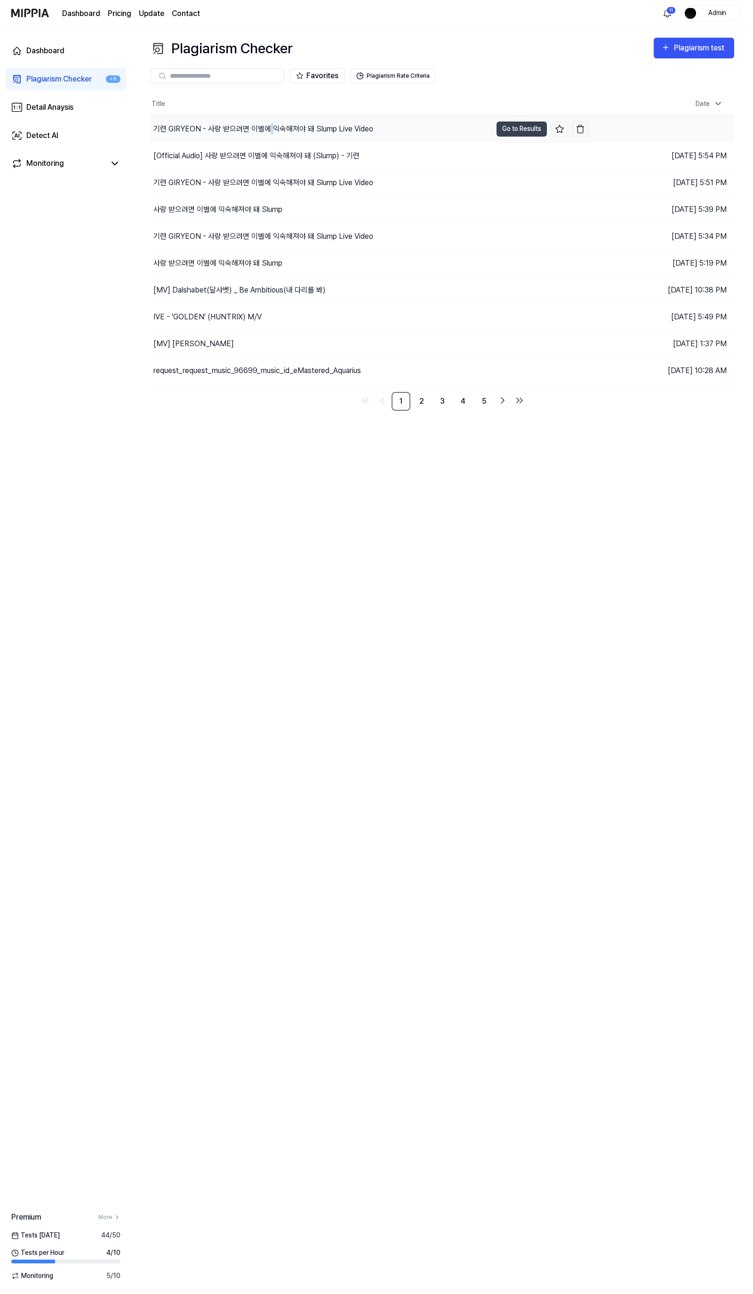
click at [266, 127] on div "기련 GIRYEON - 사랑 받으려면 이별에 익숙해져야 돼 Slump Live Video" at bounding box center [264, 128] width 220 height 11
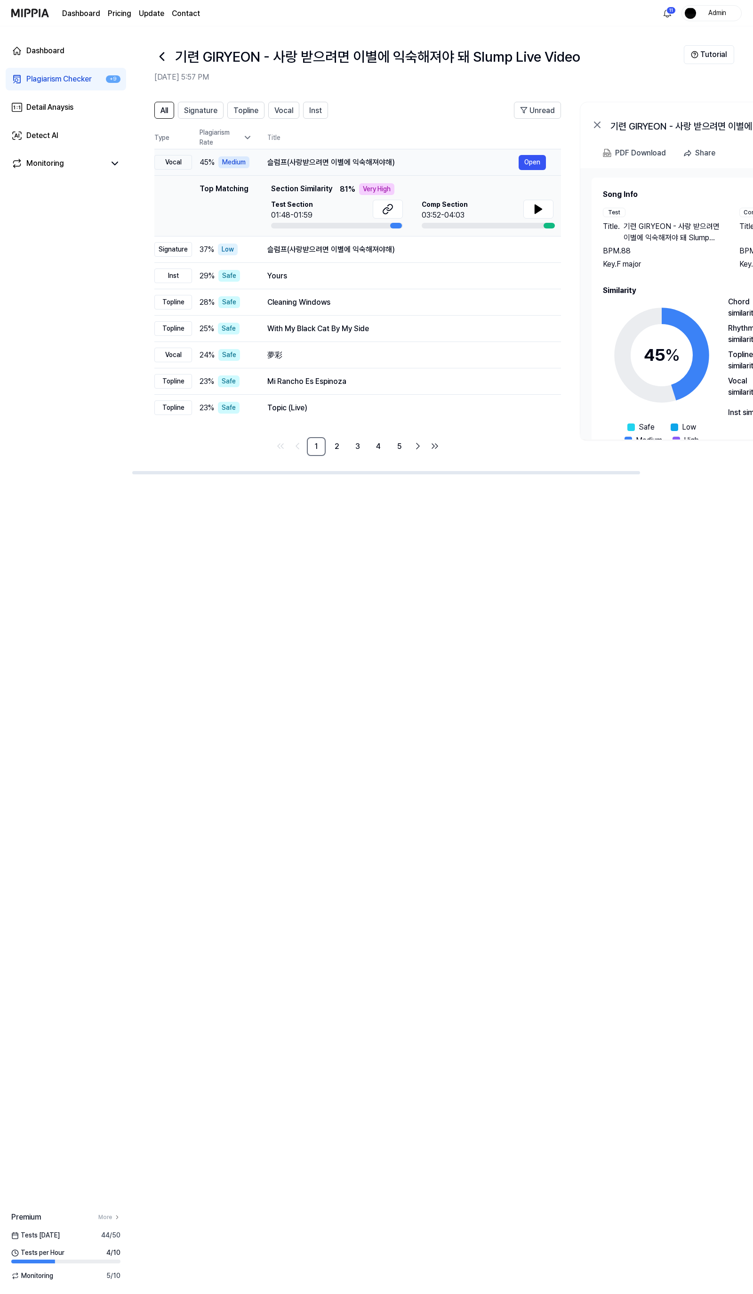
click at [335, 161] on div "슬럼프(사랑받으려면 이별에 익숙해져야해)" at bounding box center [392, 162] width 251 height 11
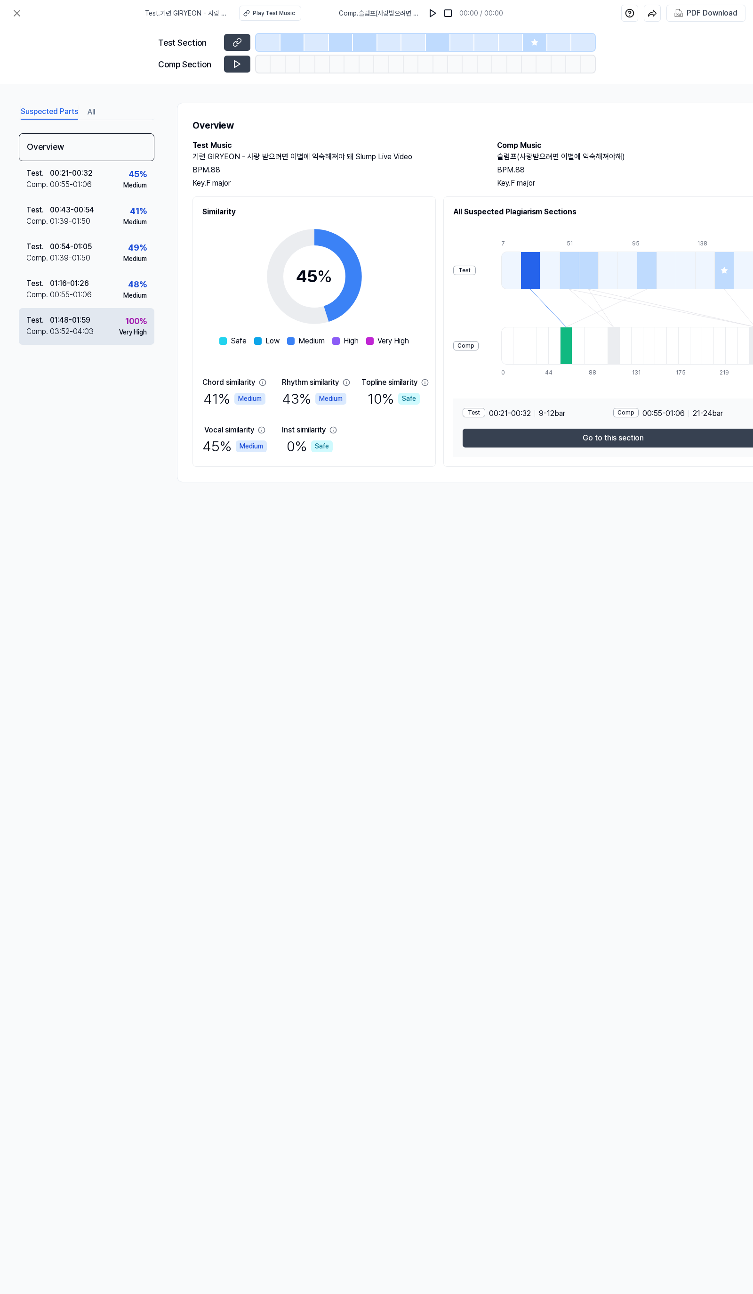
click at [112, 332] on div "Test . 01:48 - 01:59 Comp . 03:52 - 04:03 100 % Very High" at bounding box center [87, 326] width 136 height 37
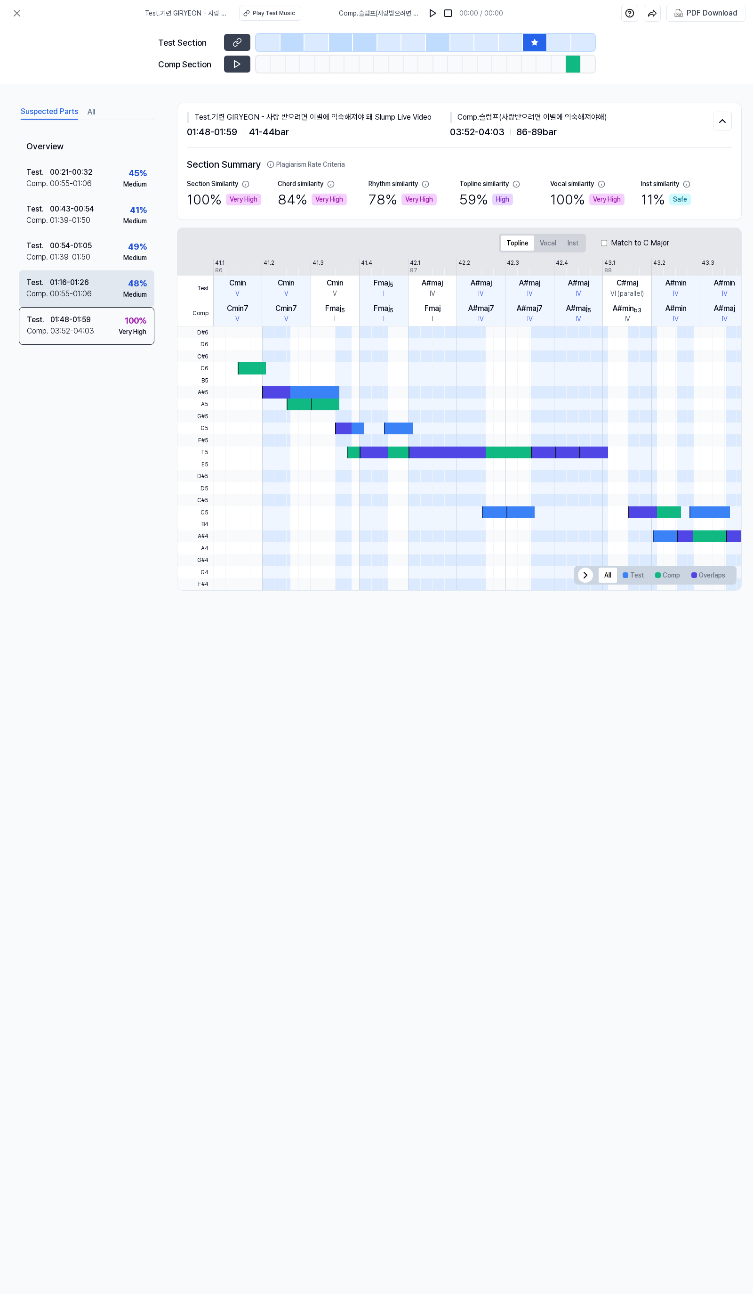
click at [111, 291] on div "Test . 01:16 - 01:26 Comp . 00:55 - 01:06 48 % Medium" at bounding box center [87, 288] width 136 height 37
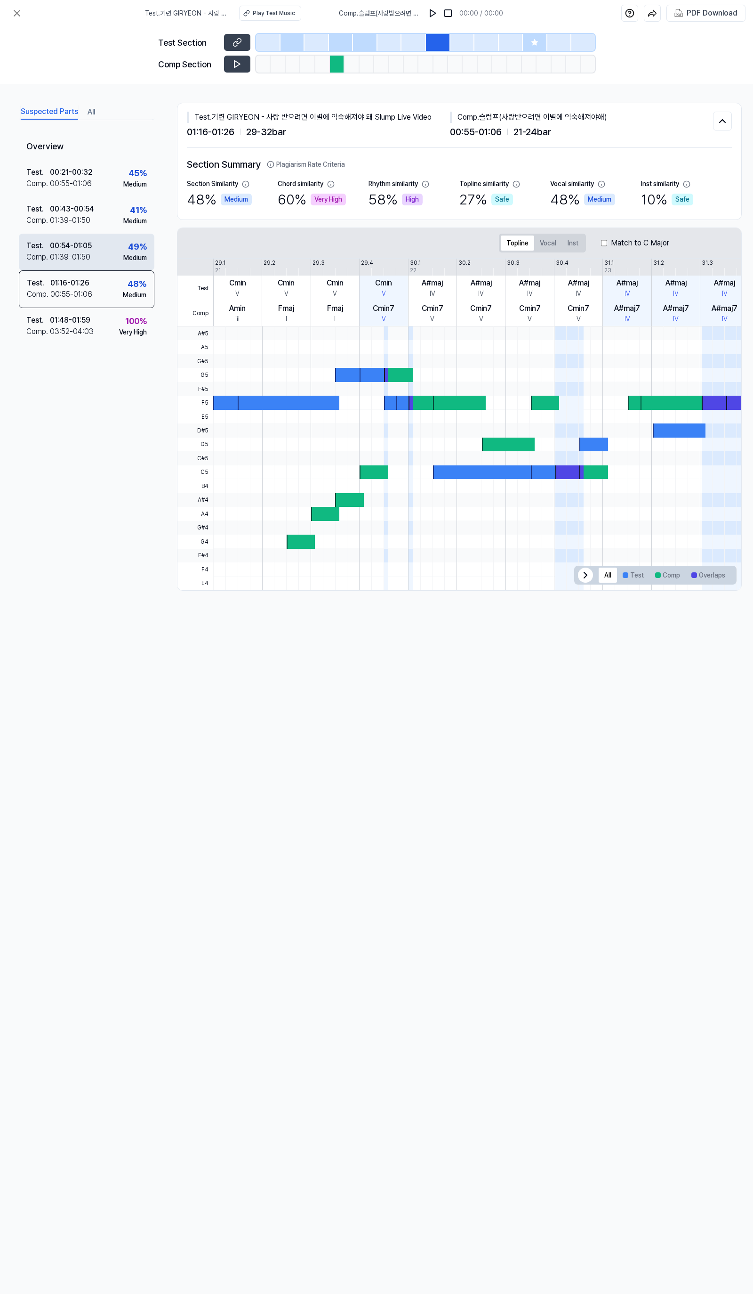
click at [112, 242] on div "Test . 00:54 - 01:05 Comp . 01:39 - 01:50 49 % Medium" at bounding box center [87, 252] width 136 height 37
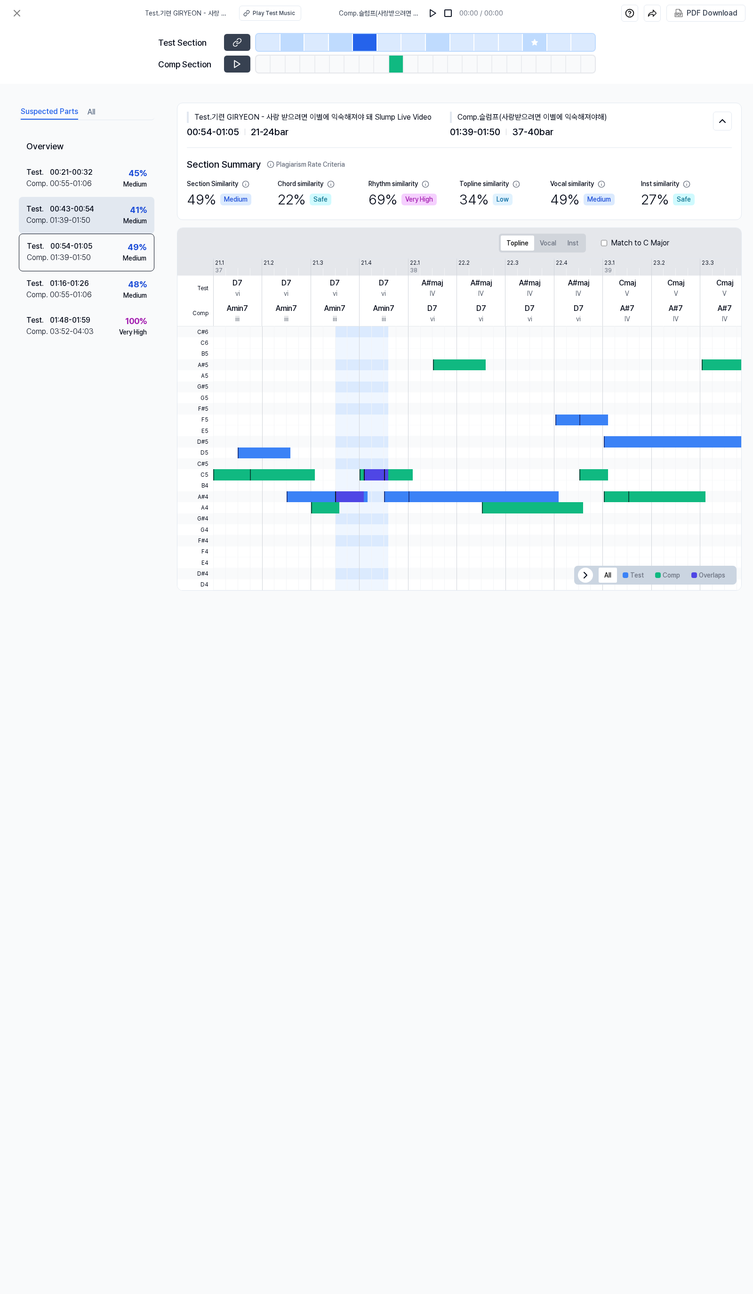
click at [110, 218] on div "Test . 00:43 - 00:54 Comp . 01:39 - 01:50 41 % Medium" at bounding box center [87, 215] width 136 height 37
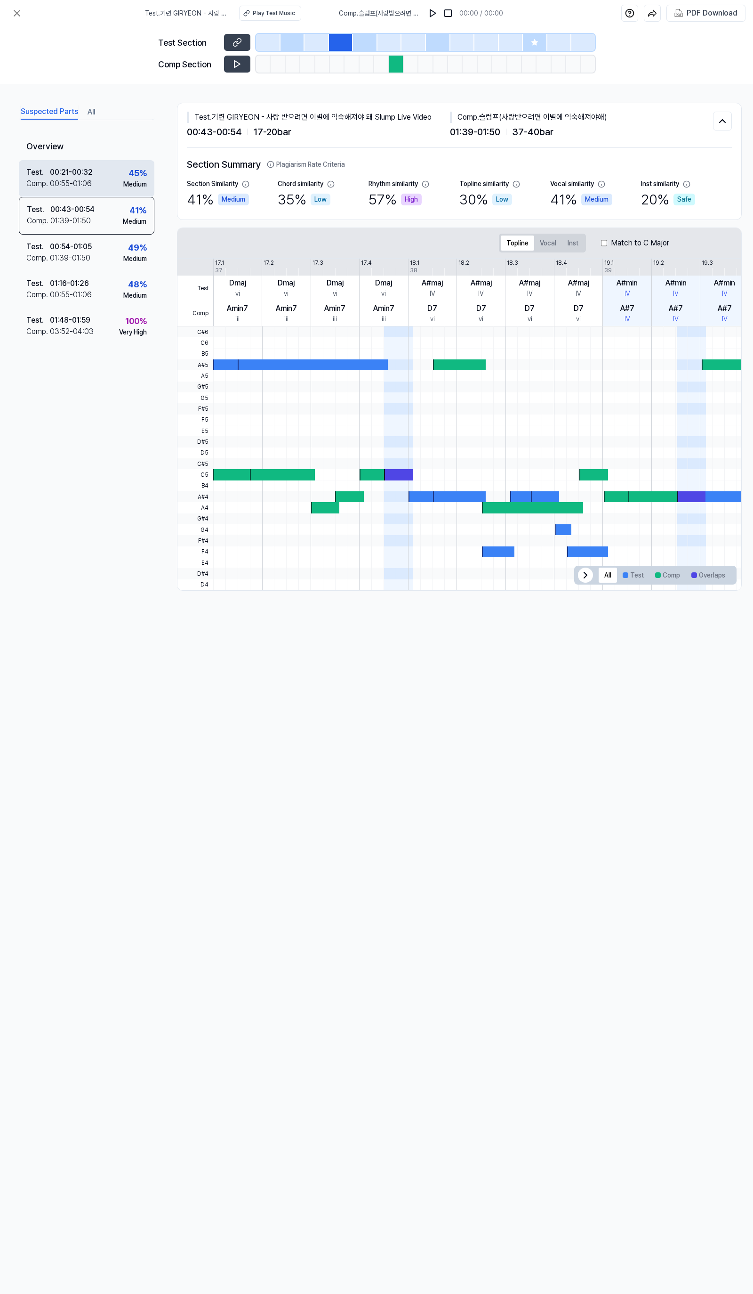
click at [130, 184] on div "Medium" at bounding box center [135, 184] width 24 height 10
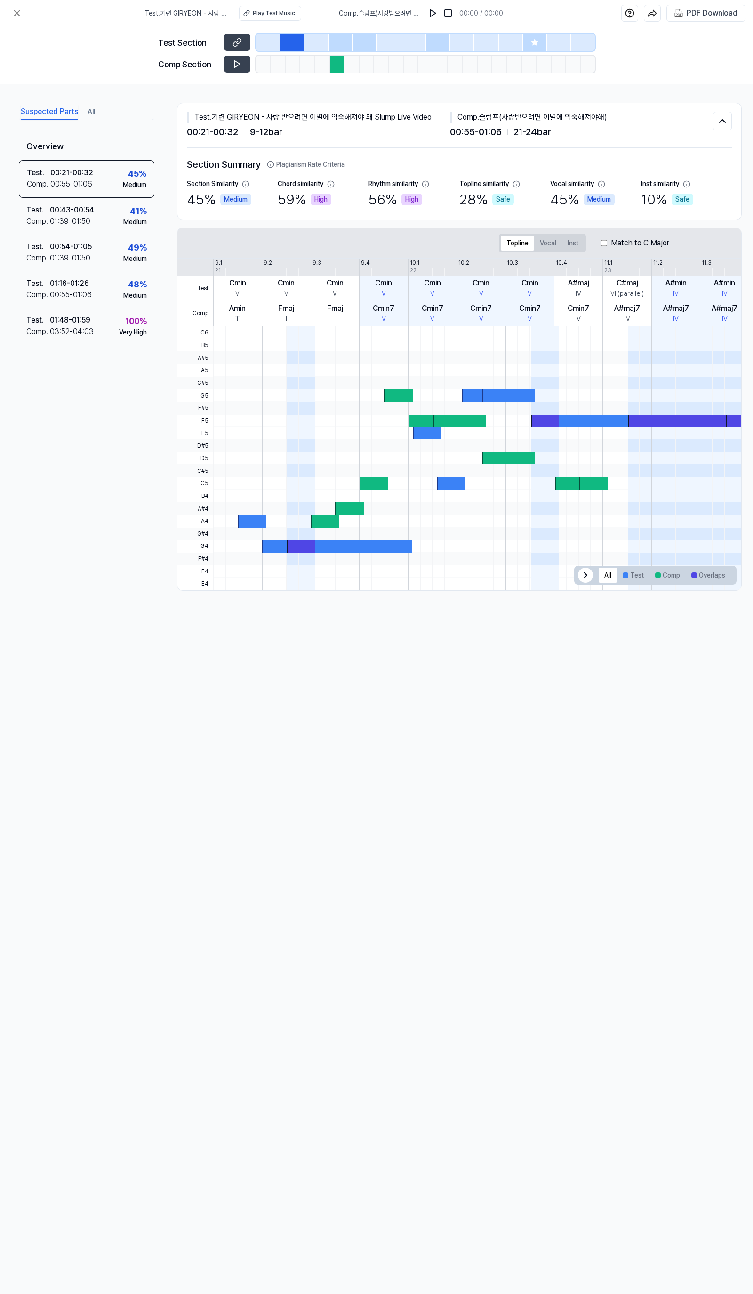
drag, startPoint x: 304, startPoint y: 48, endPoint x: 325, endPoint y: 45, distance: 21.8
click at [304, 48] on div at bounding box center [425, 42] width 339 height 17
click at [327, 43] on div at bounding box center [317, 42] width 24 height 17
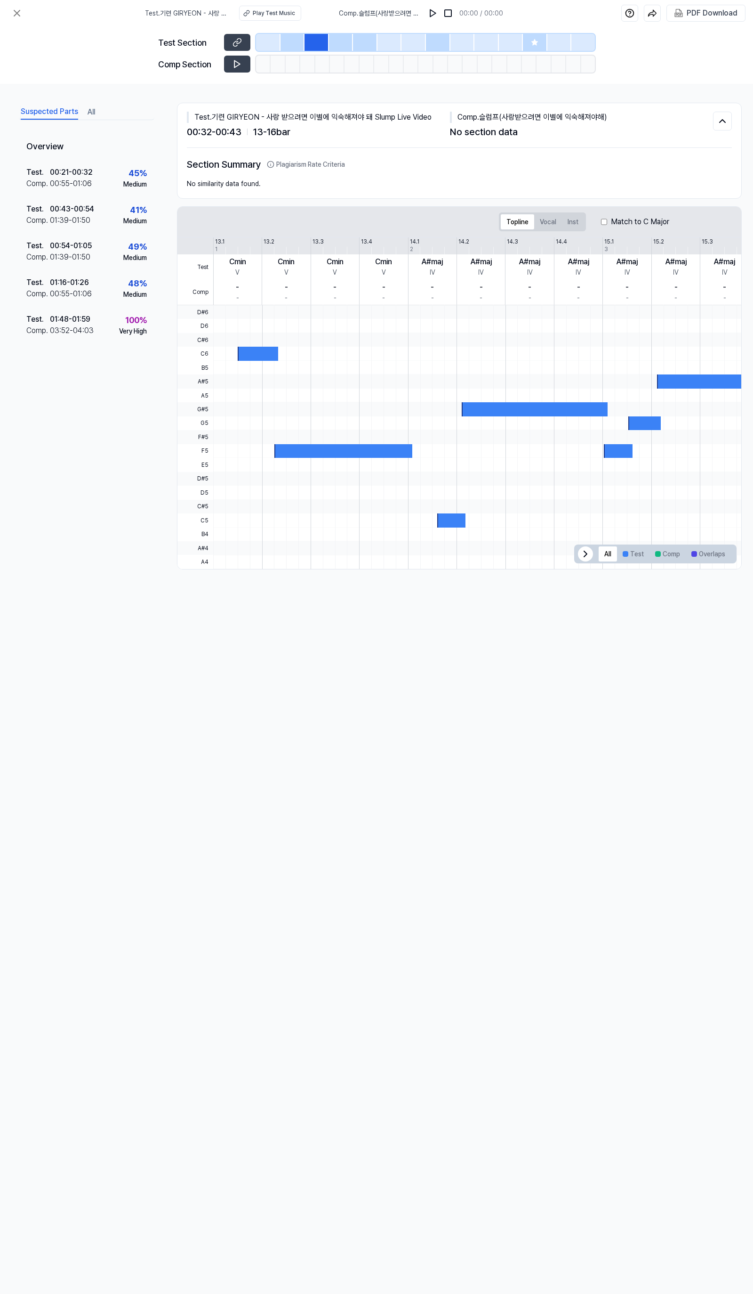
click at [342, 41] on div at bounding box center [341, 42] width 24 height 17
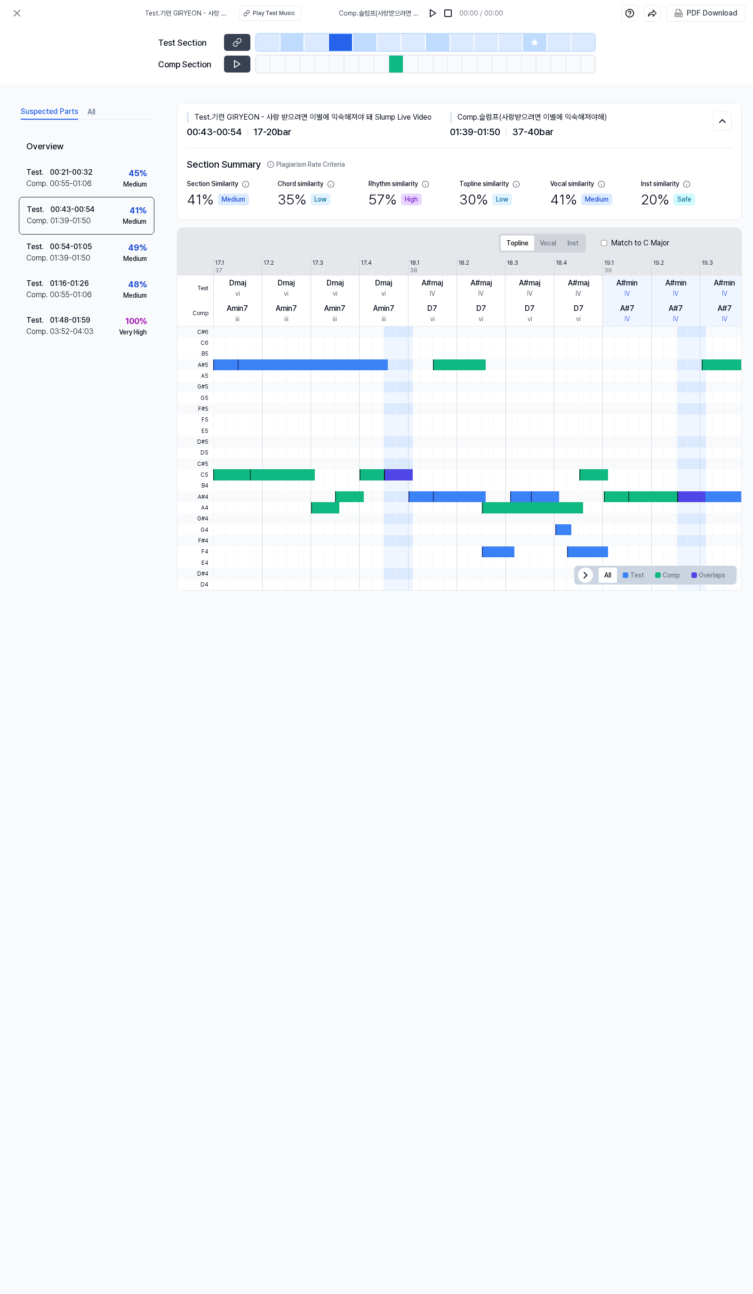
click at [361, 40] on div at bounding box center [365, 42] width 24 height 17
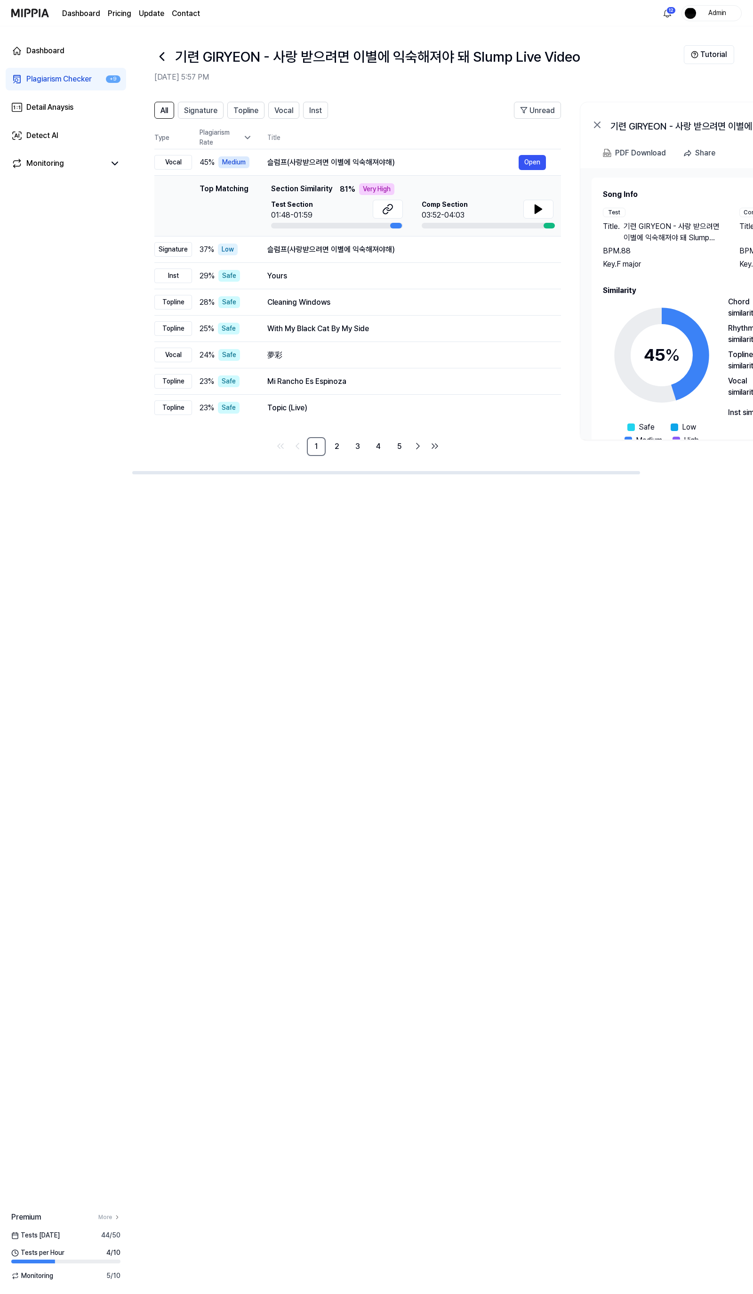
click at [362, 547] on div "All Signature Topline Vocal Inst Unread All Signature Topline Vocal Inst Type P…" at bounding box center [443, 692] width 622 height 1201
